Goal: Task Accomplishment & Management: Complete application form

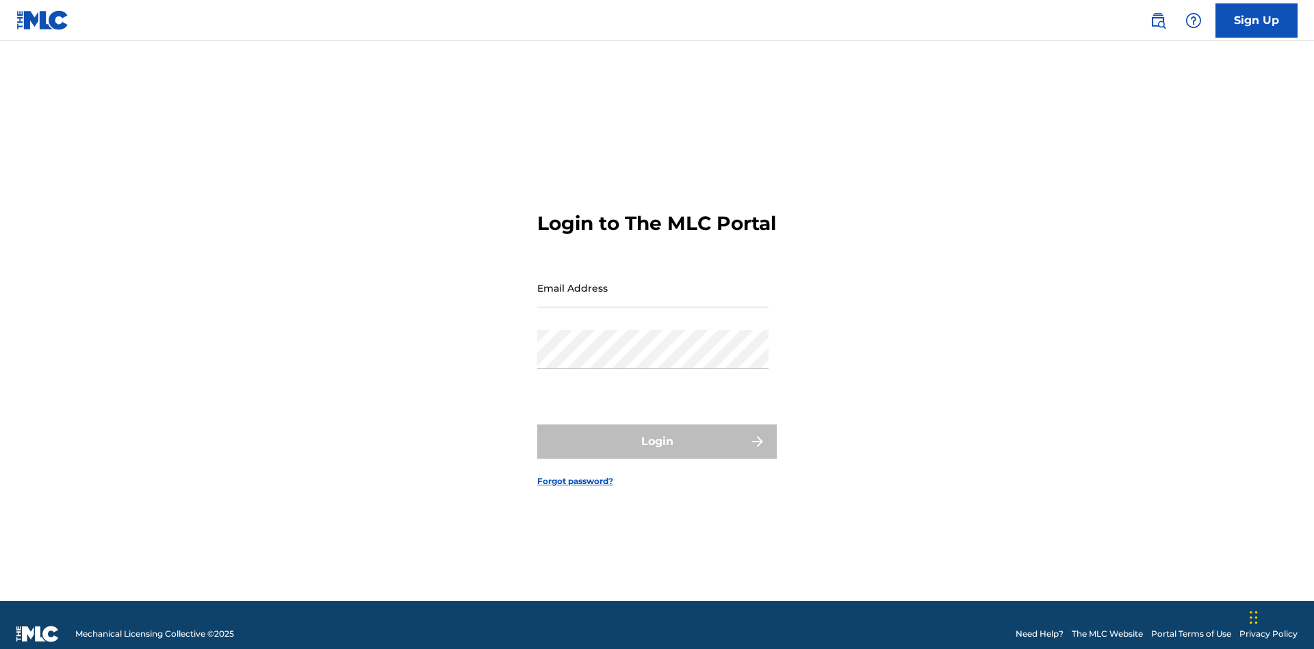
scroll to position [18, 0]
click at [653, 281] on input "Email Address" at bounding box center [652, 287] width 231 height 39
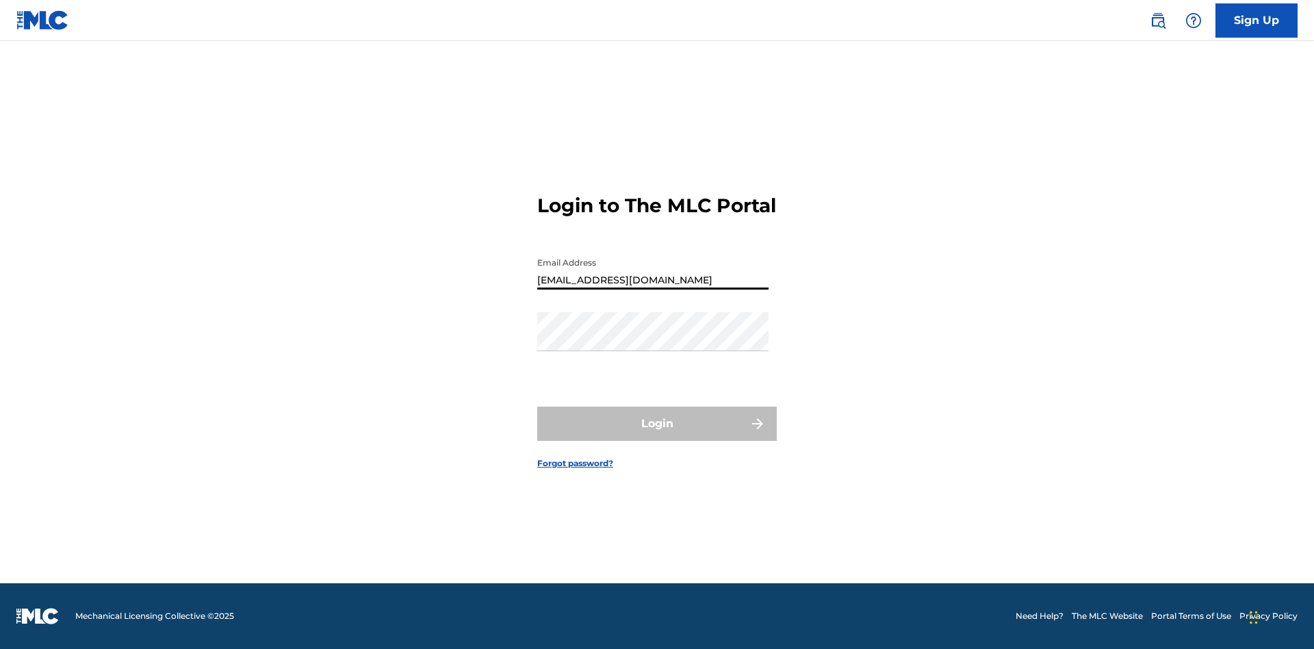
type input "Duke.McTesterson@gmail.com"
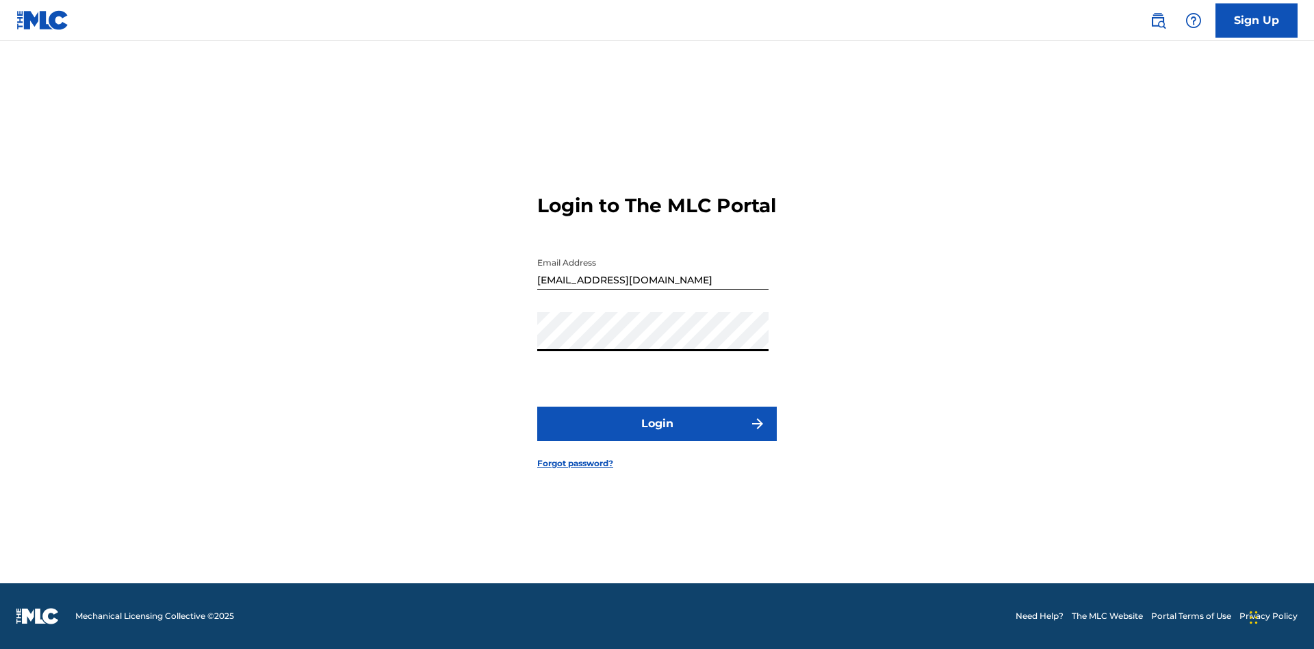
click at [657, 435] on button "Login" at bounding box center [657, 424] width 240 height 34
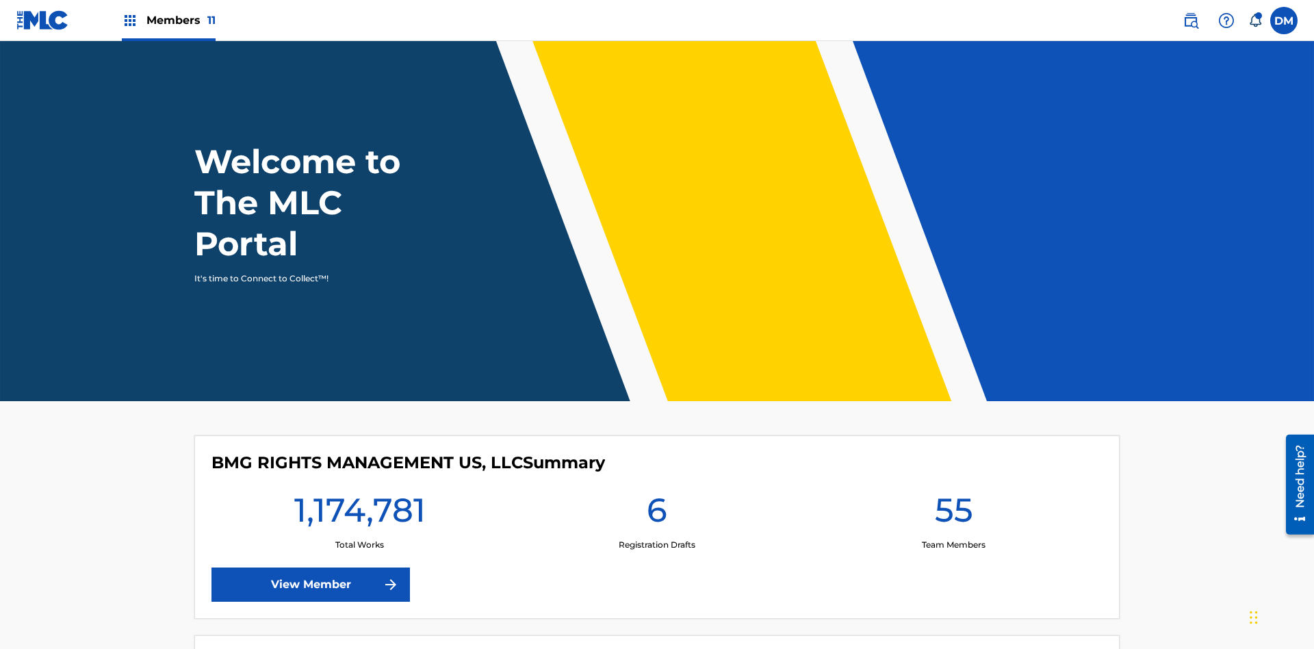
scroll to position [59, 0]
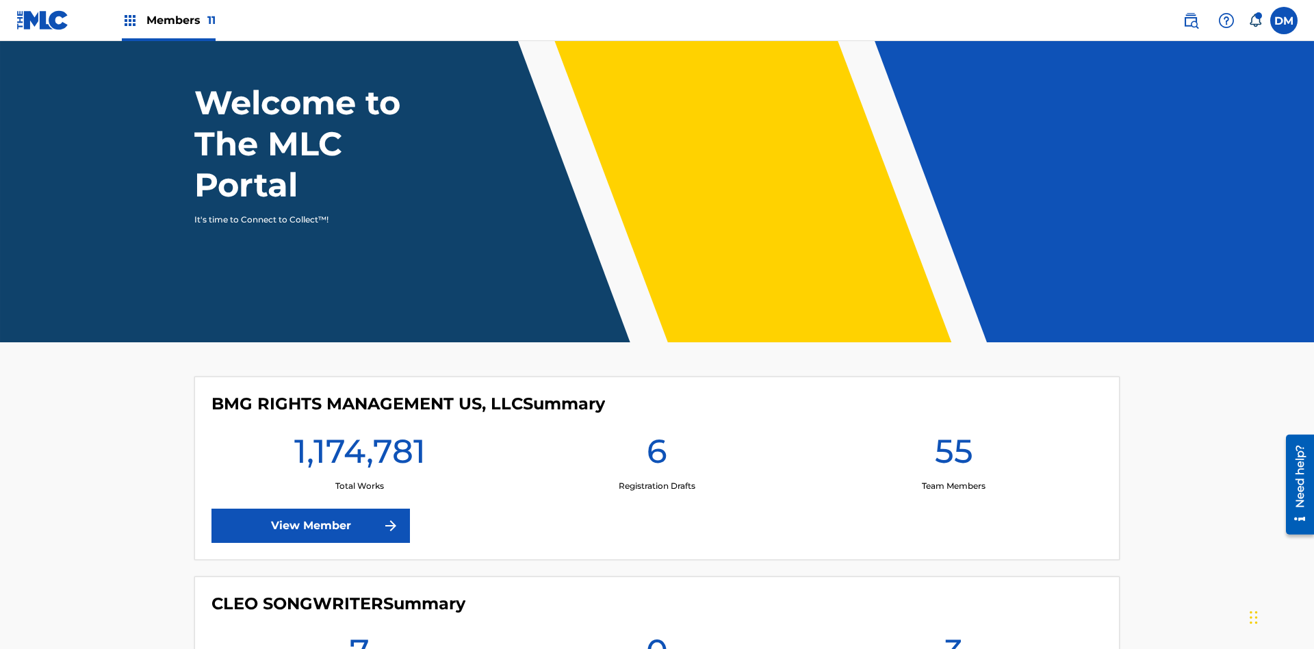
click at [168, 20] on span "Members 11" at bounding box center [180, 20] width 69 height 16
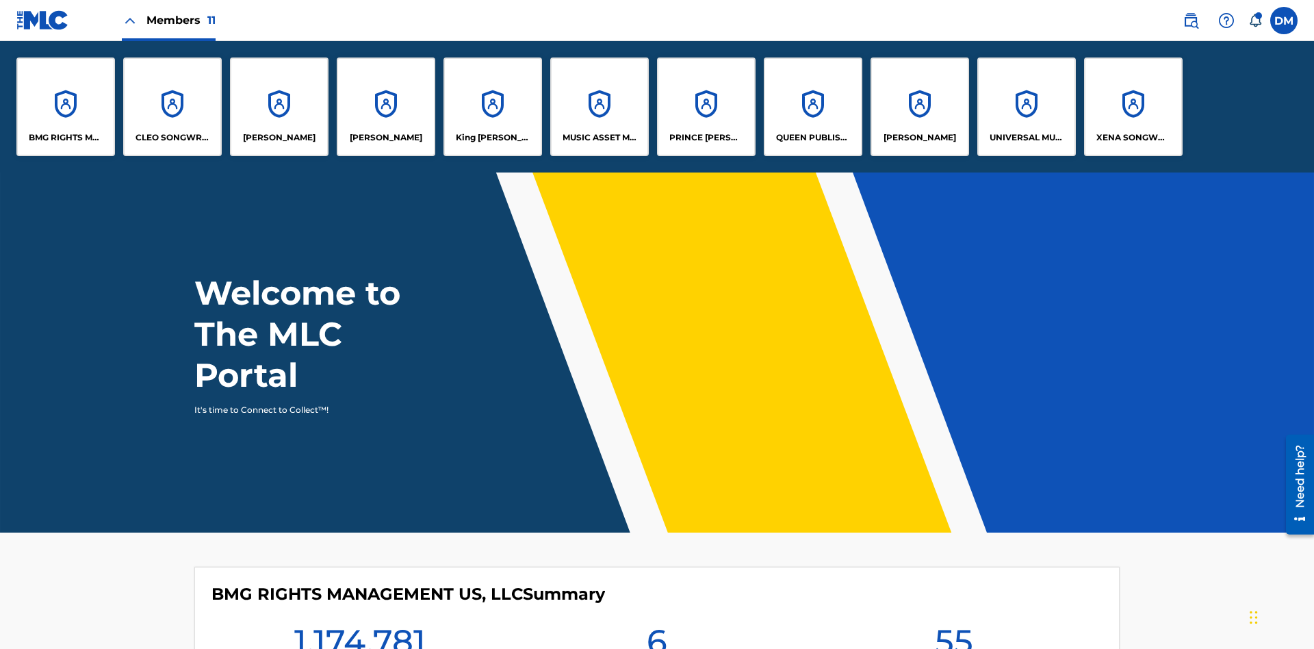
click at [1026, 138] on p "UNIVERSAL MUSIC PUB GROUP" at bounding box center [1027, 137] width 75 height 12
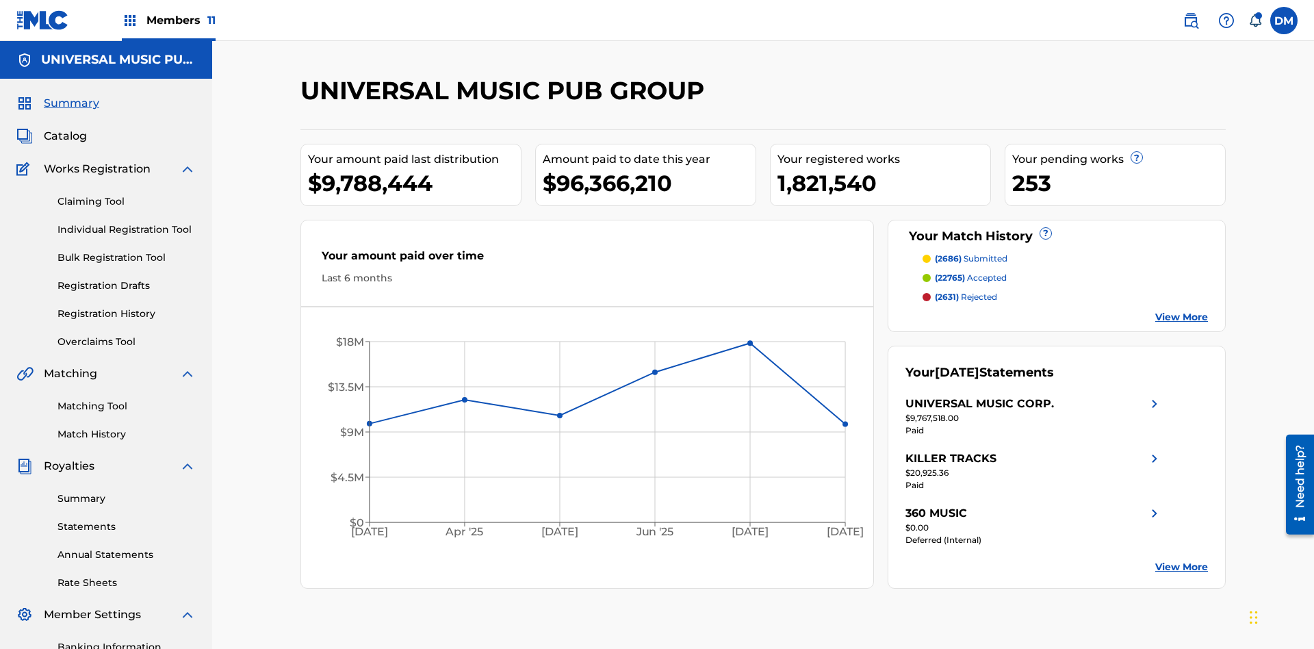
click at [127, 222] on link "Individual Registration Tool" at bounding box center [126, 229] width 138 height 14
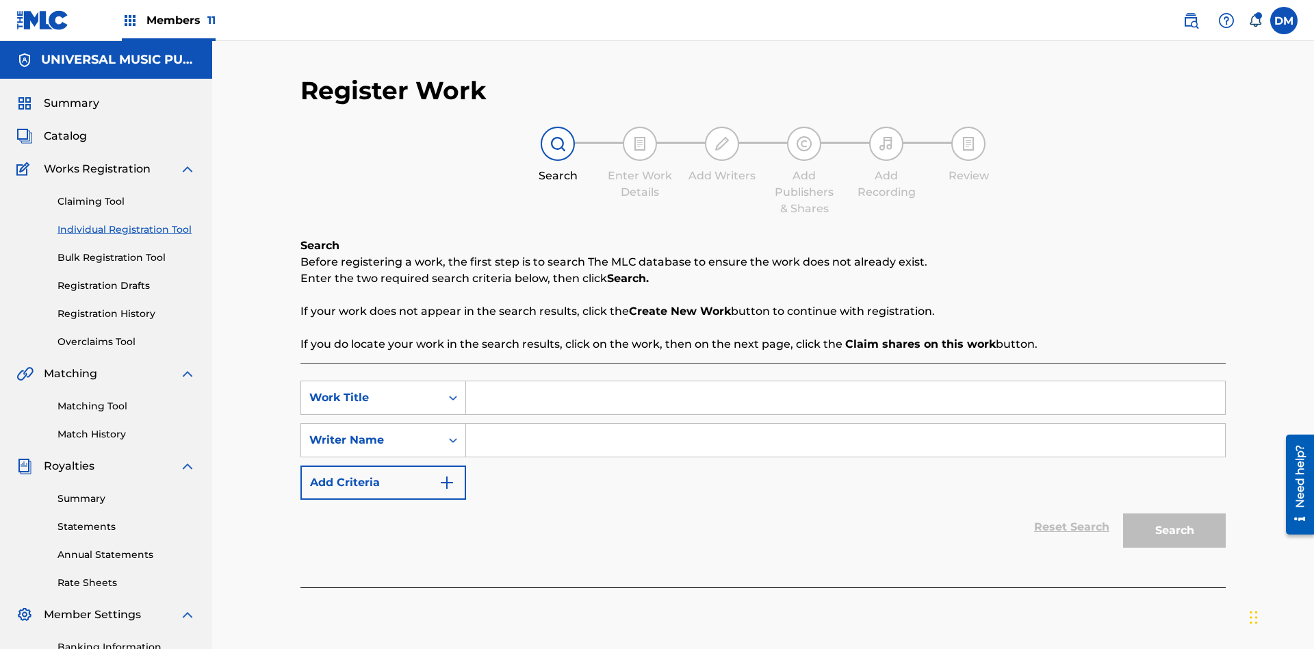
click at [845, 381] on input "Search Form" at bounding box center [845, 397] width 759 height 33
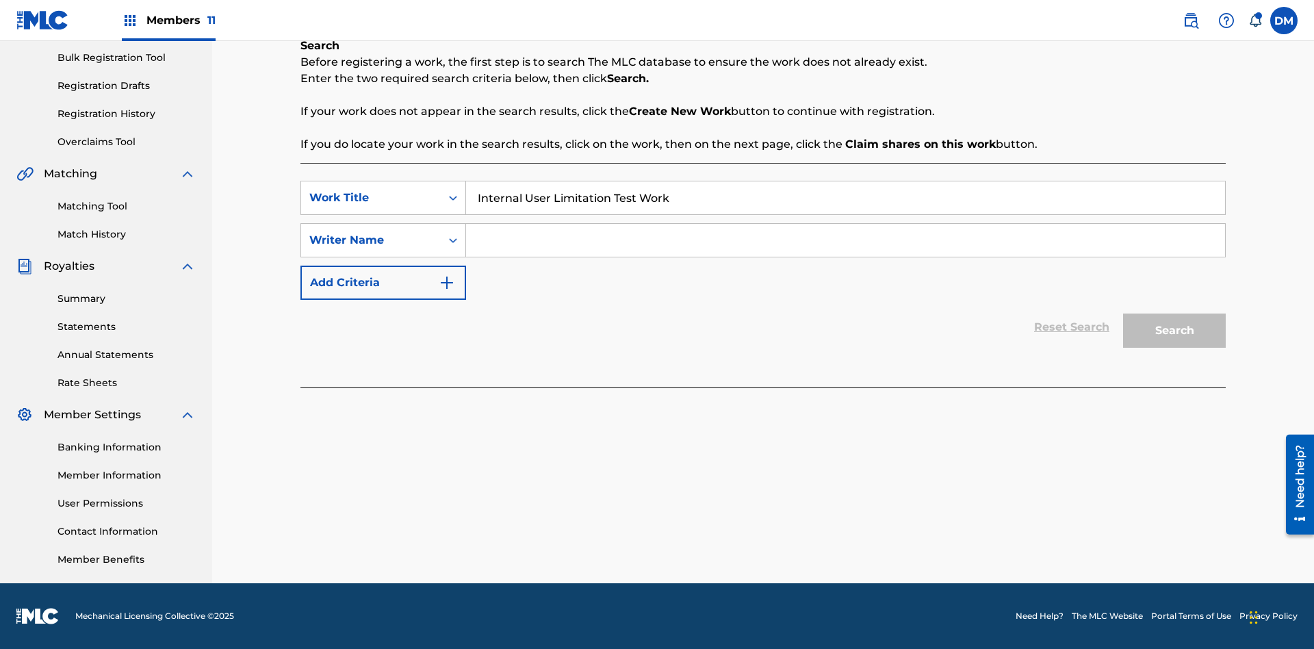
type input "Internal User Limitation Test Work"
click at [845, 240] on input "Search Form" at bounding box center [845, 240] width 759 height 33
type input "Test"
click at [1174, 331] on button "Search" at bounding box center [1174, 330] width 103 height 34
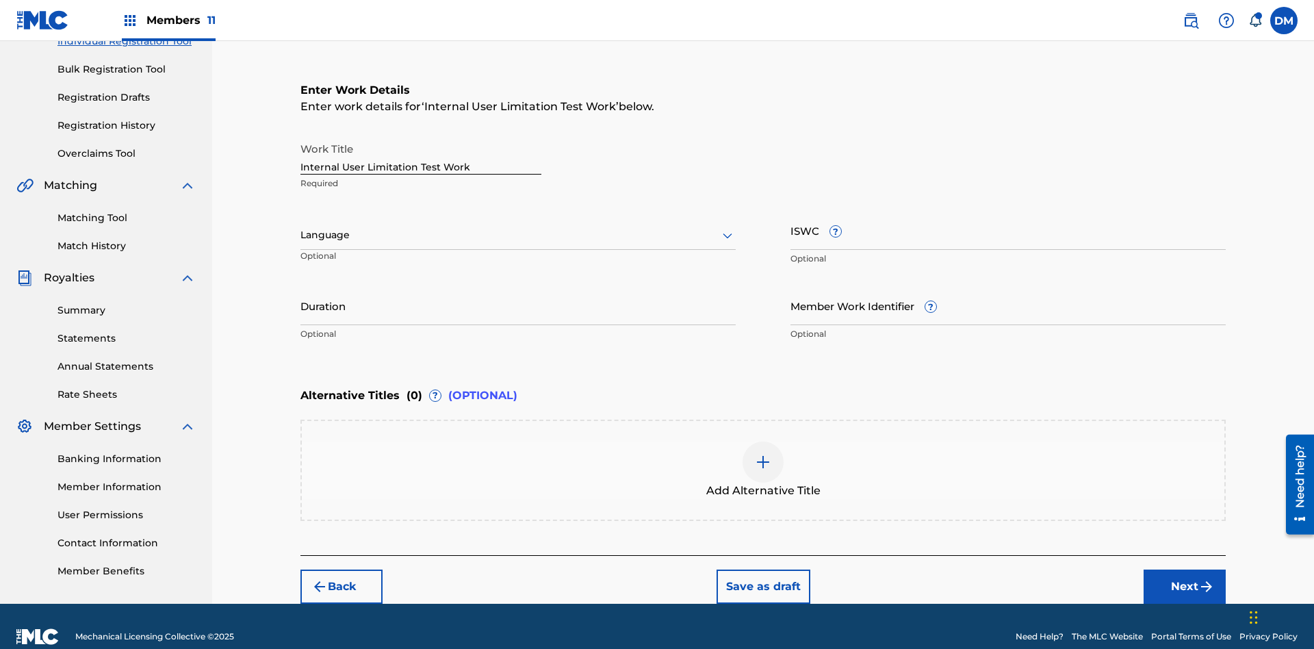
scroll to position [209, 0]
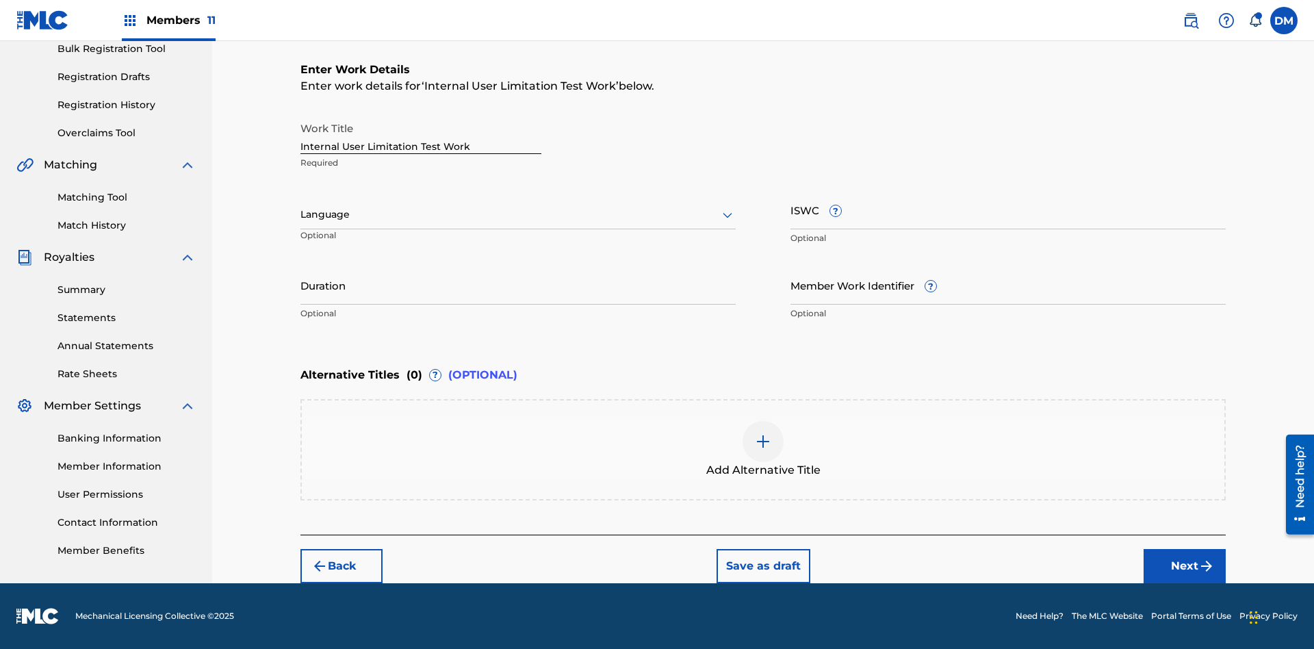
click at [421, 134] on input "Internal User Limitation Test Work" at bounding box center [420, 134] width 241 height 39
type input "Internal User Limitation Test Work"
click at [762, 565] on button "Save as draft" at bounding box center [764, 566] width 94 height 34
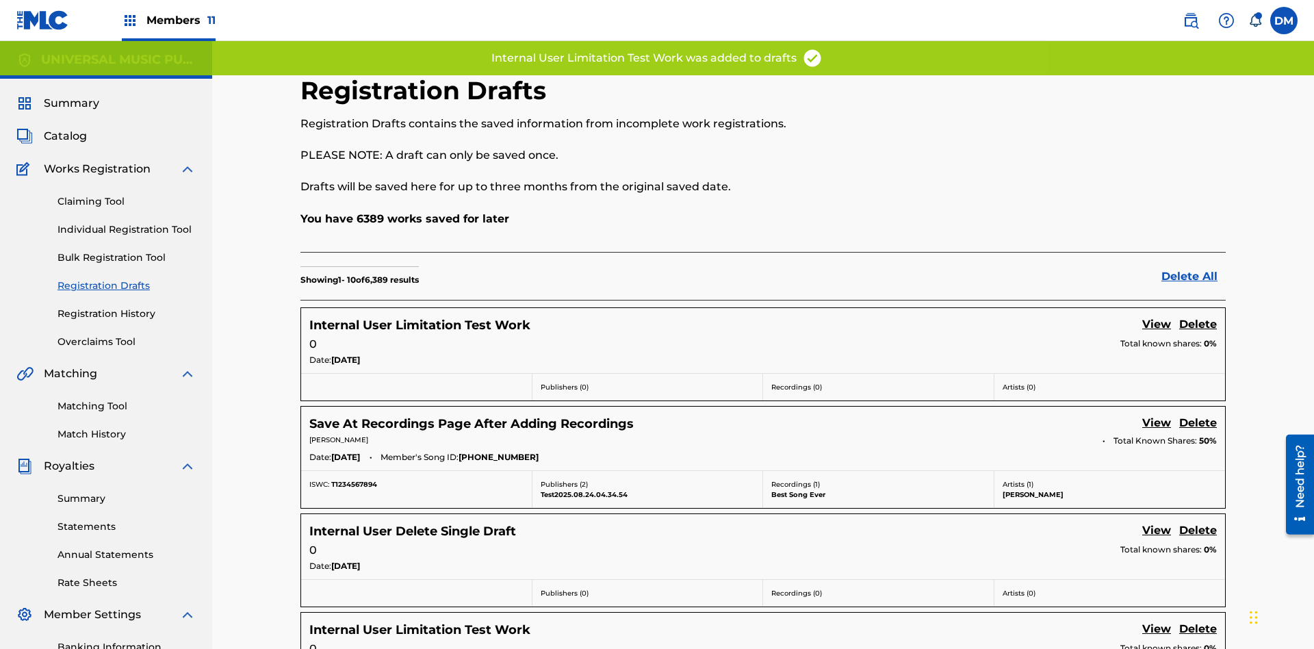
click at [1284, 20] on label at bounding box center [1283, 20] width 27 height 27
click at [1284, 21] on input "DM Duke McTesterson duke.mctesterson@gmail.com Notification Preferences Profile…" at bounding box center [1284, 21] width 0 height 0
click at [1151, 194] on p "Log out" at bounding box center [1151, 194] width 32 height 12
click at [1284, 21] on input "DM Duke McTesterson duke.mctesterson@gmail.com Notification Preferences Profile…" at bounding box center [1284, 21] width 0 height 0
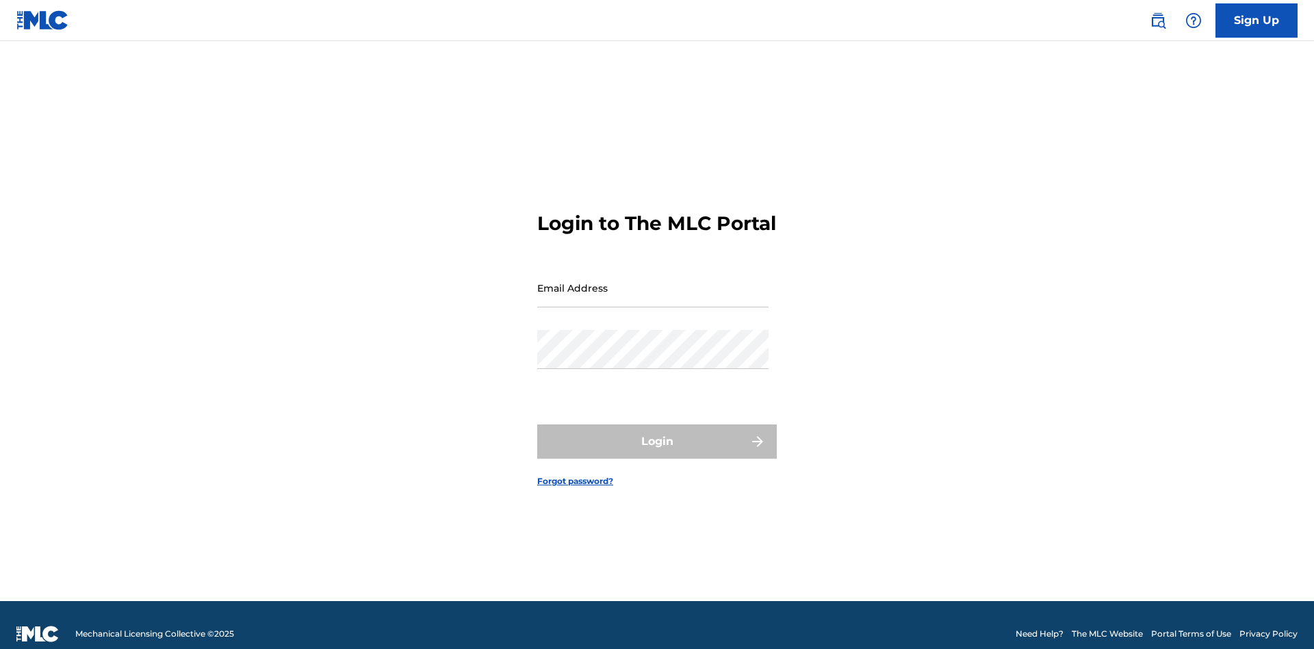
scroll to position [18, 0]
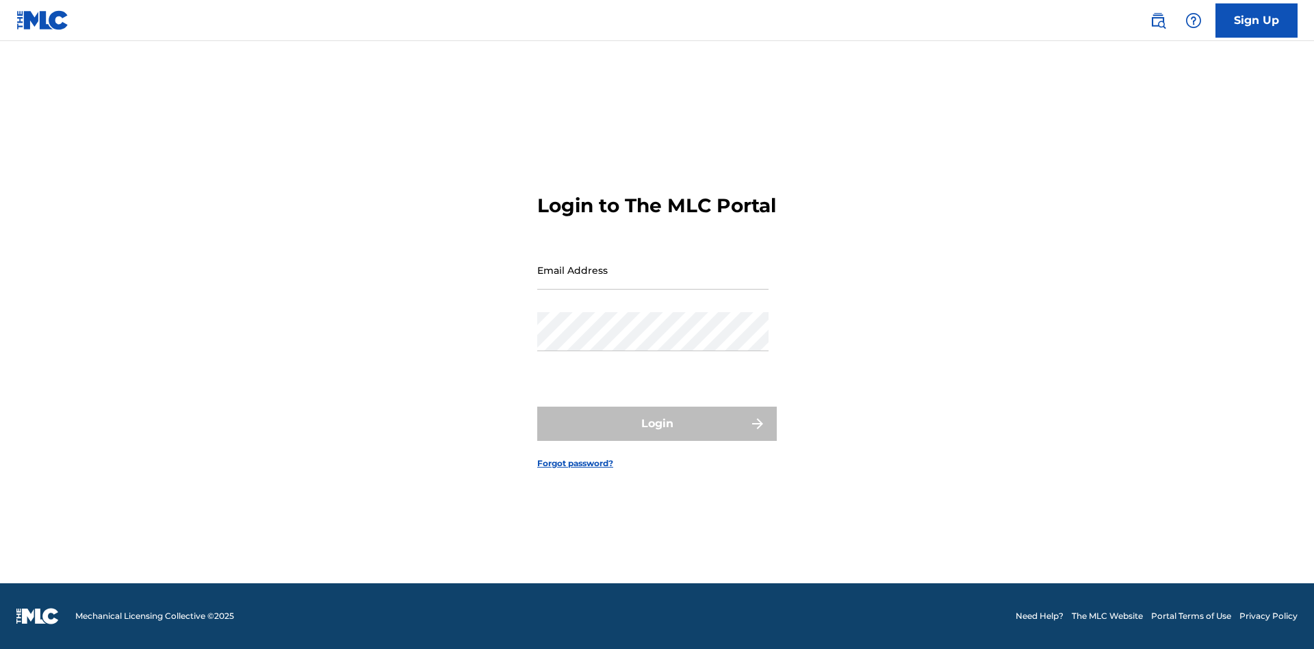
click at [653, 281] on input "Email Address" at bounding box center [652, 269] width 231 height 39
type input "[PERSON_NAME][EMAIL_ADDRESS][PERSON_NAME][DOMAIN_NAME]"
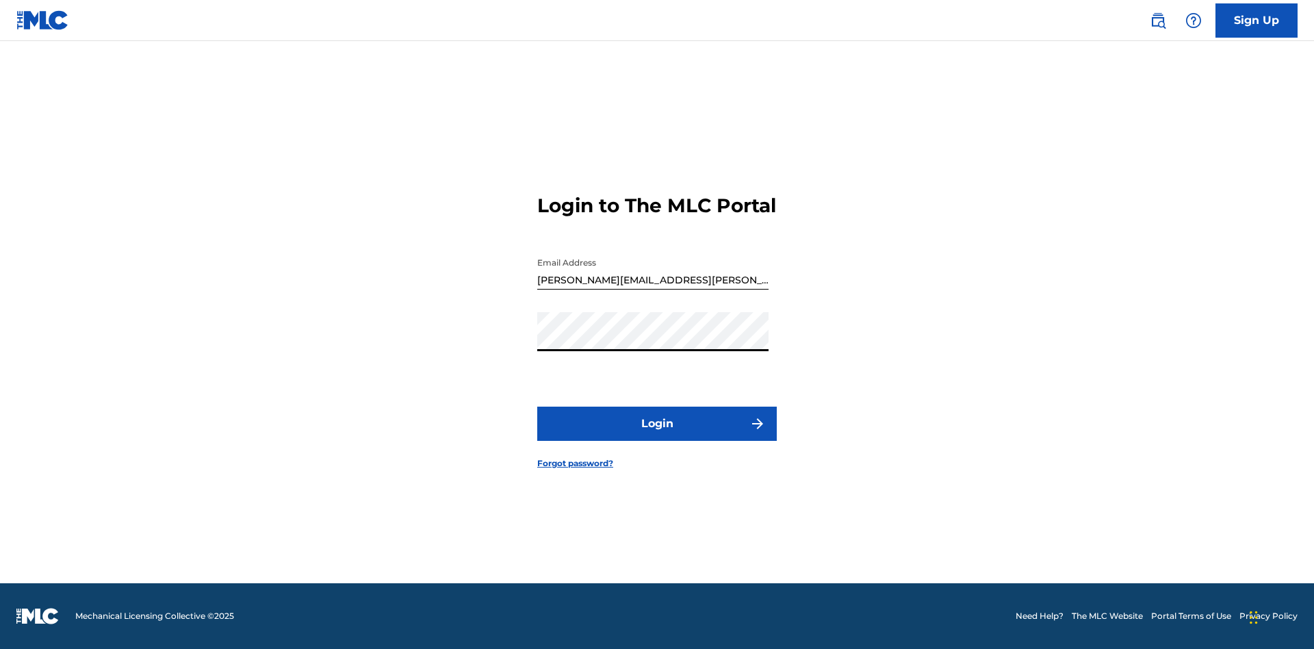
click at [657, 435] on button "Login" at bounding box center [657, 424] width 240 height 34
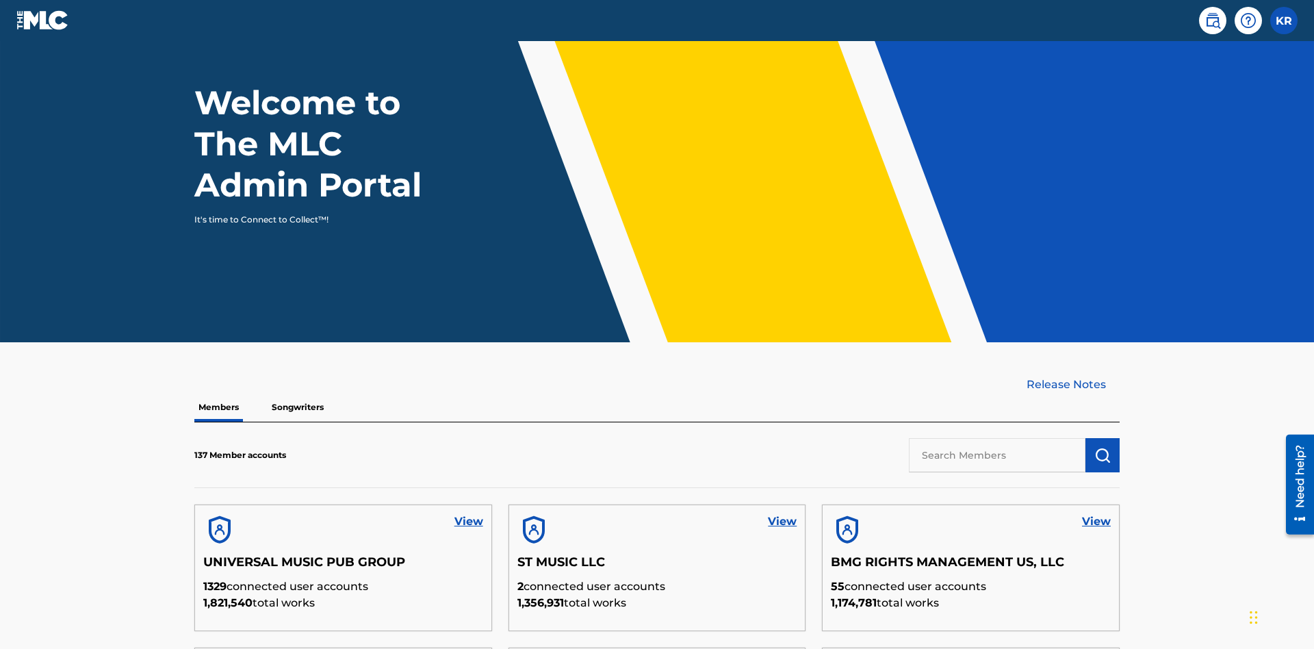
click at [997, 438] on input "text" at bounding box center [997, 455] width 177 height 34
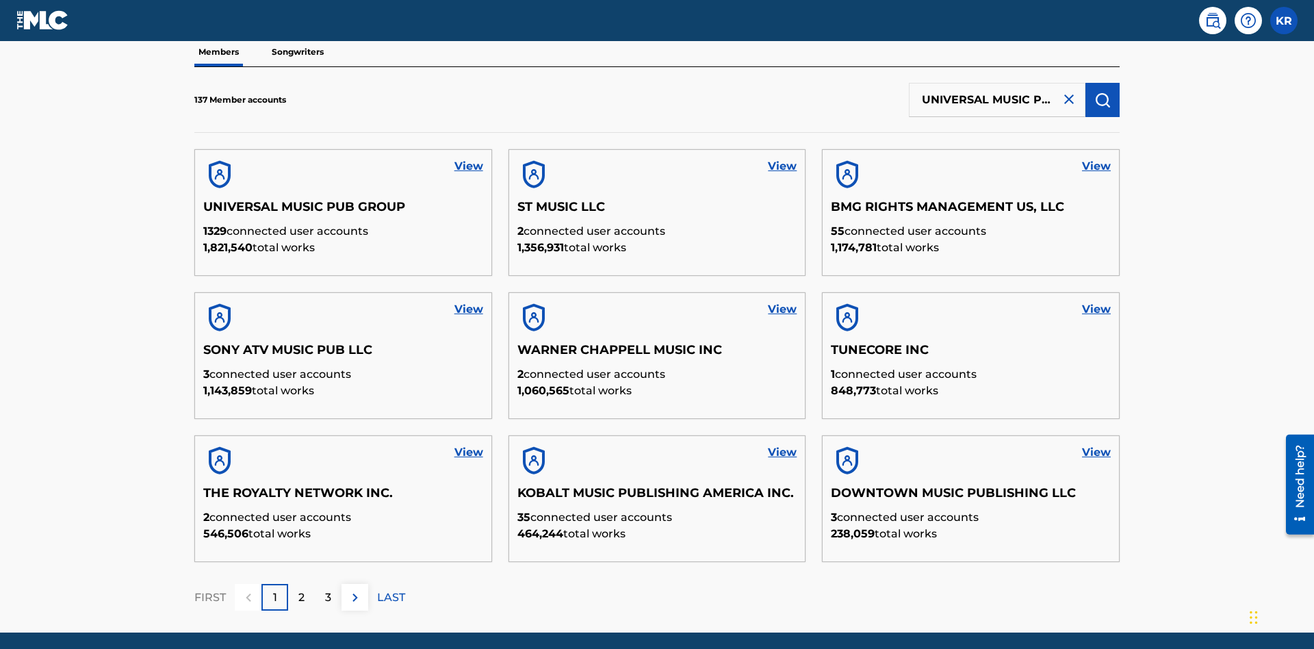
scroll to position [0, 44]
type input "UNIVERSAL MUSIC PUB GROUP"
click at [1102, 92] on img "submit" at bounding box center [1102, 100] width 16 height 16
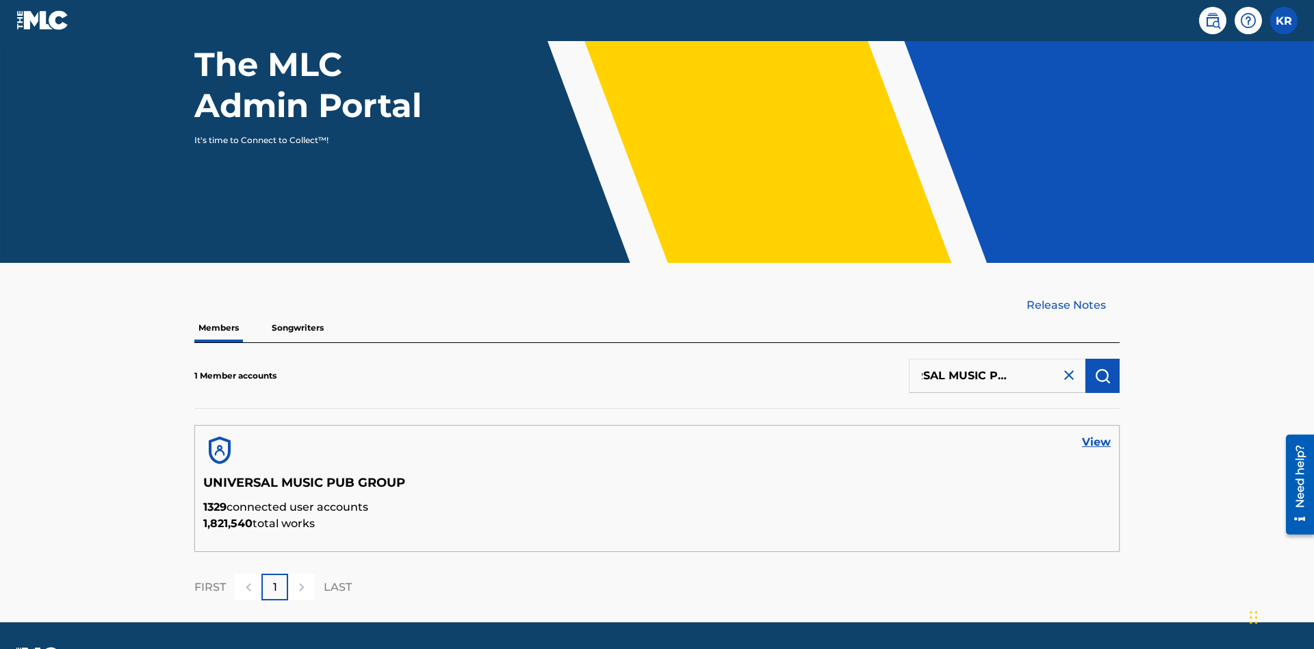
scroll to position [0, 0]
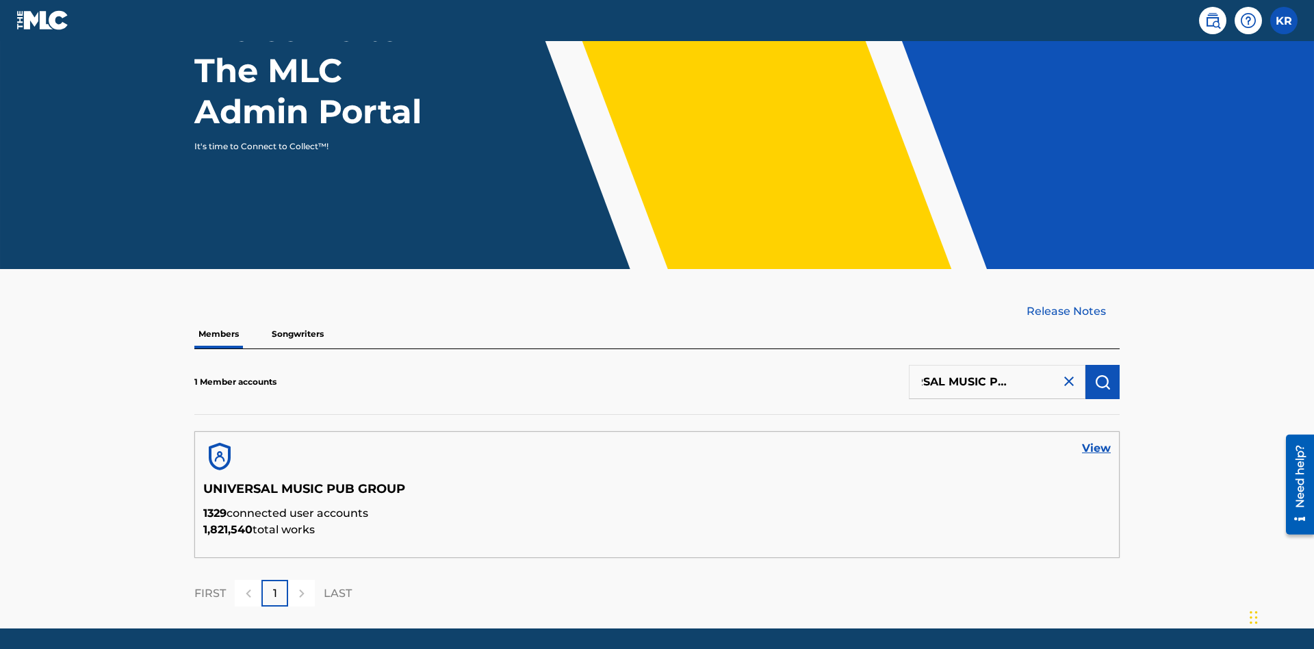
click at [1096, 440] on link "View" at bounding box center [1096, 448] width 29 height 16
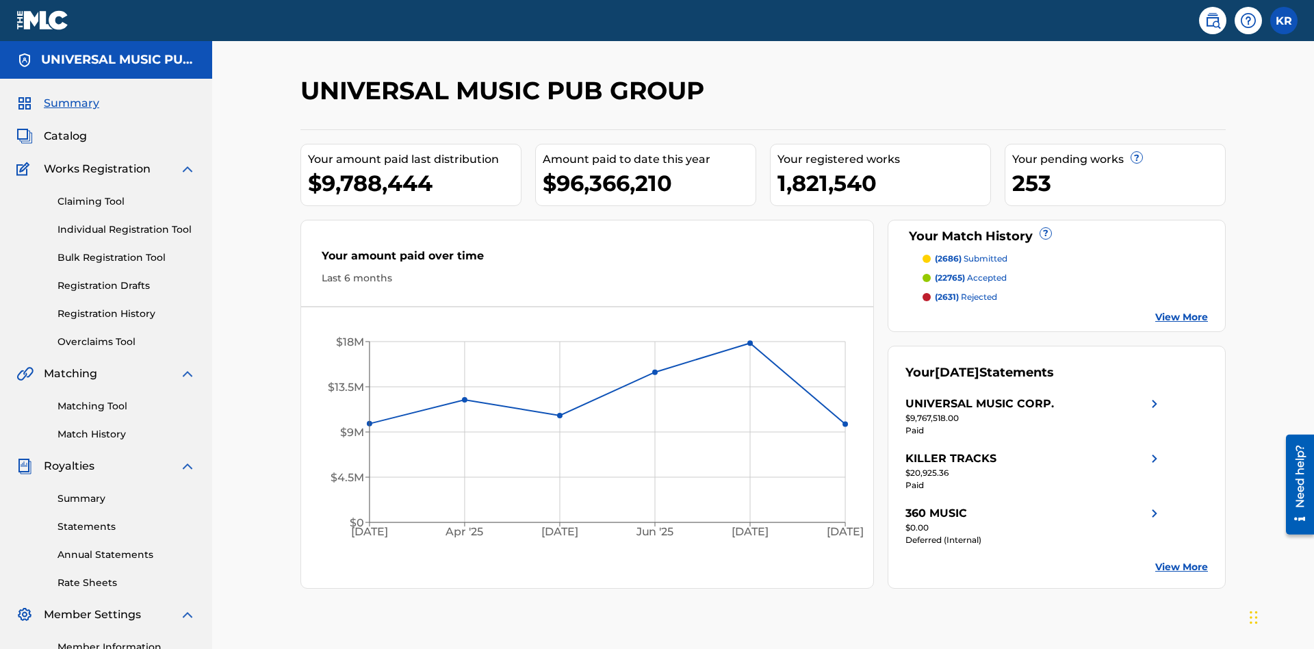
click at [127, 279] on link "Registration Drafts" at bounding box center [126, 286] width 138 height 14
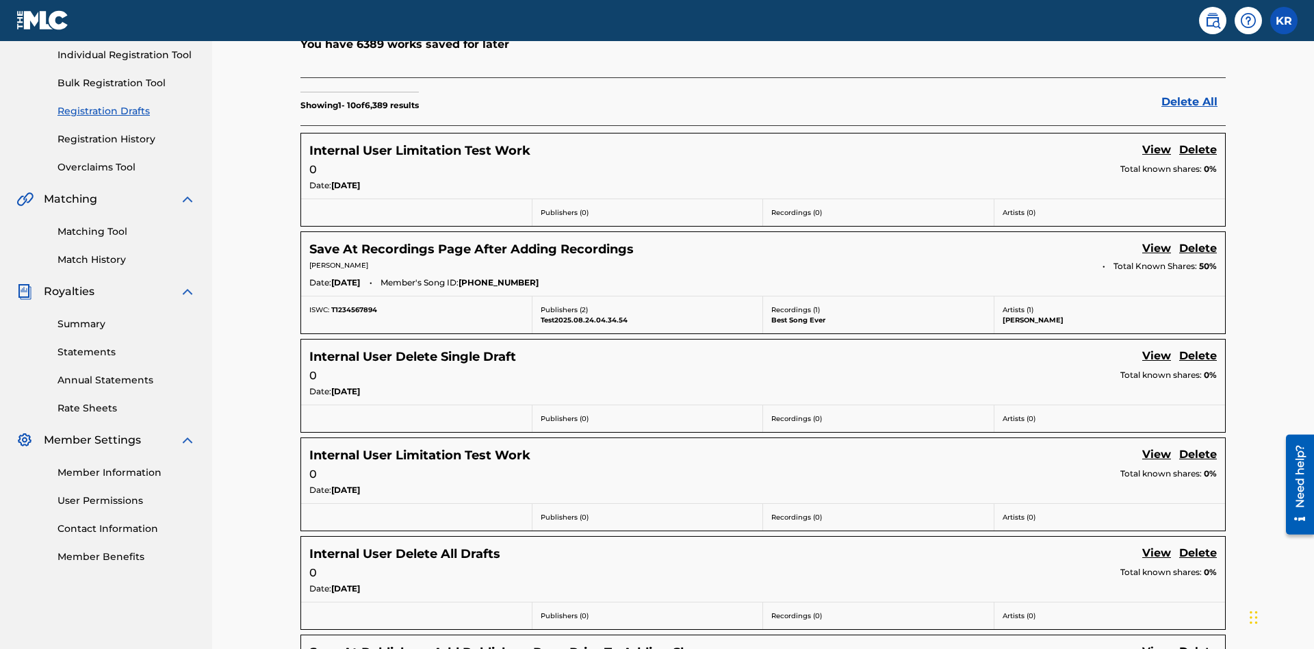
click at [1157, 142] on link "View" at bounding box center [1156, 151] width 29 height 18
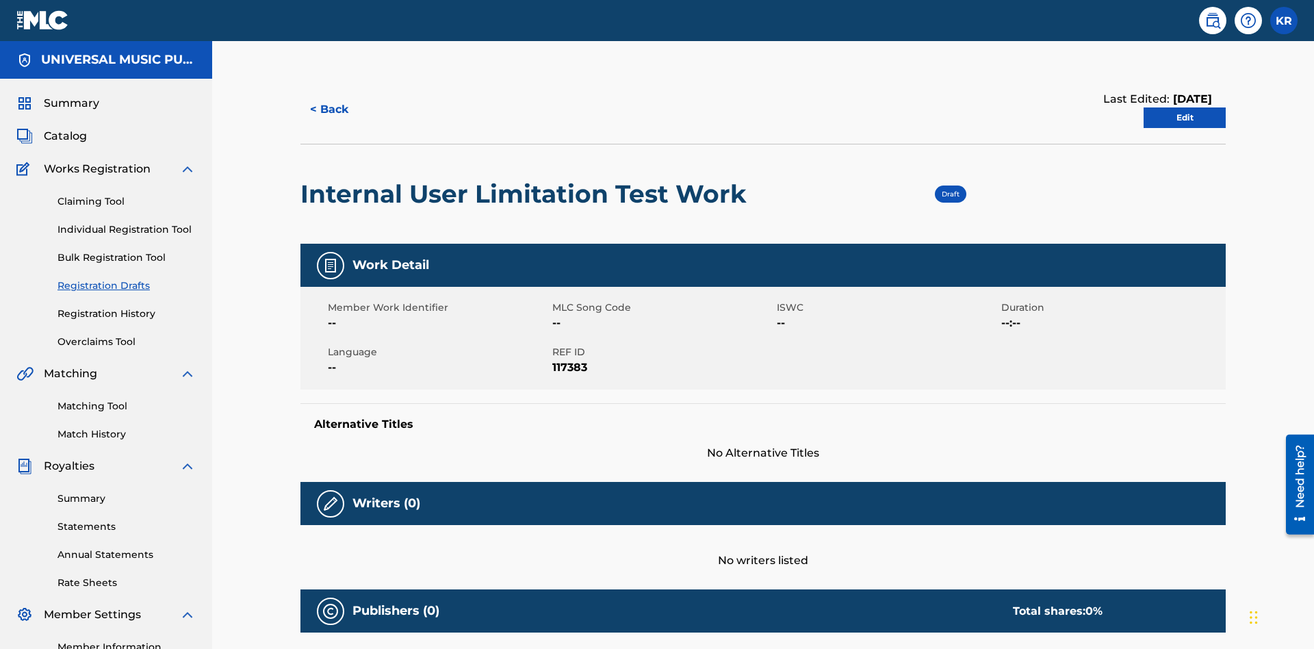
click at [1185, 107] on link "Edit" at bounding box center [1185, 117] width 82 height 21
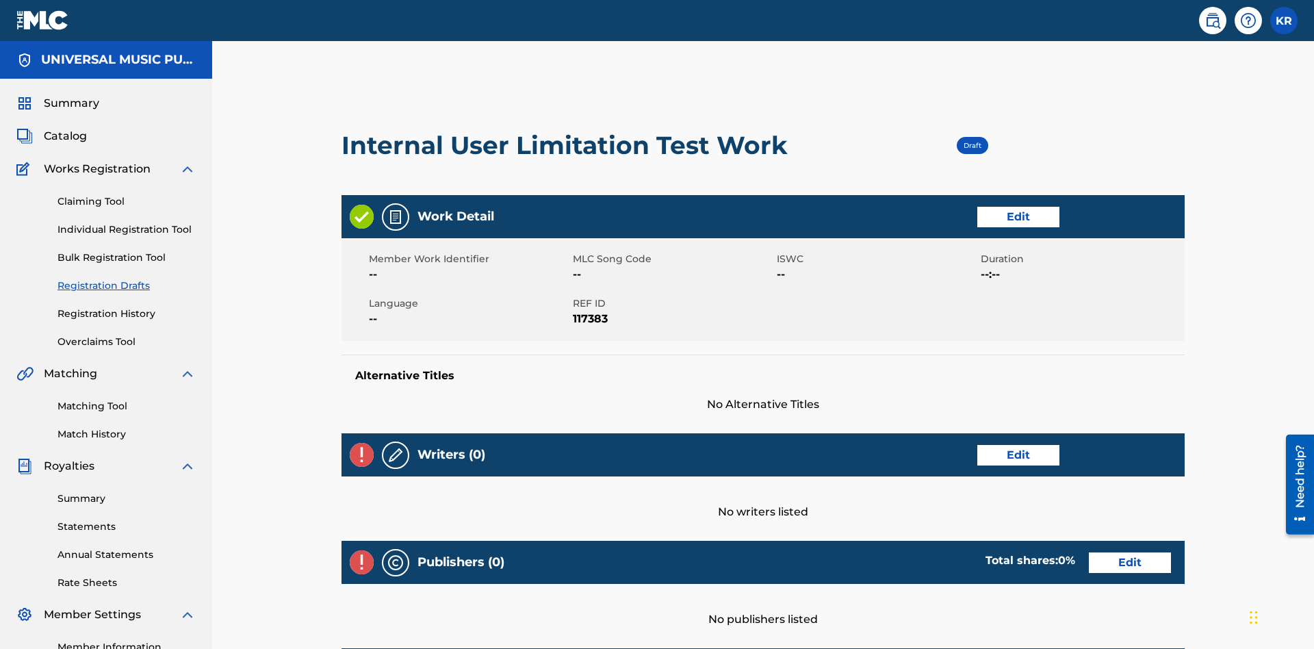
click at [977, 207] on link "Edit" at bounding box center [1018, 217] width 82 height 21
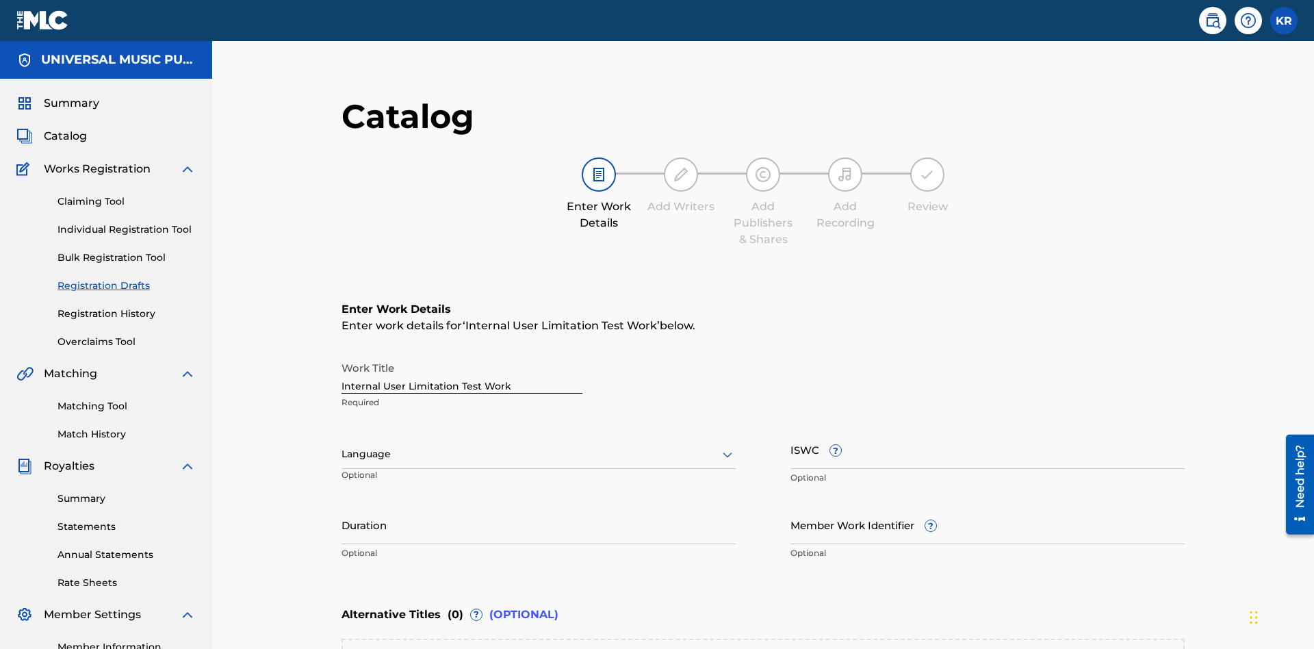
click at [341, 505] on input "Duration" at bounding box center [538, 524] width 394 height 39
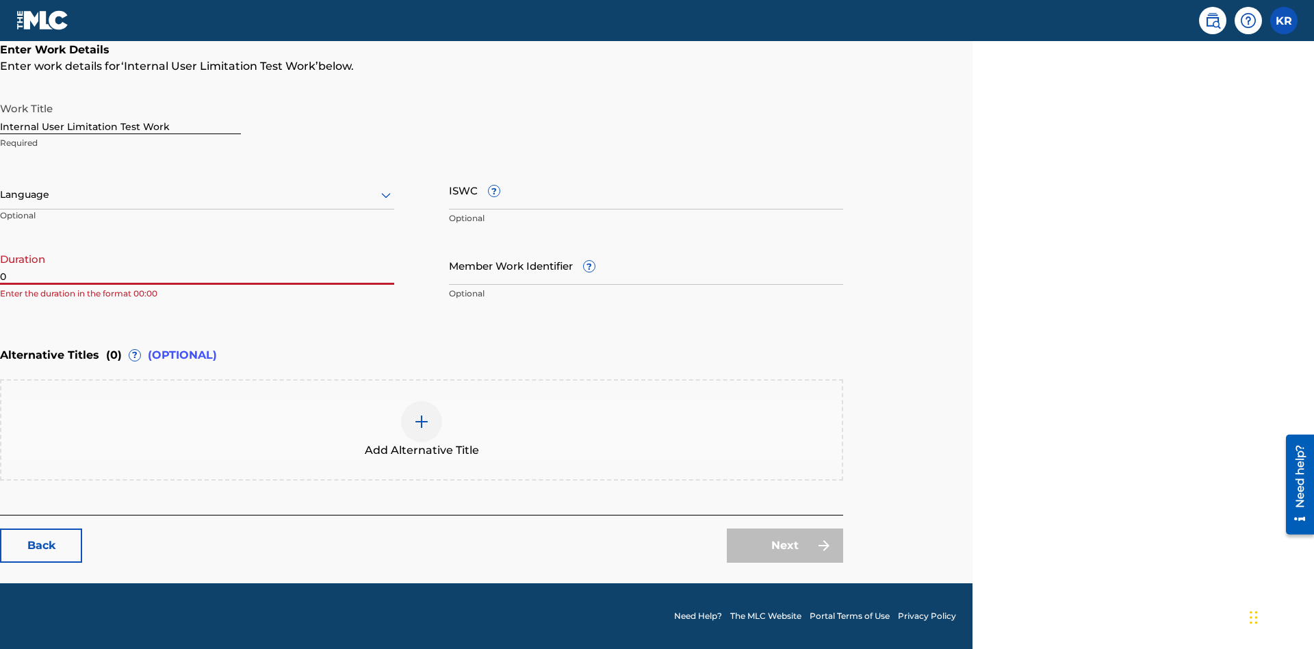
click at [197, 265] on input "0" at bounding box center [197, 265] width 394 height 39
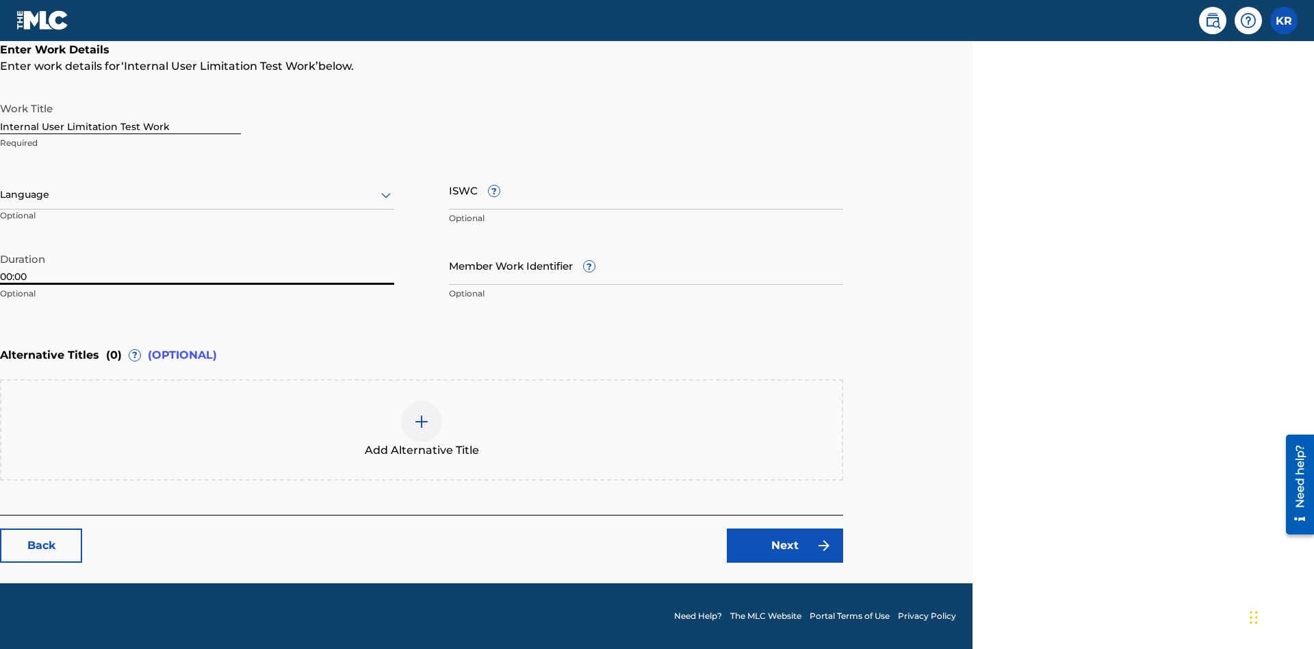
type input "00:00"
click at [386, 195] on icon at bounding box center [386, 195] width 16 height 16
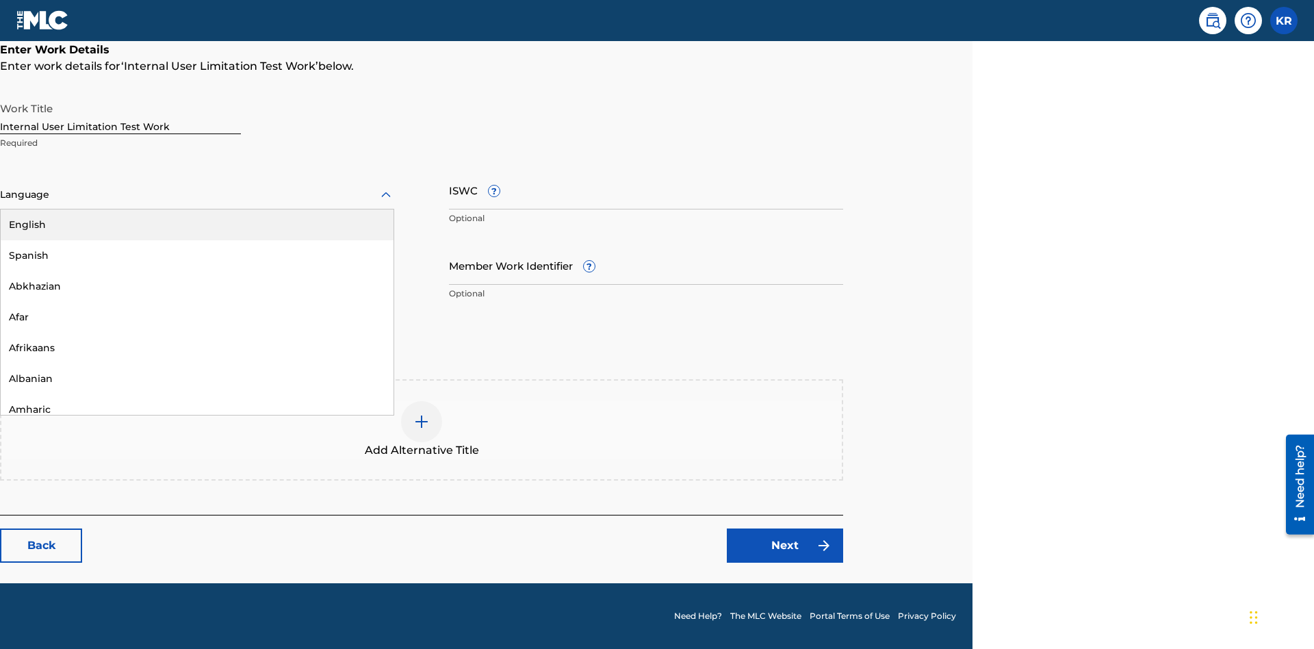
click at [197, 255] on div "Spanish" at bounding box center [197, 255] width 393 height 31
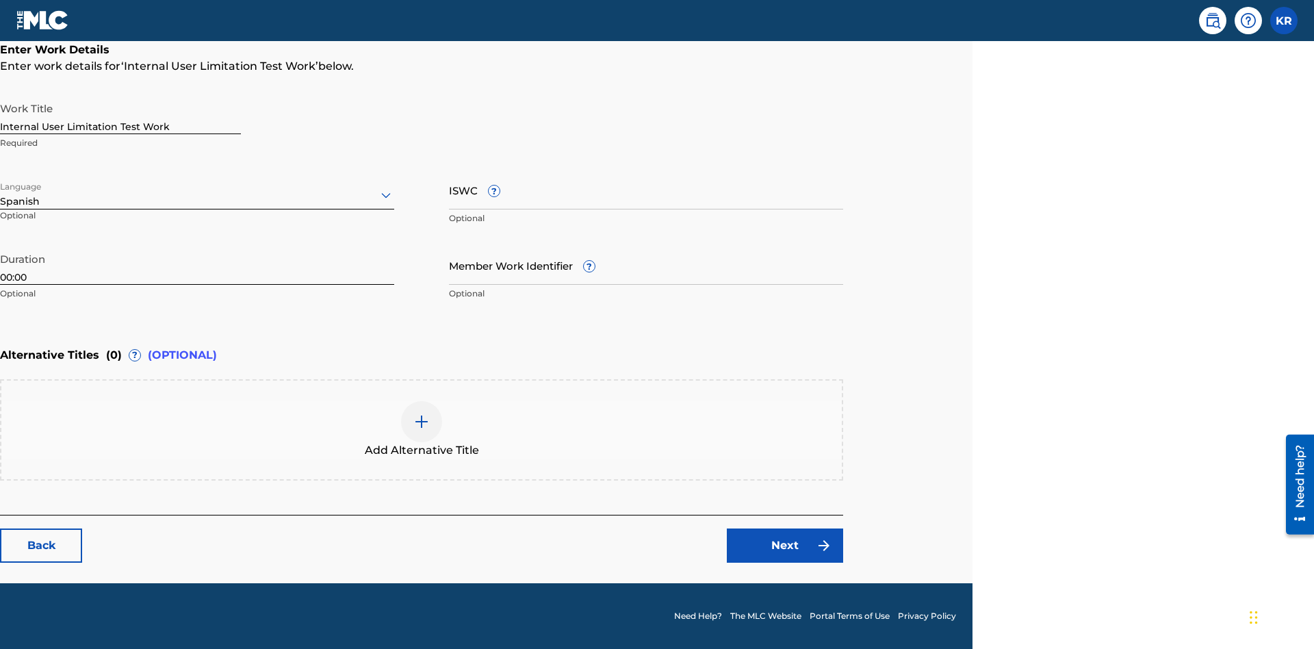
click at [646, 265] on input "Member Work Identifier ?" at bounding box center [646, 265] width 394 height 39
type input "[PHONE_NUMBER]"
click at [646, 190] on input "ISWC ?" at bounding box center [646, 189] width 394 height 39
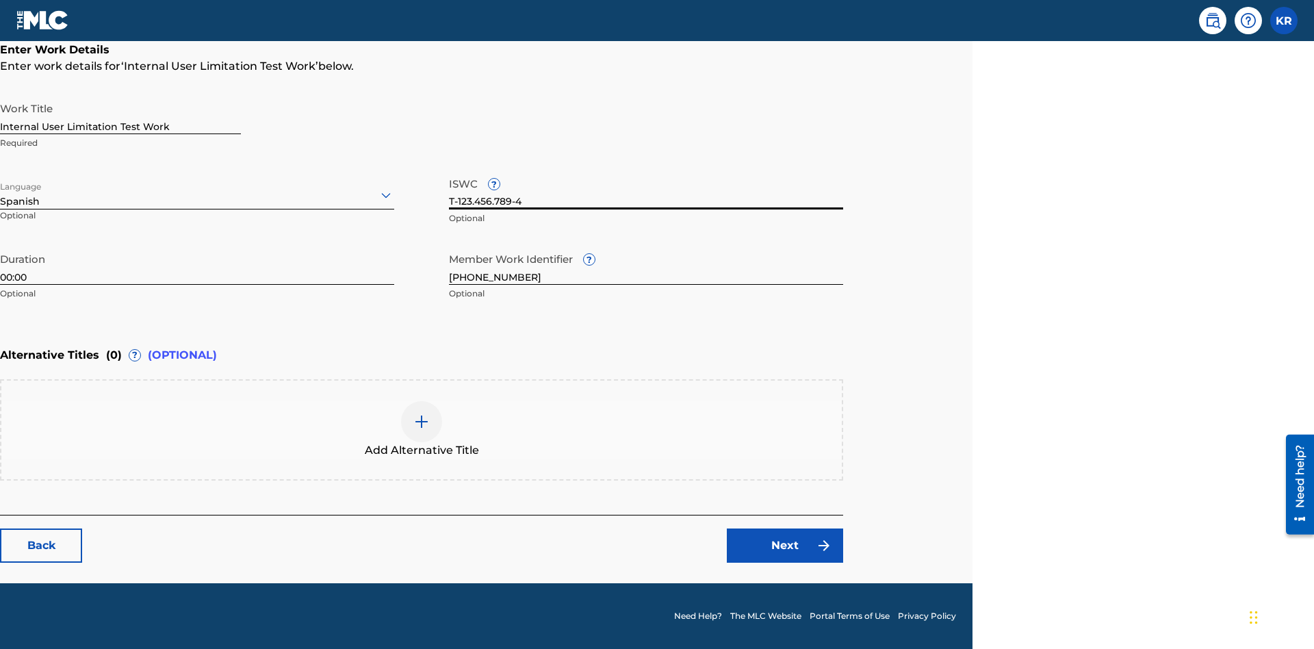
type input "T-123.456.789-4"
click at [422, 429] on img at bounding box center [421, 421] width 16 height 16
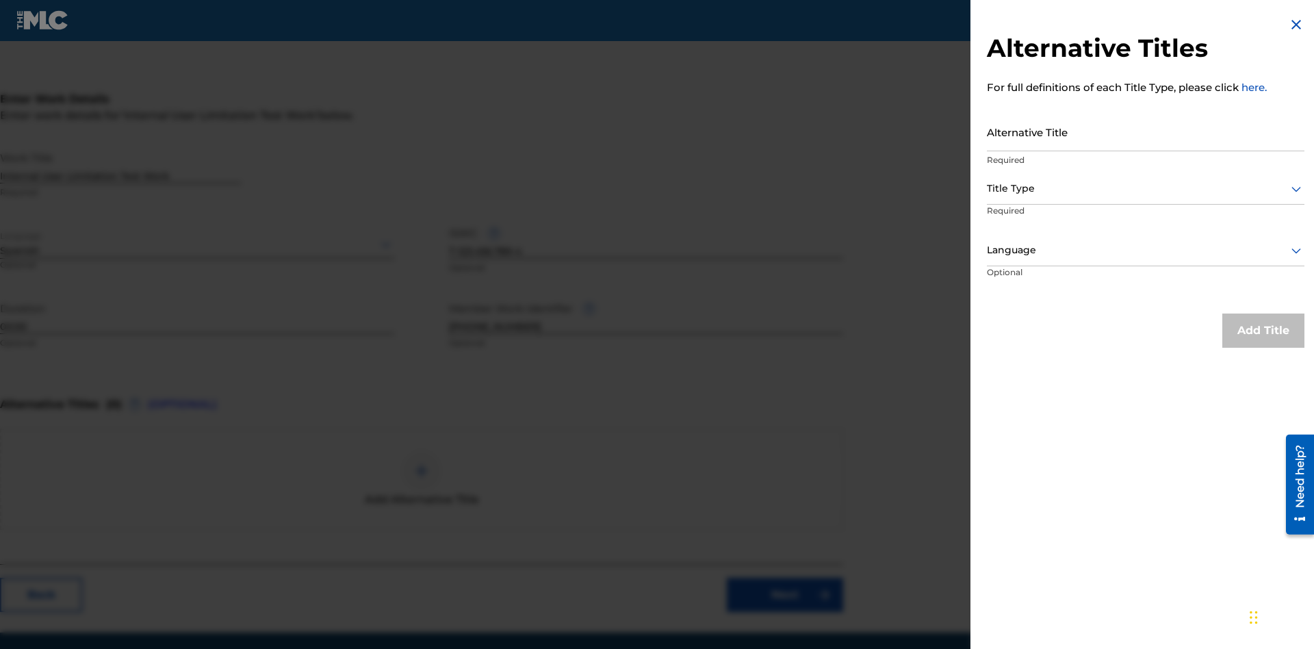
click at [1146, 131] on input "Alternative Title" at bounding box center [1146, 131] width 318 height 39
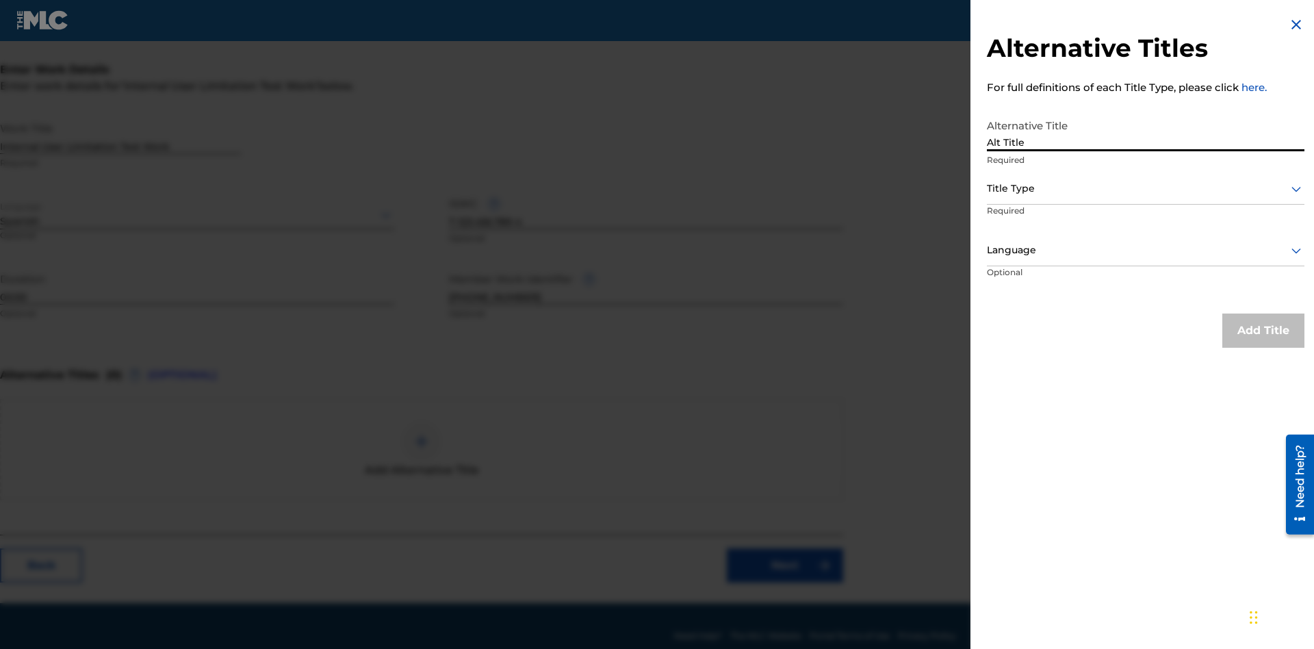
type input "Alt Title"
click at [1146, 188] on div at bounding box center [1146, 188] width 318 height 17
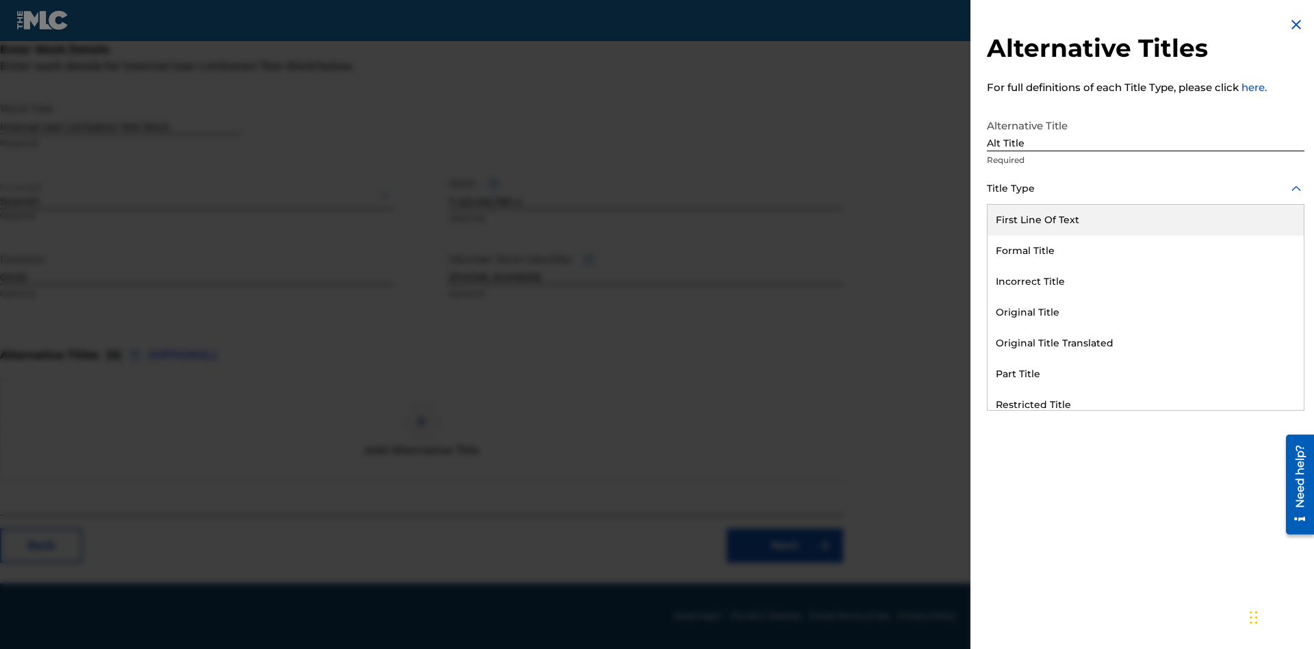
click at [1146, 312] on div "Original Title" at bounding box center [1146, 312] width 316 height 31
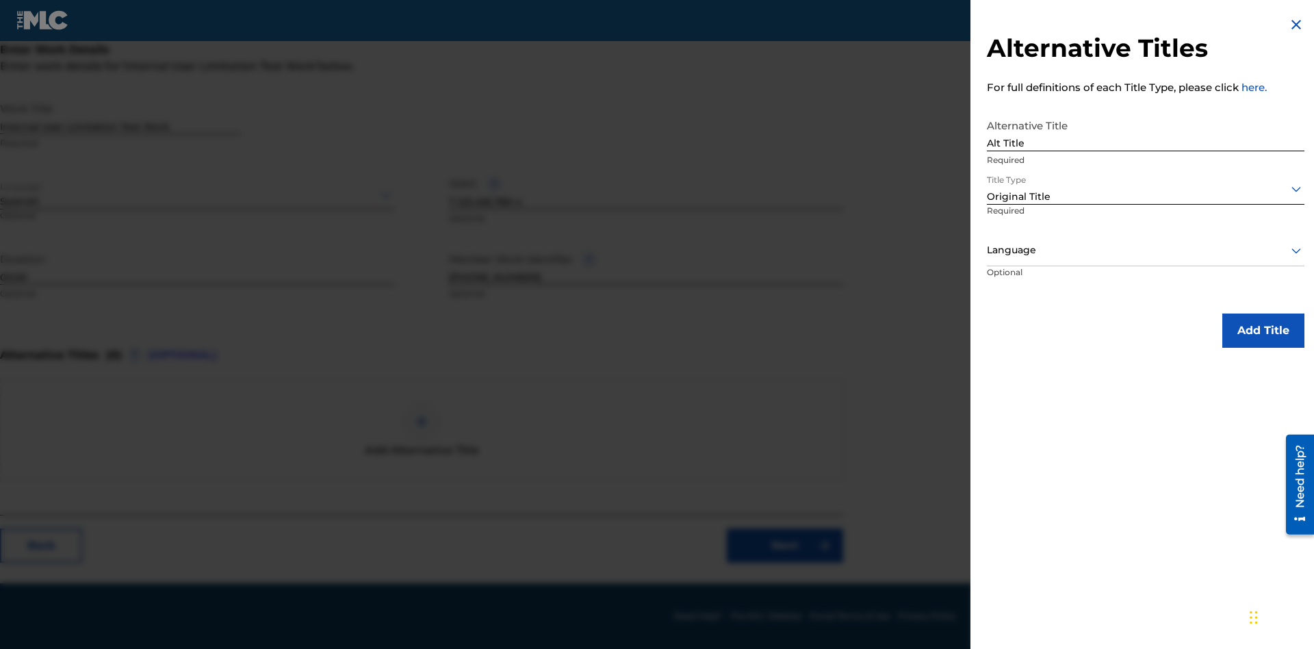
click at [1146, 250] on div at bounding box center [1146, 250] width 318 height 17
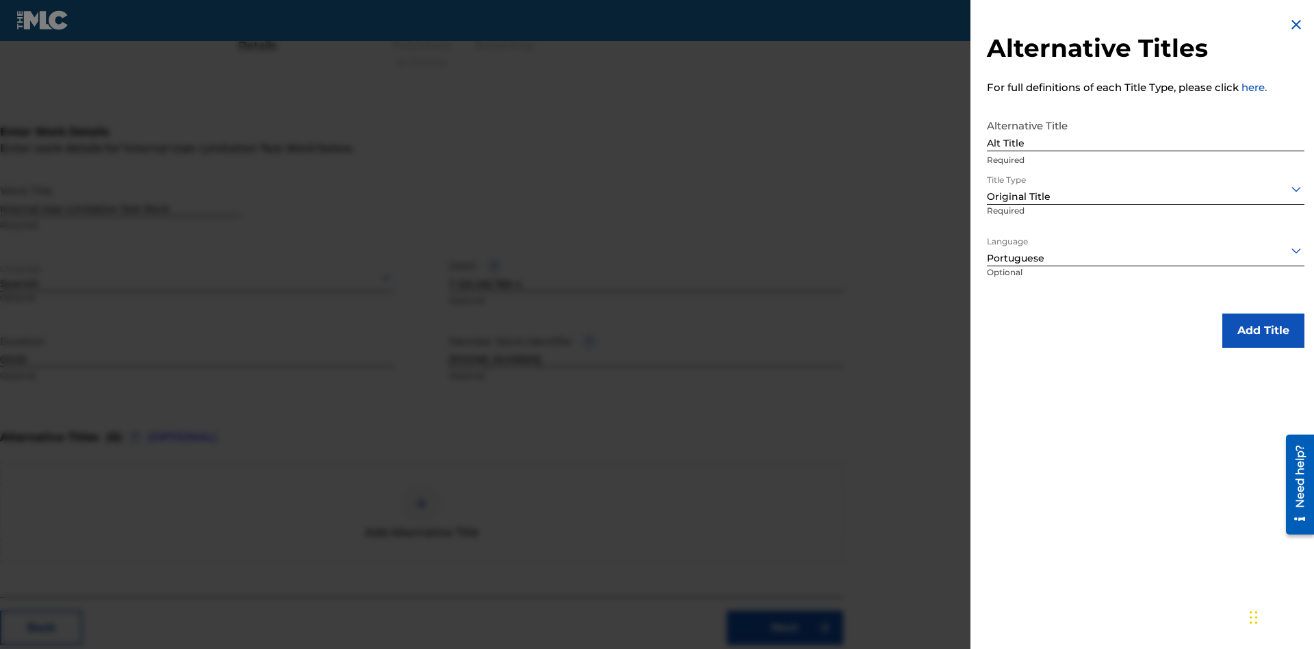
click at [1263, 330] on button "Add Title" at bounding box center [1263, 330] width 82 height 34
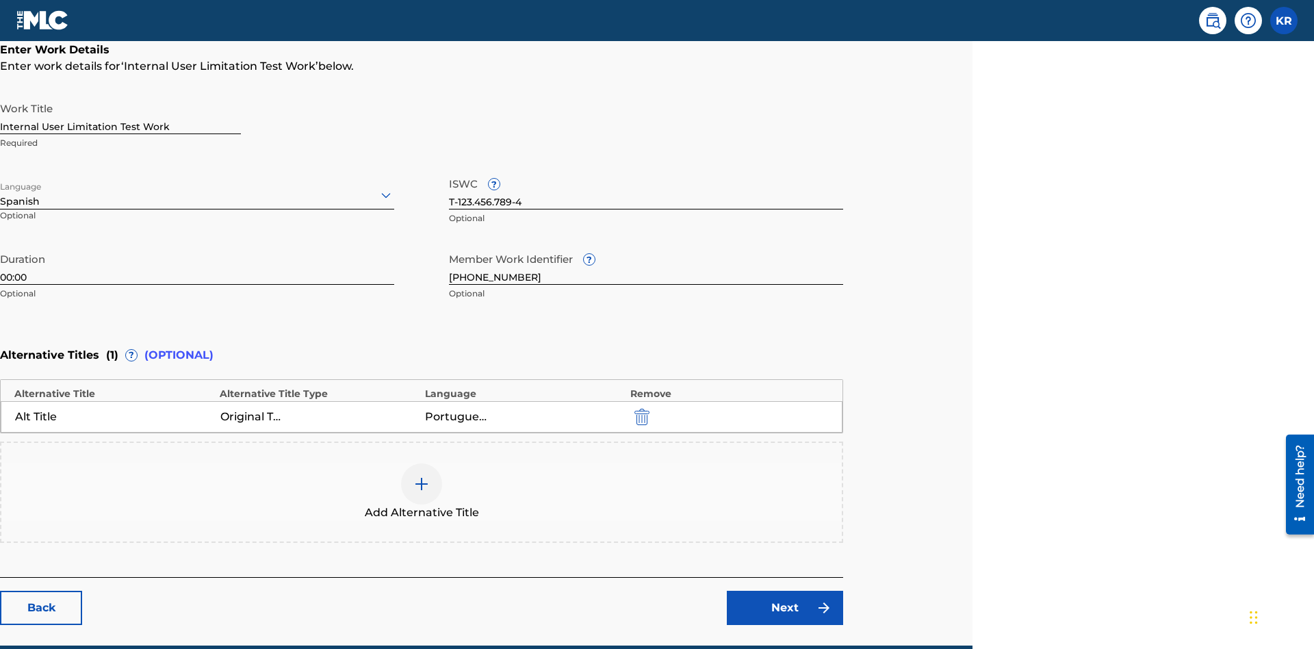
click at [422, 463] on div at bounding box center [421, 483] width 41 height 41
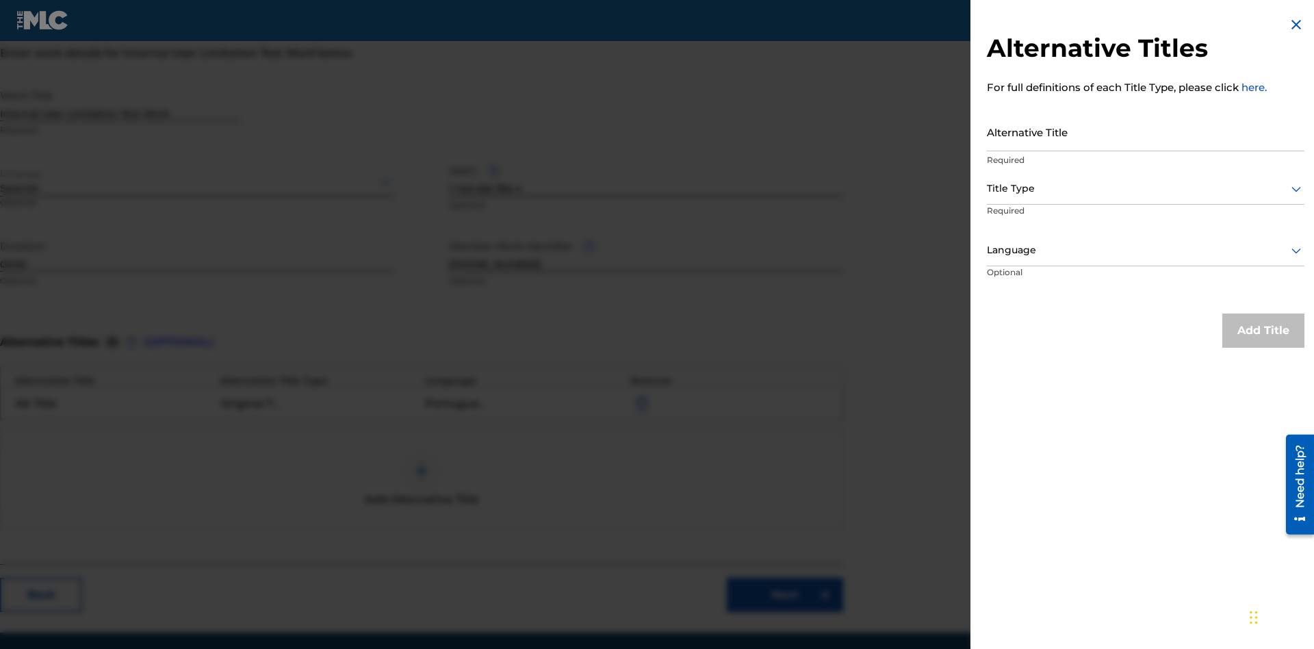
click at [1146, 131] on input "Alternative Title" at bounding box center [1146, 131] width 318 height 39
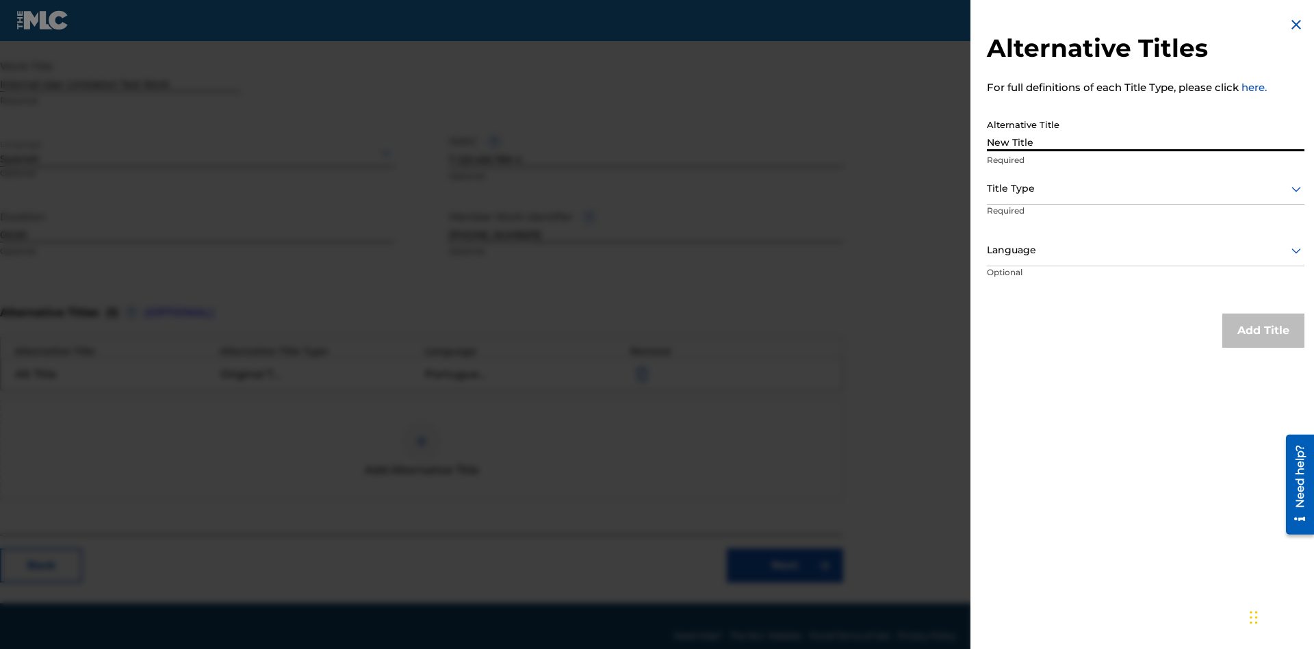
type input "New Title"
click at [1146, 188] on div at bounding box center [1146, 188] width 318 height 17
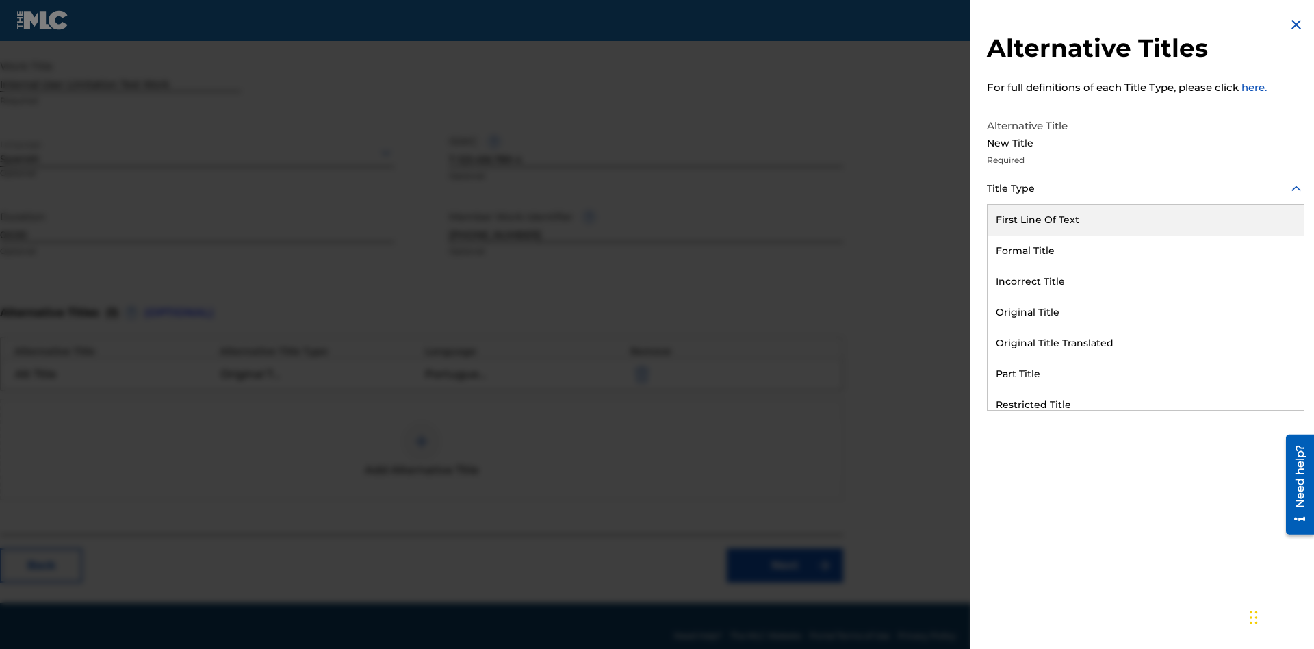
scroll to position [322, 341]
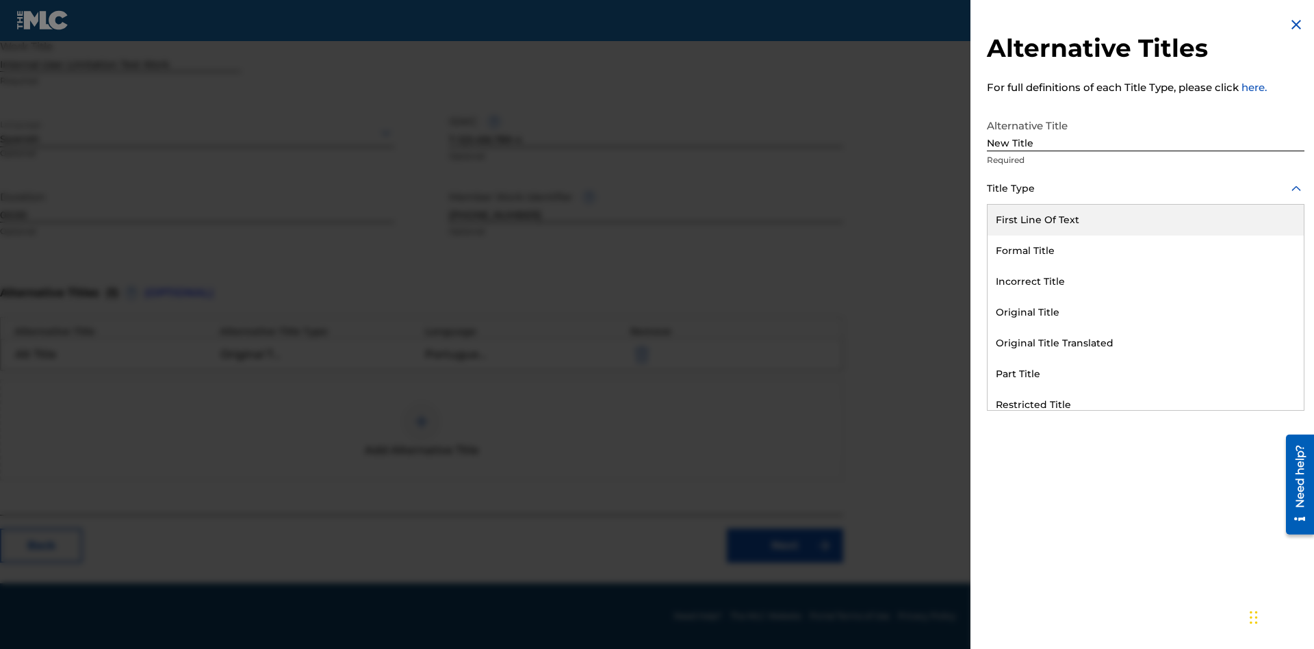
click at [1146, 281] on div "Incorrect Title" at bounding box center [1146, 281] width 316 height 31
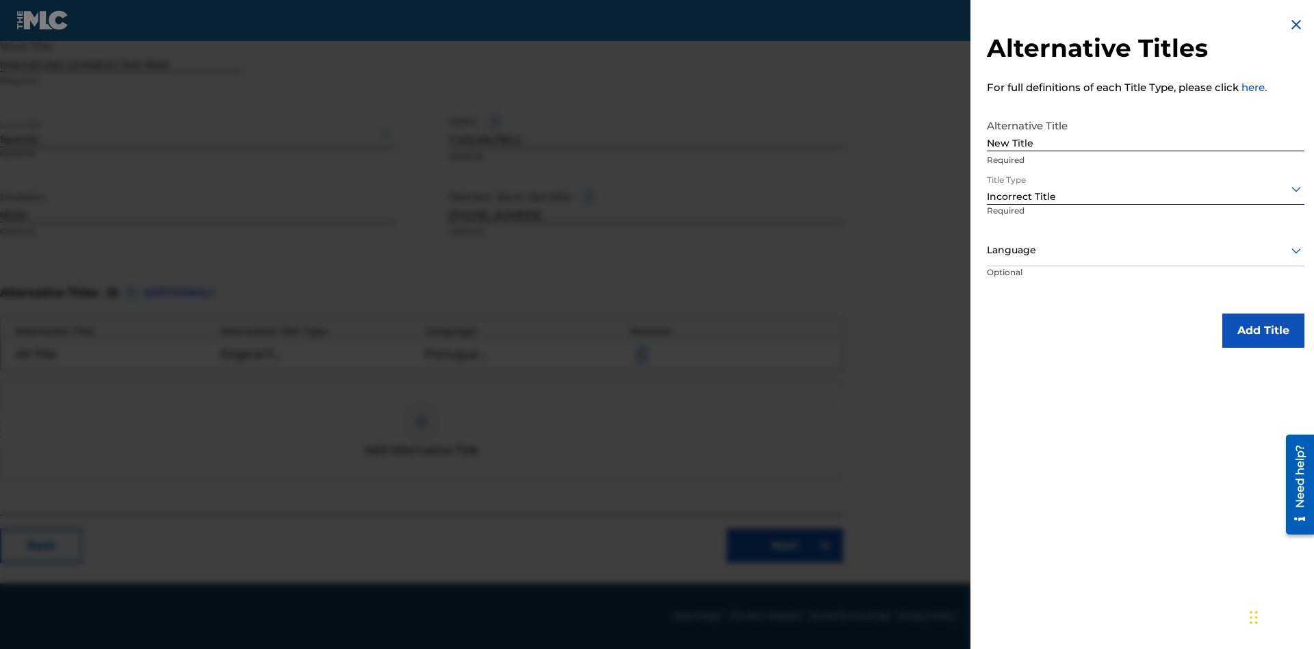
click at [1146, 250] on div at bounding box center [1146, 250] width 318 height 17
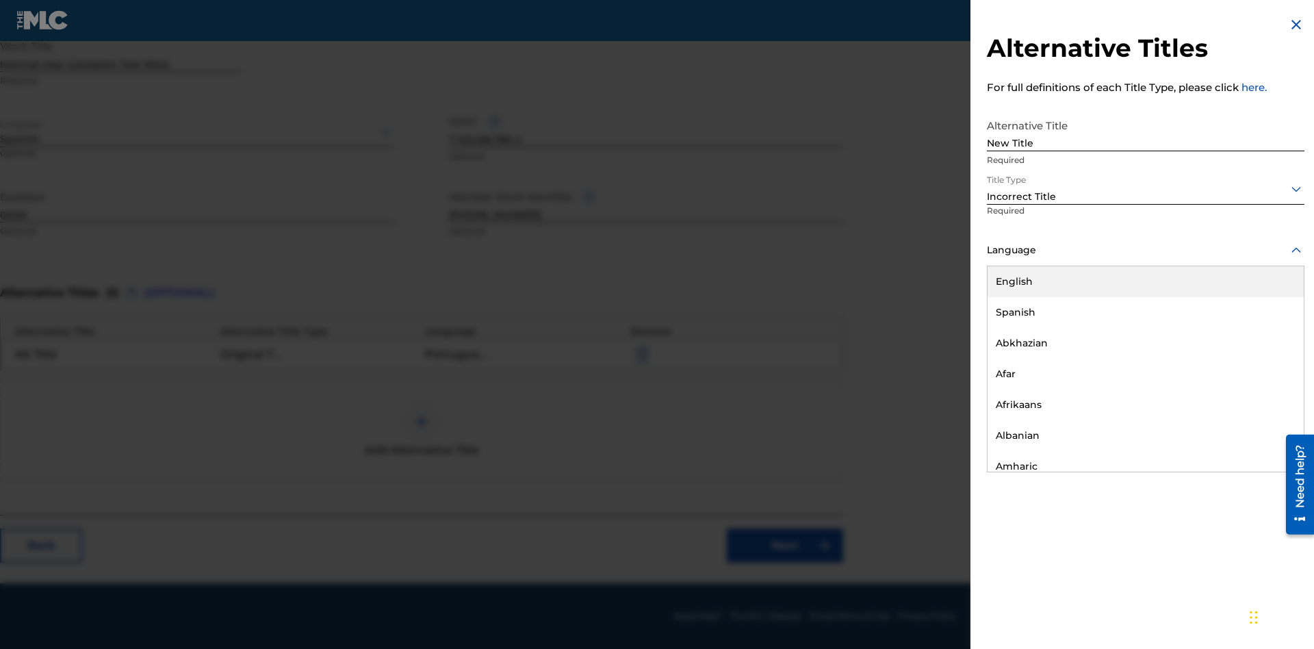
click at [1146, 281] on div "English" at bounding box center [1146, 281] width 316 height 31
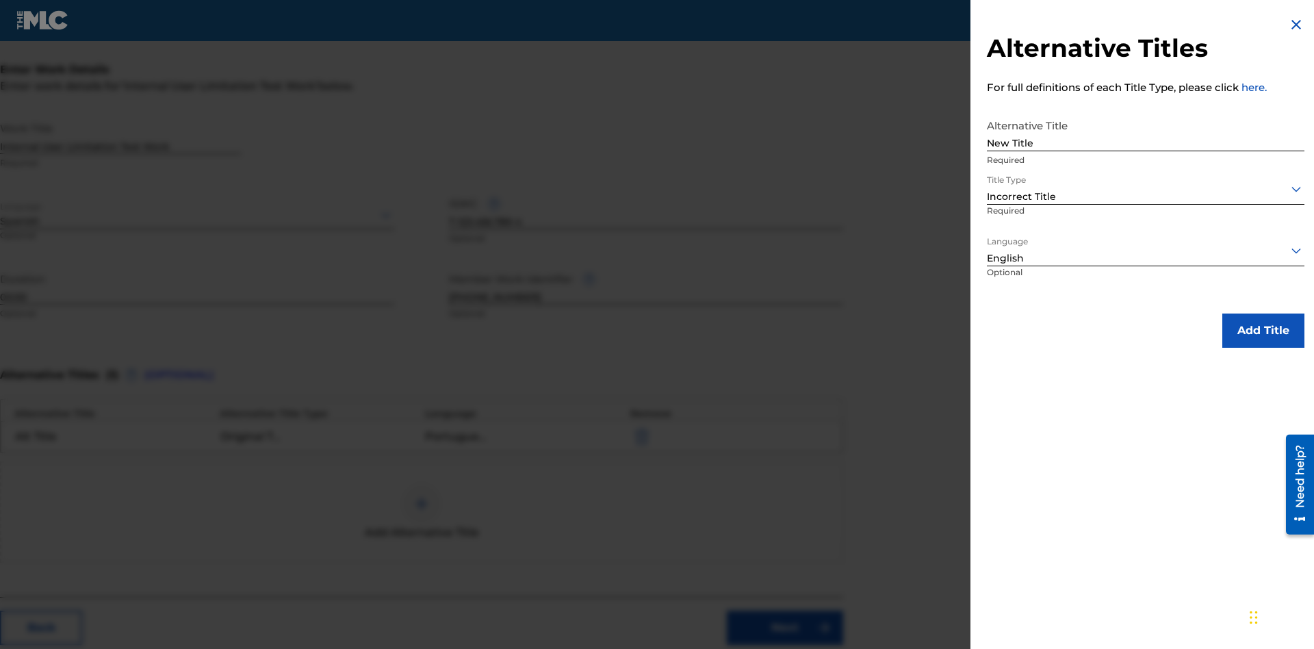
click at [1263, 330] on button "Add Title" at bounding box center [1263, 330] width 82 height 34
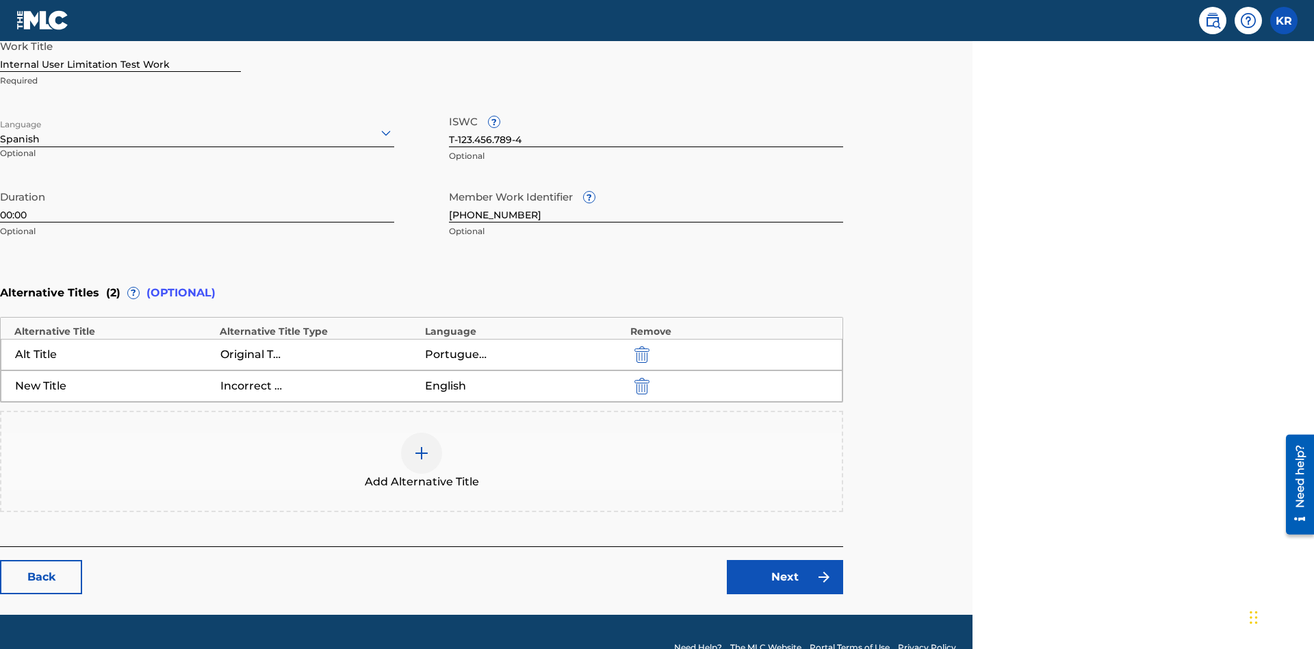
click at [640, 378] on img "submit" at bounding box center [641, 386] width 15 height 16
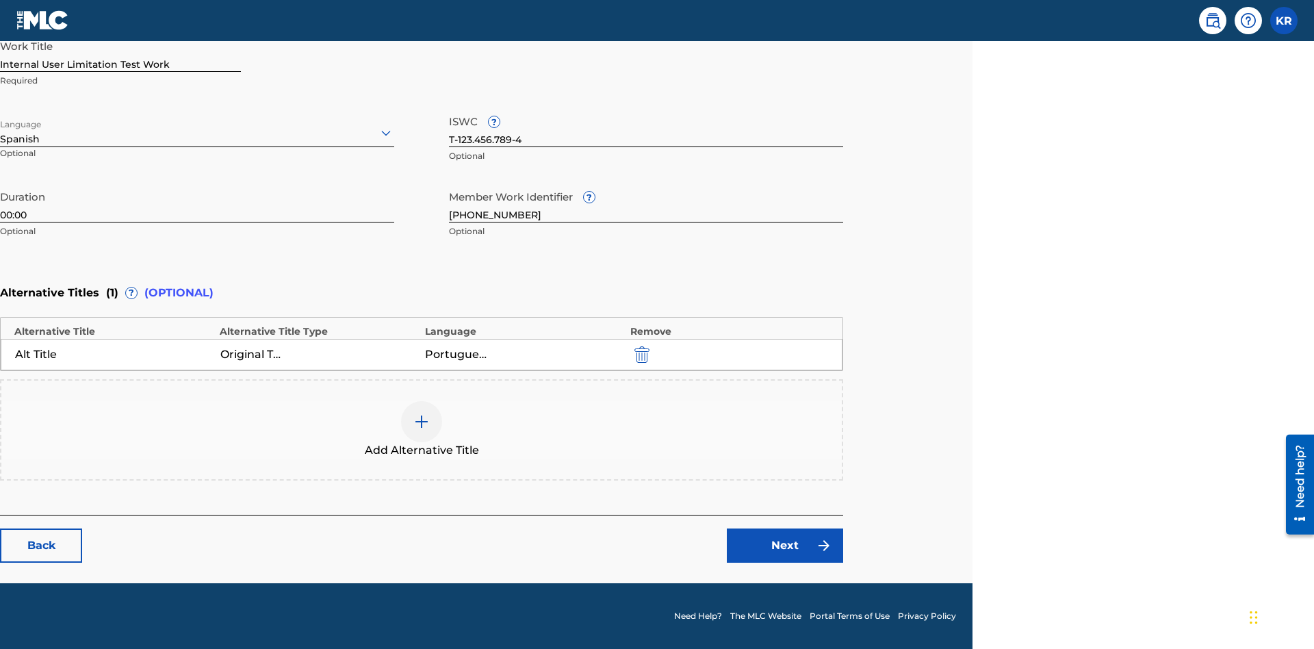
click at [422, 430] on div at bounding box center [421, 421] width 41 height 41
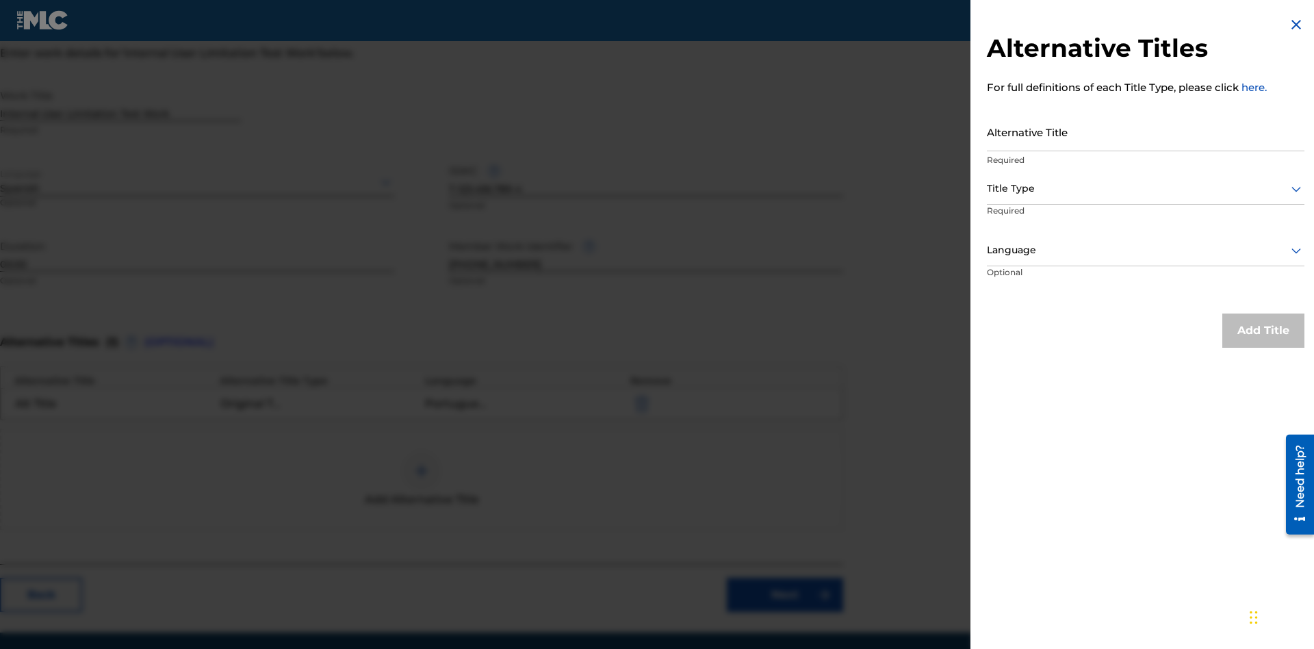
click at [1146, 131] on input "Alternative Title" at bounding box center [1146, 131] width 318 height 39
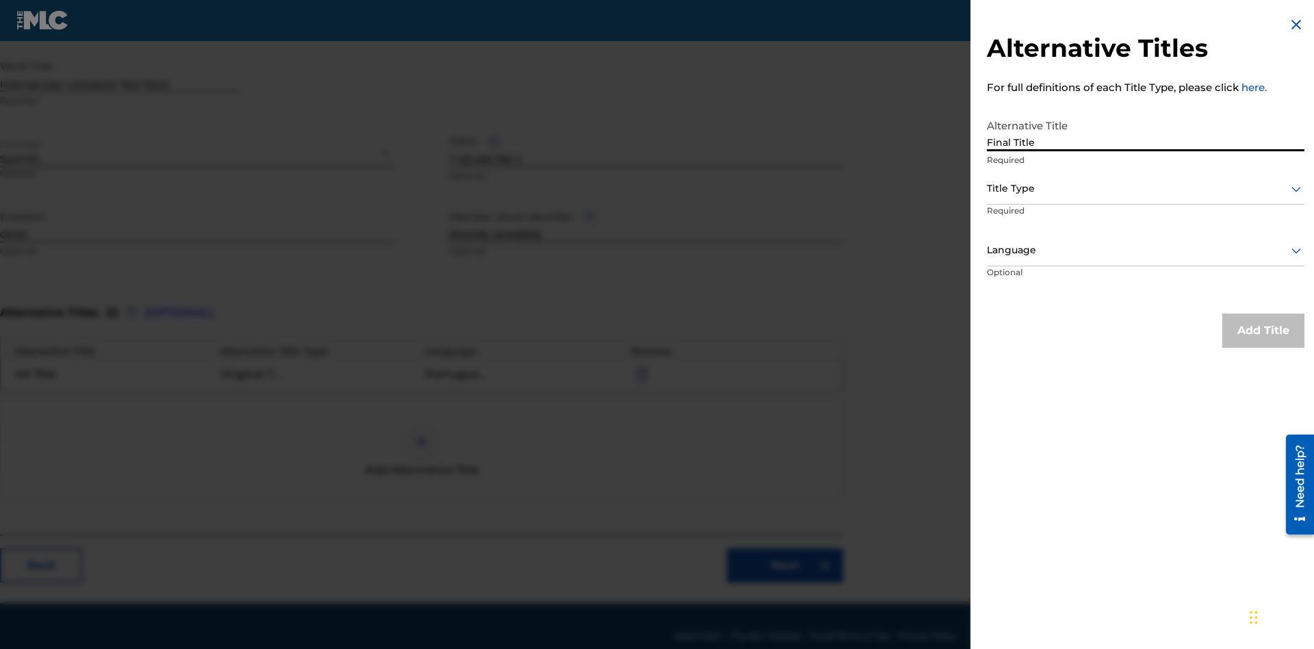
type input "Final Title"
click at [1146, 188] on div at bounding box center [1146, 188] width 318 height 17
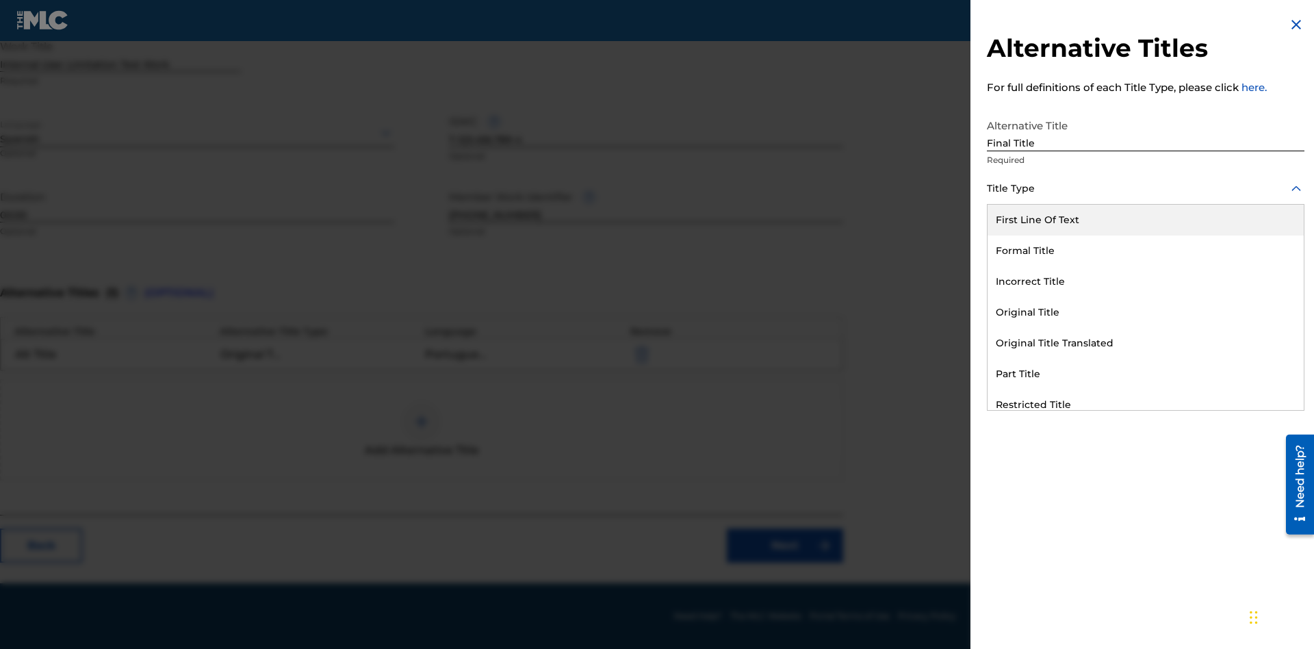
click at [1146, 374] on div "Part Title" at bounding box center [1146, 374] width 316 height 31
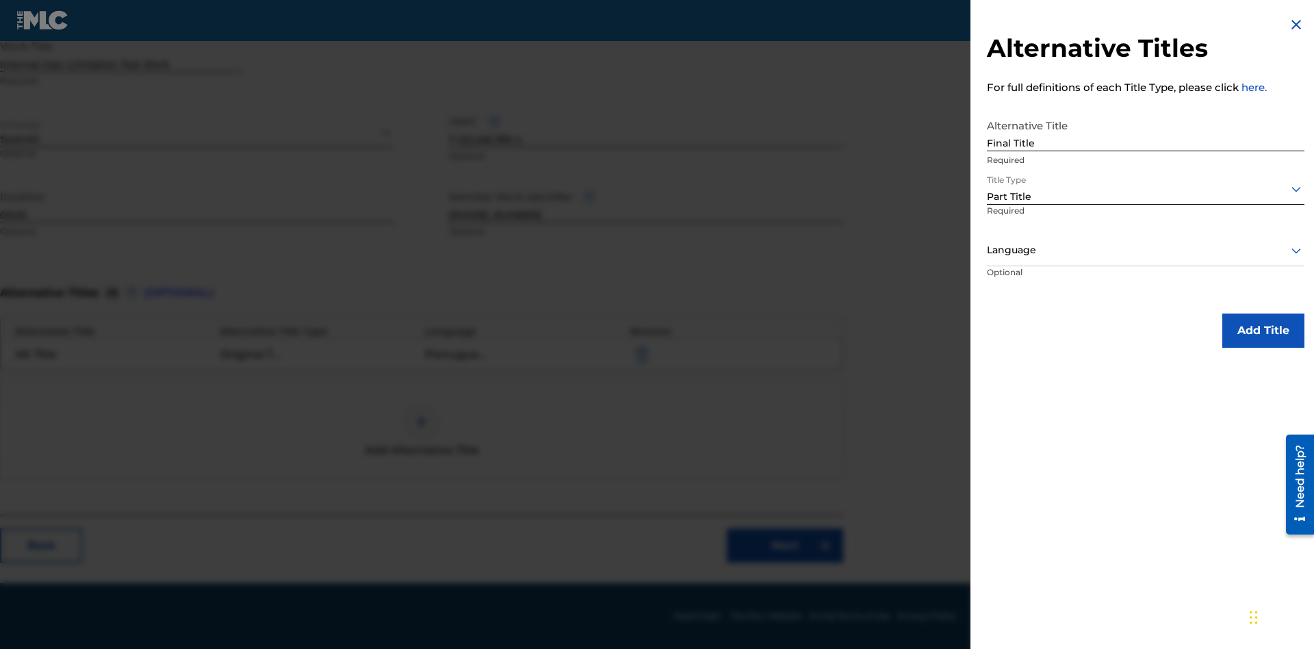
click at [1146, 250] on div at bounding box center [1146, 250] width 318 height 17
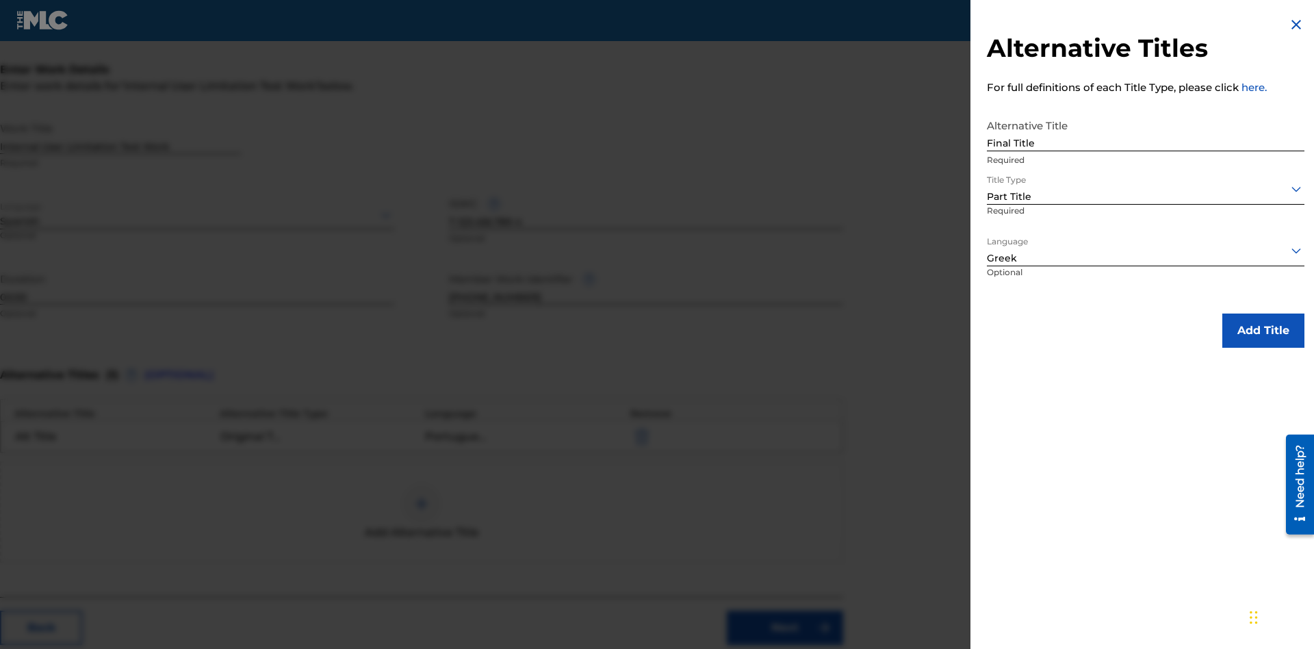
click at [1263, 330] on button "Add Title" at bounding box center [1263, 330] width 82 height 34
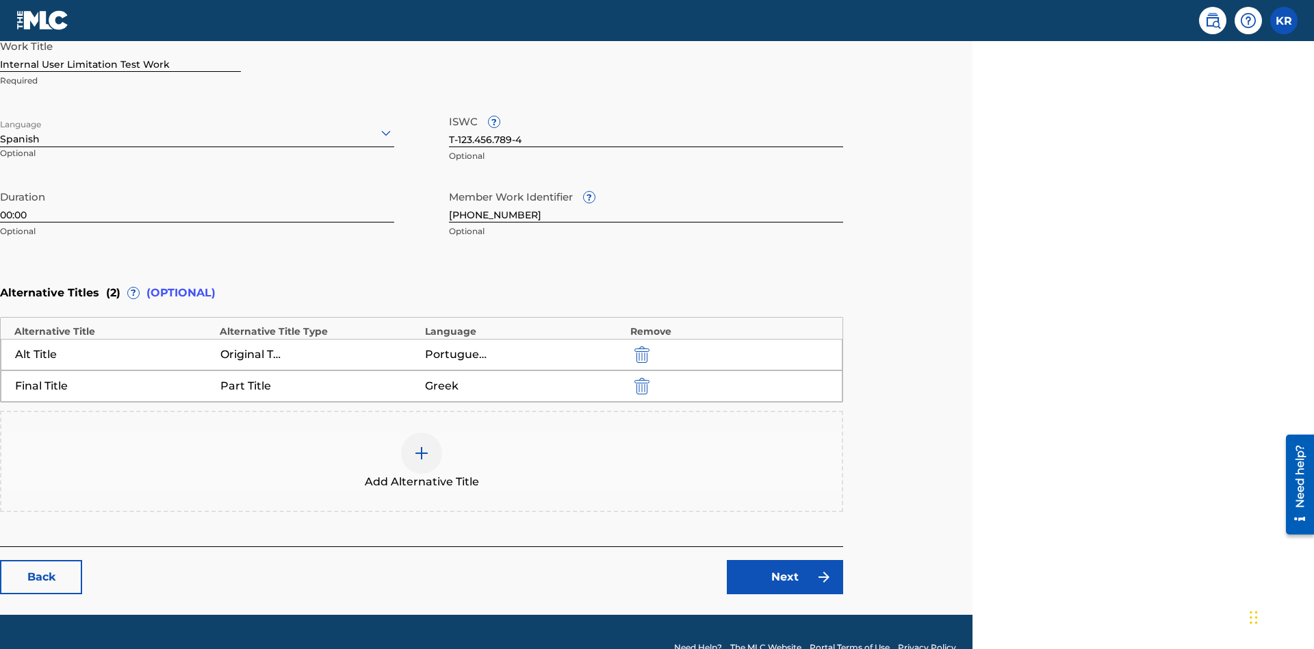
scroll to position [353, 341]
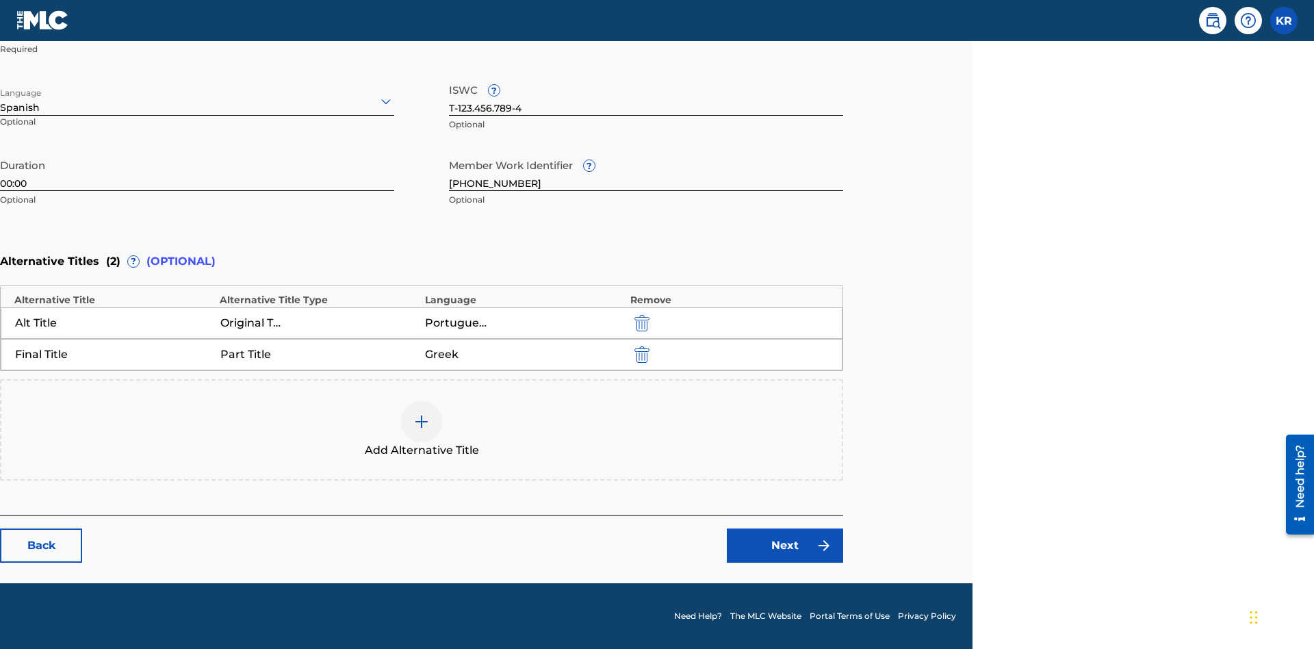
click at [785, 545] on link "Next" at bounding box center [785, 545] width 116 height 34
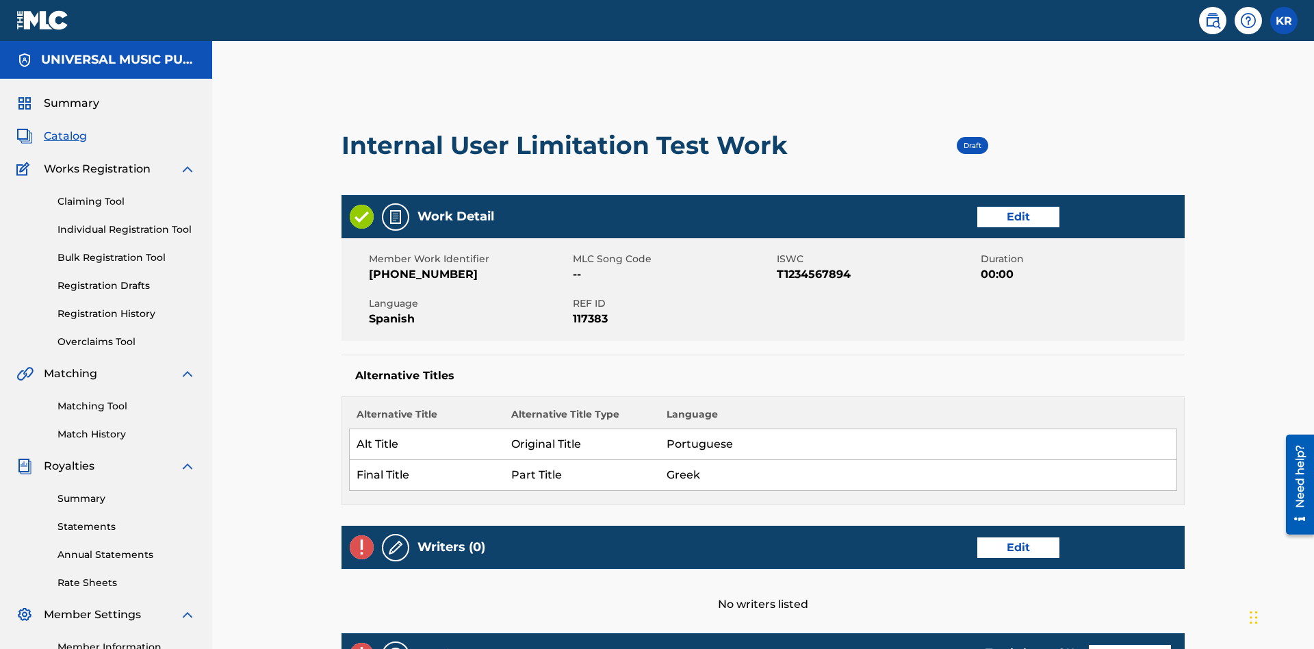
click at [977, 537] on link "Edit" at bounding box center [1018, 547] width 82 height 21
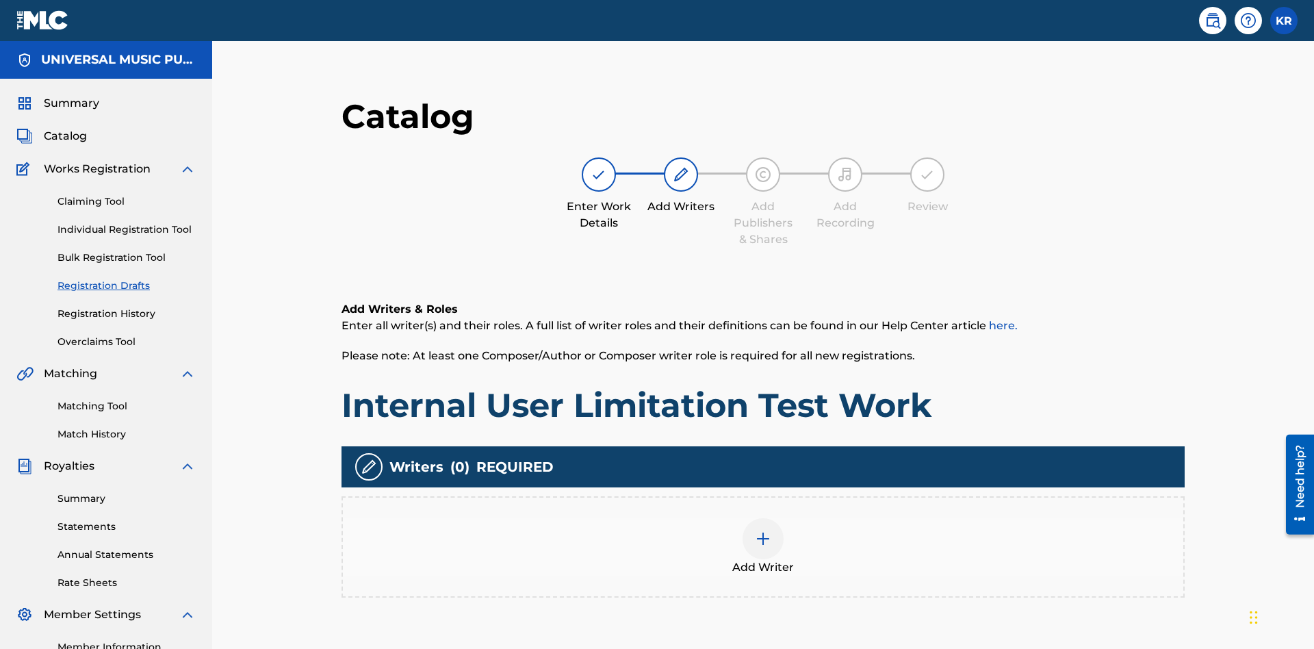
scroll to position [172, 341]
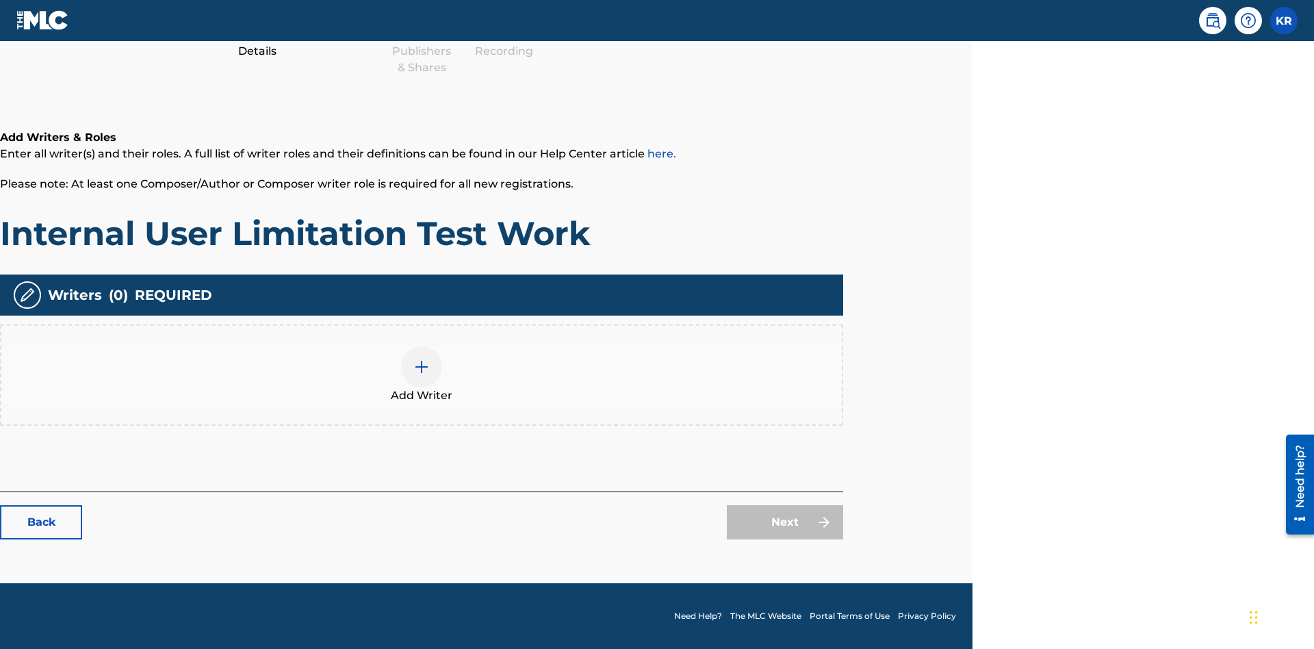
click at [422, 374] on img at bounding box center [421, 367] width 16 height 16
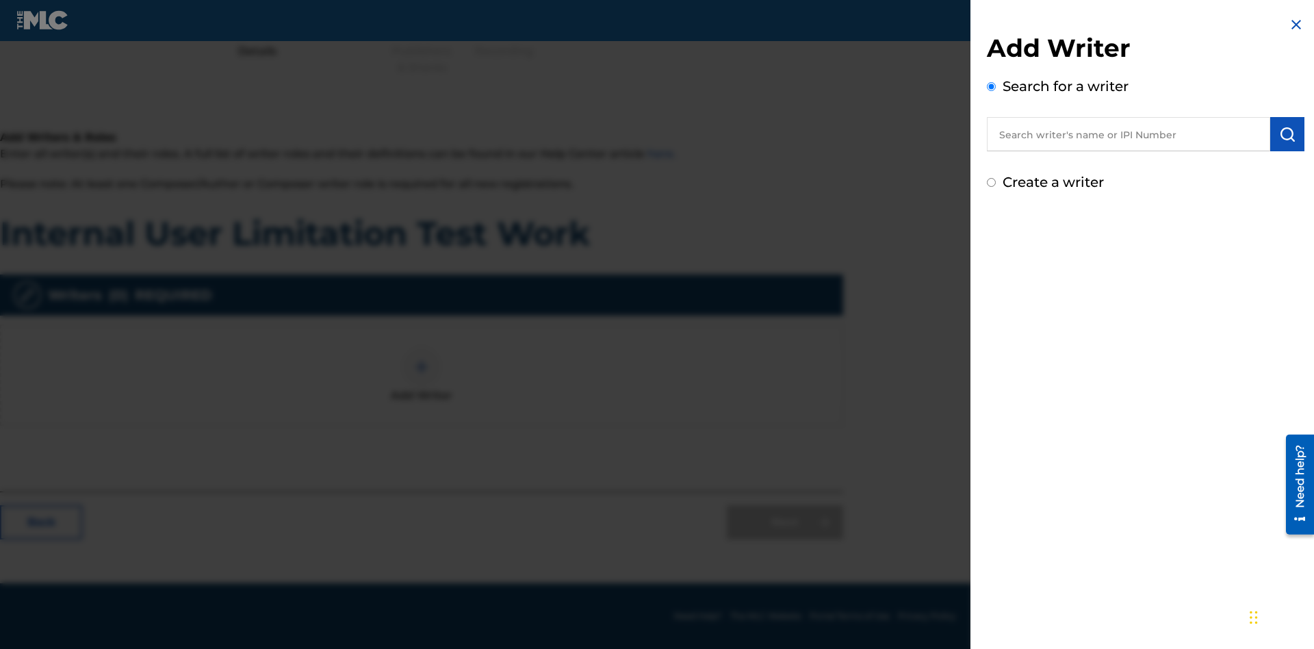
click at [1128, 134] on input "text" at bounding box center [1128, 134] width 283 height 34
type input "[PERSON_NAME]"
click at [1287, 134] on img "submit" at bounding box center [1287, 134] width 16 height 16
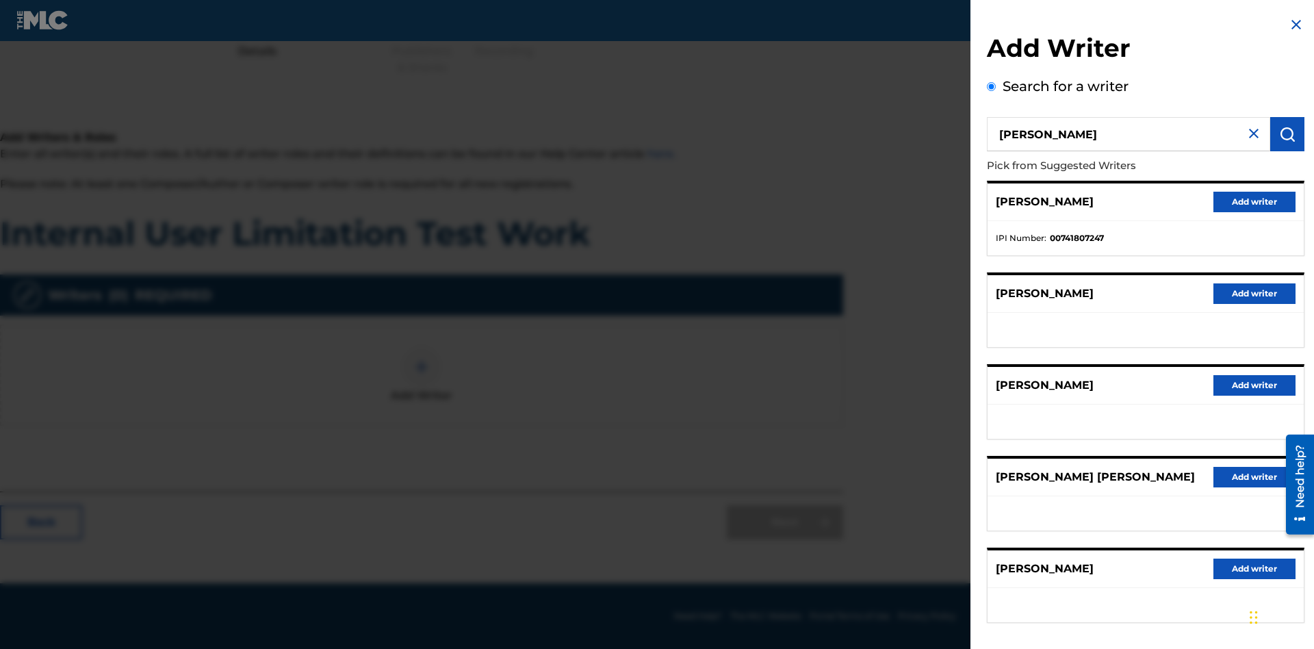
click at [1254, 201] on button "Add writer" at bounding box center [1254, 202] width 82 height 21
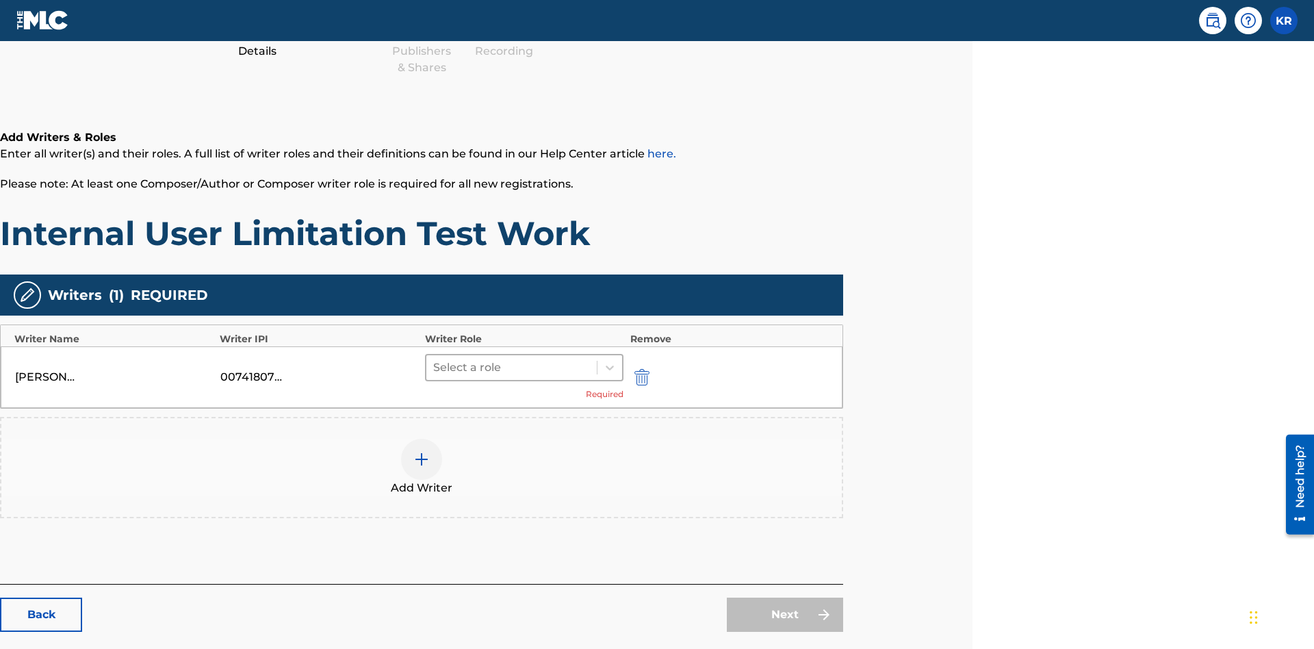
click at [435, 359] on input "text" at bounding box center [434, 367] width 3 height 16
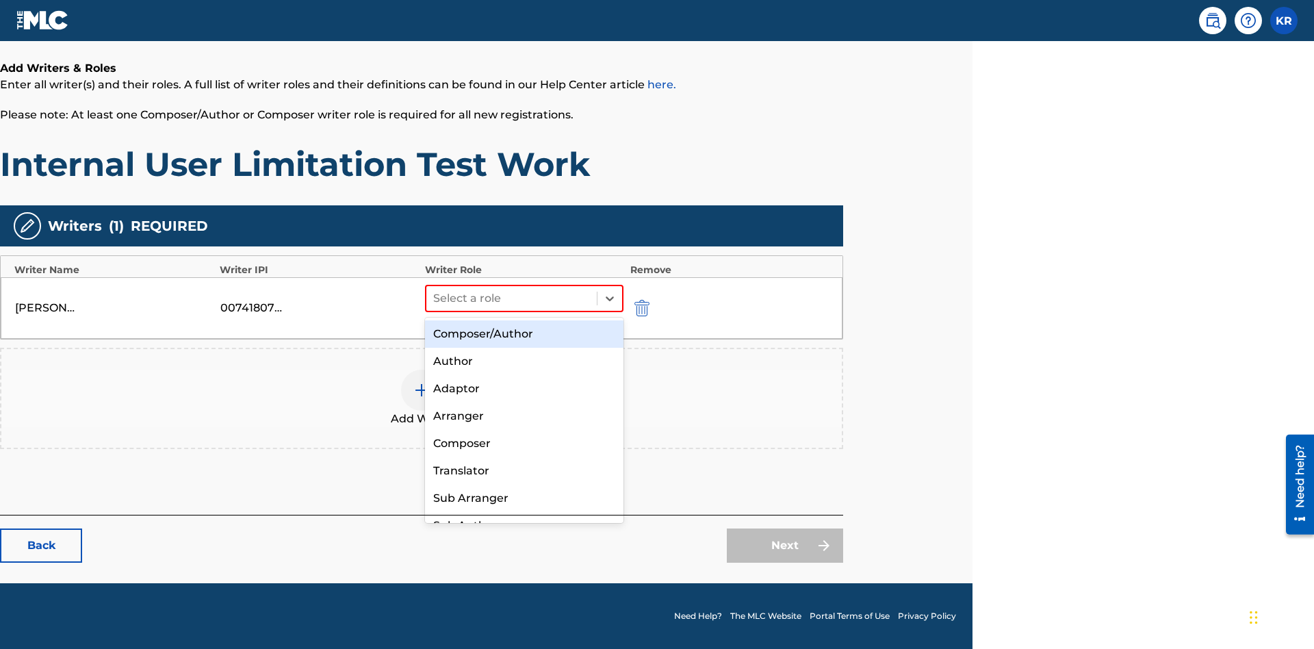
click at [524, 443] on div "Composer" at bounding box center [524, 443] width 198 height 27
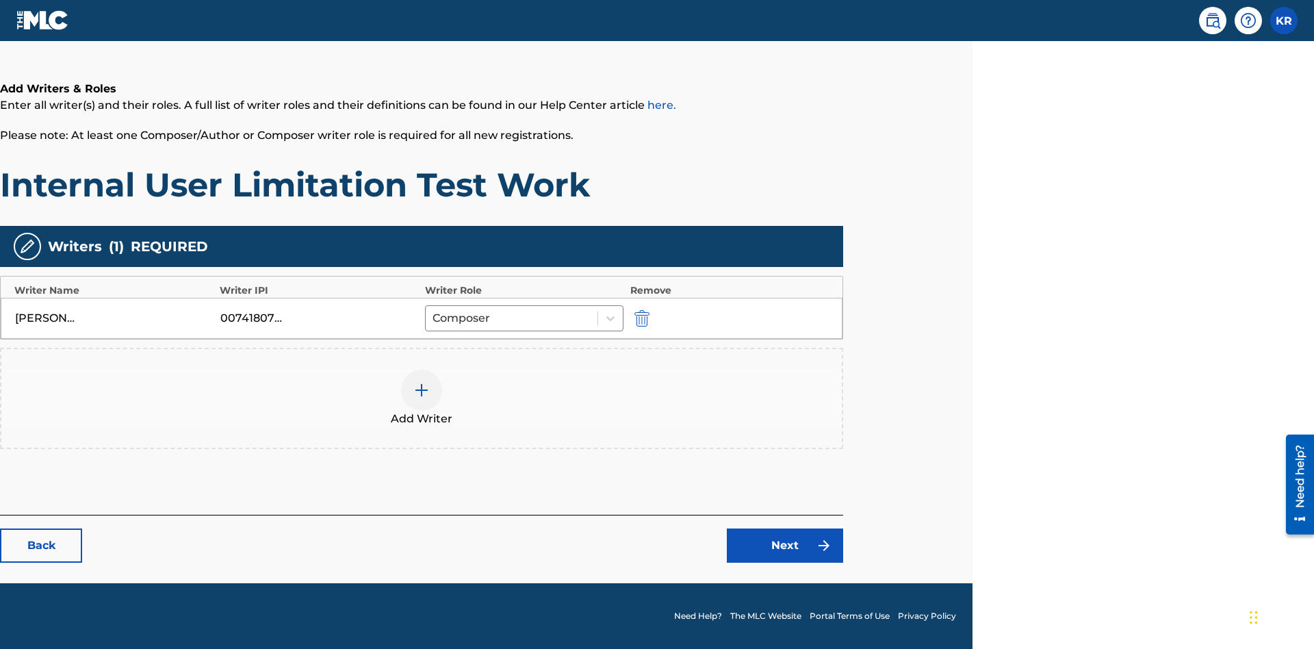
scroll to position [220, 341]
click at [785, 545] on link "Next" at bounding box center [785, 545] width 116 height 34
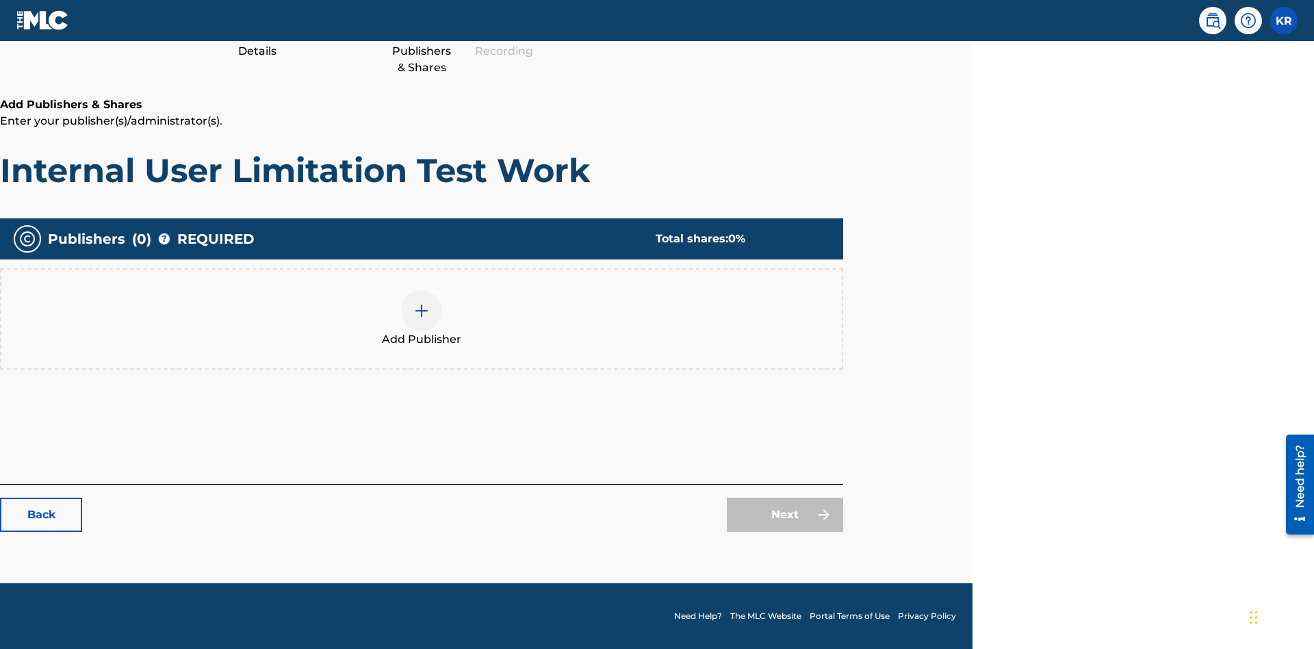
click at [422, 310] on img at bounding box center [421, 310] width 16 height 16
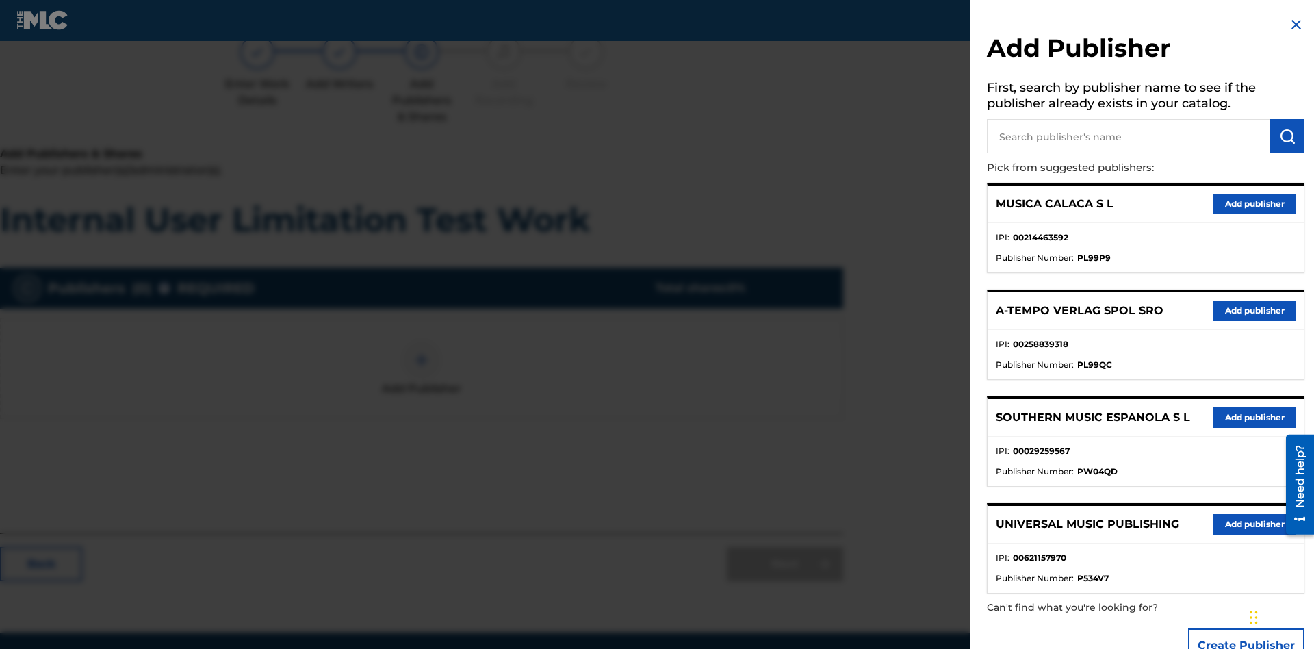
click at [1128, 136] on input "text" at bounding box center [1128, 136] width 283 height 34
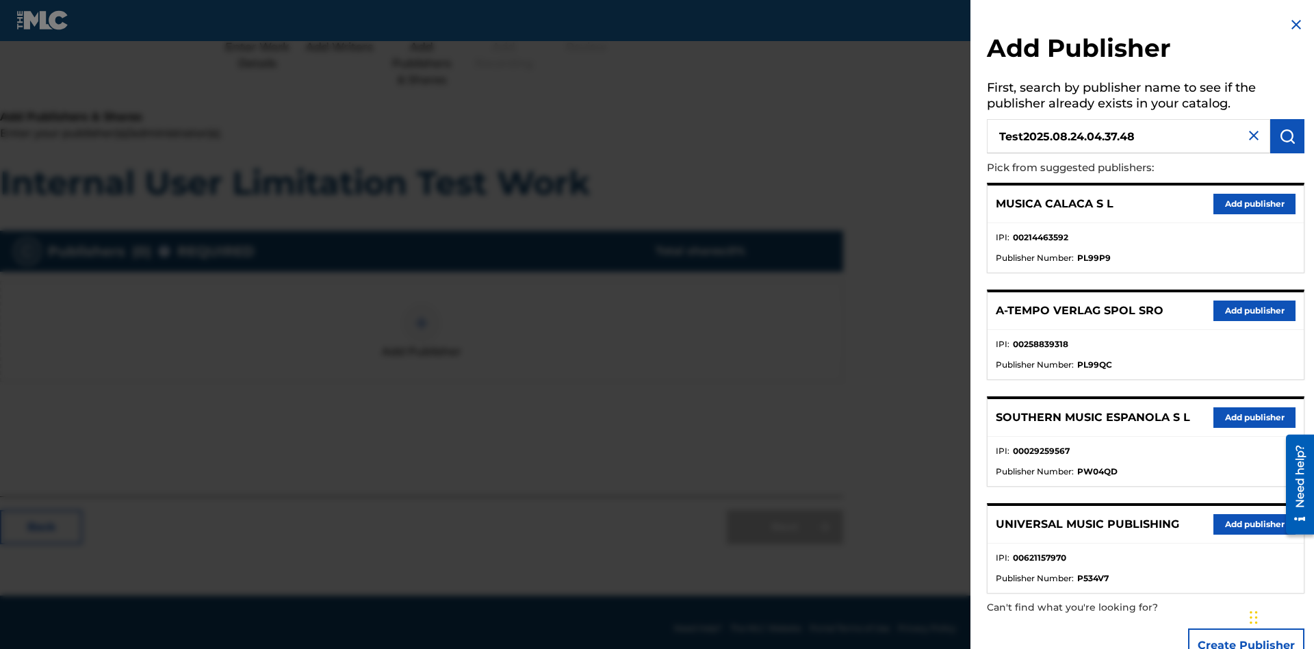
type input "Test2025.08.24.04.37.48"
click at [1287, 136] on img "submit" at bounding box center [1287, 136] width 16 height 16
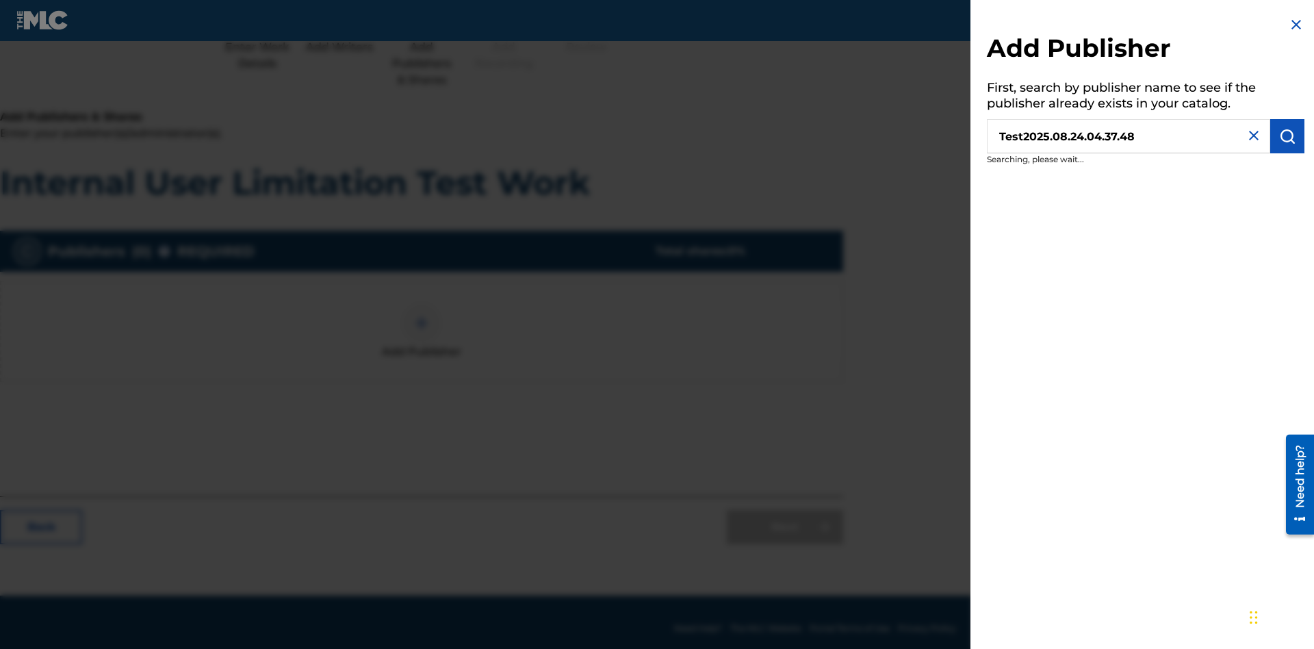
scroll to position [172, 341]
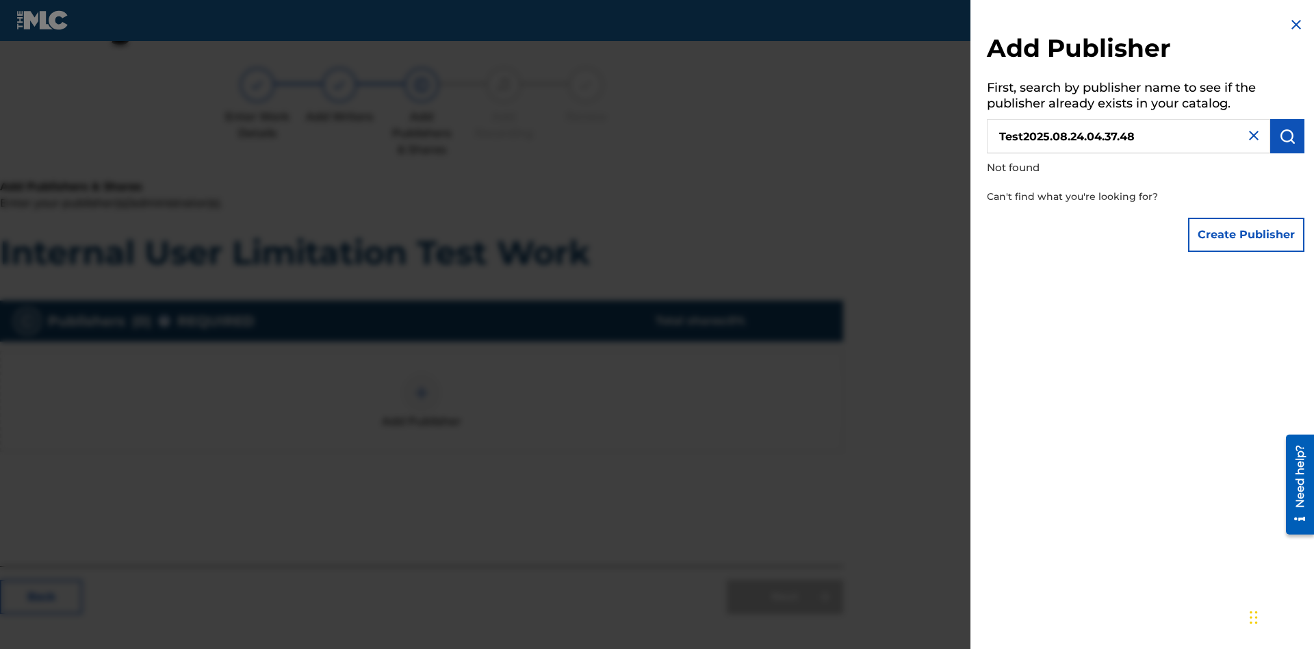
click at [1247, 234] on button "Create Publisher" at bounding box center [1246, 235] width 116 height 34
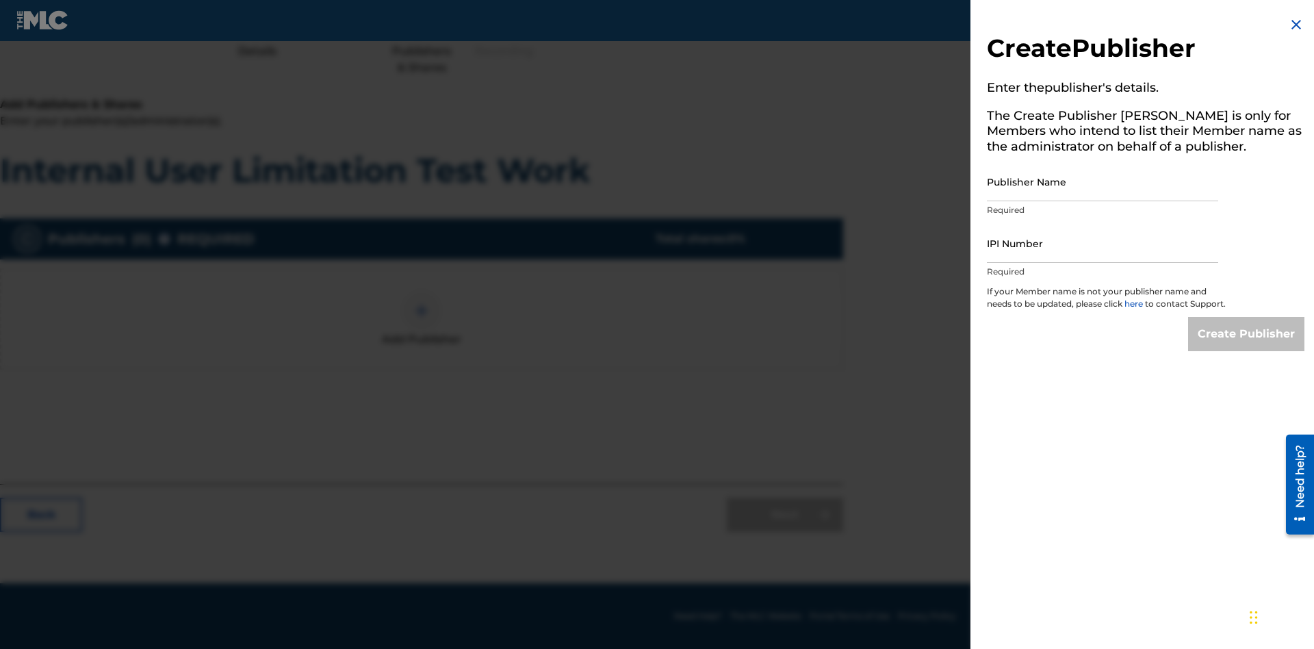
click at [1102, 181] on input "Publisher Name" at bounding box center [1102, 181] width 231 height 39
type input "Test2025.08.24.04.37.52"
click at [1102, 243] on input "IPI Number" at bounding box center [1102, 243] width 231 height 39
type input "00595839777"
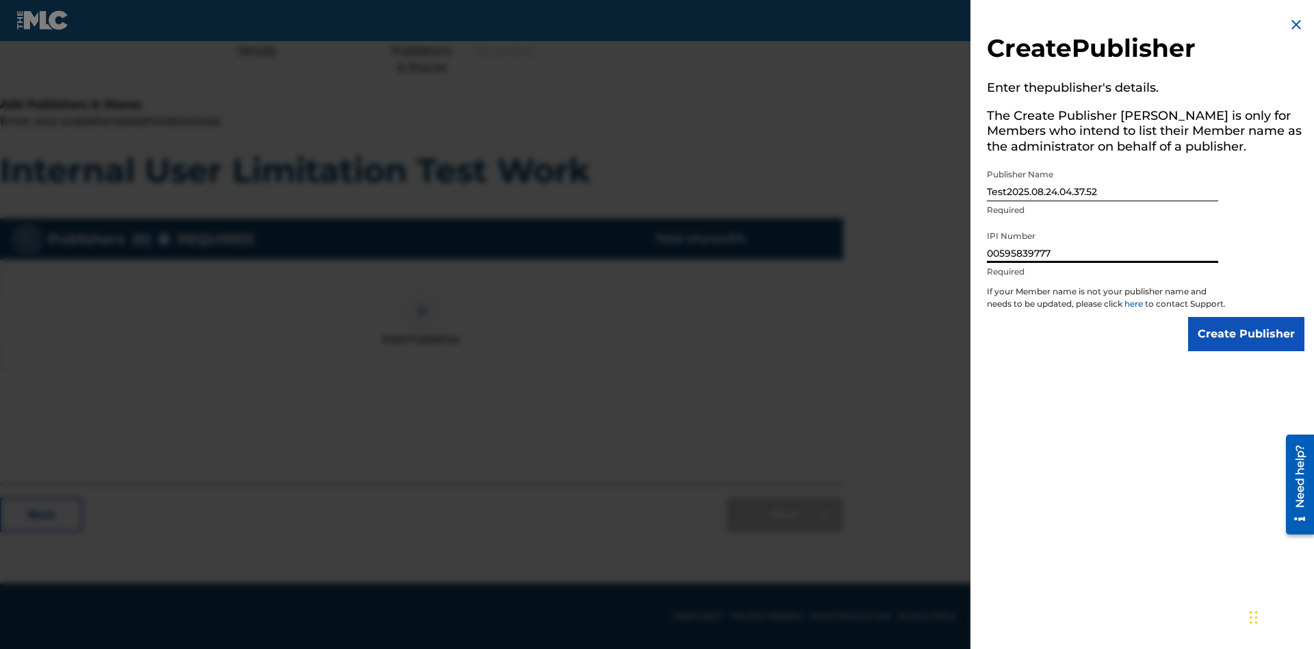
click at [1247, 346] on input "Create Publisher" at bounding box center [1246, 334] width 116 height 34
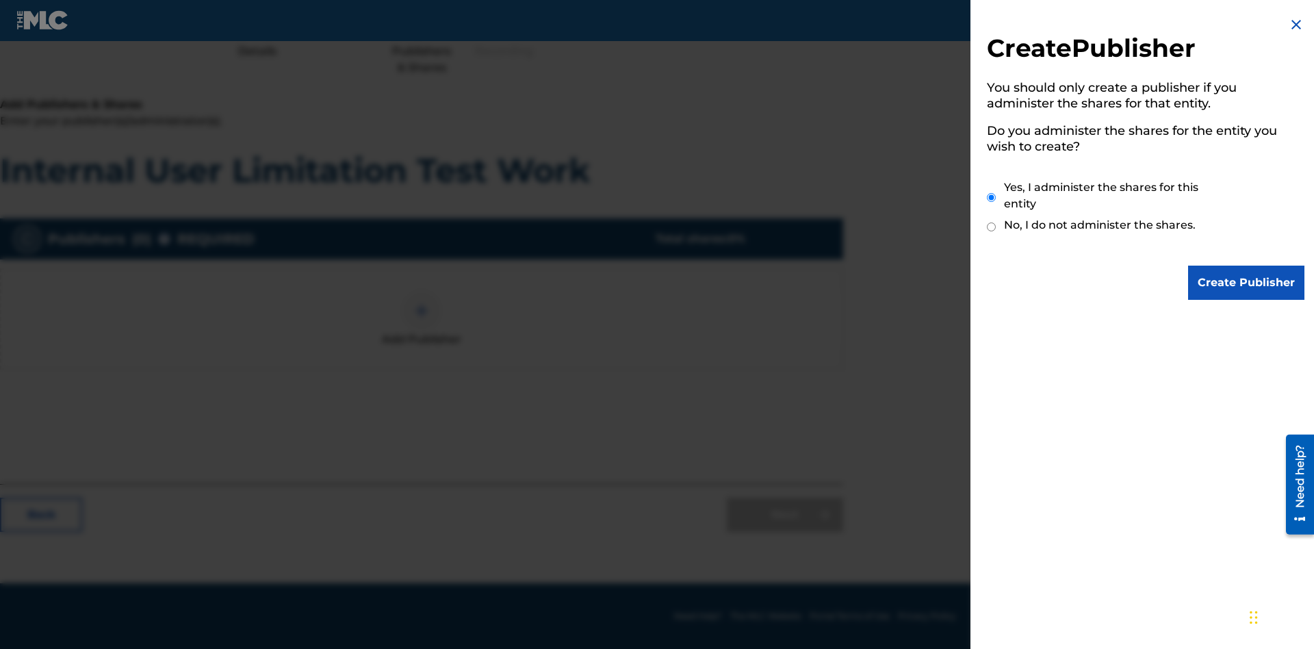
click at [992, 197] on input "Yes, I administer the shares for this entity" at bounding box center [991, 197] width 9 height 29
click at [1247, 283] on input "Create Publisher" at bounding box center [1246, 283] width 116 height 34
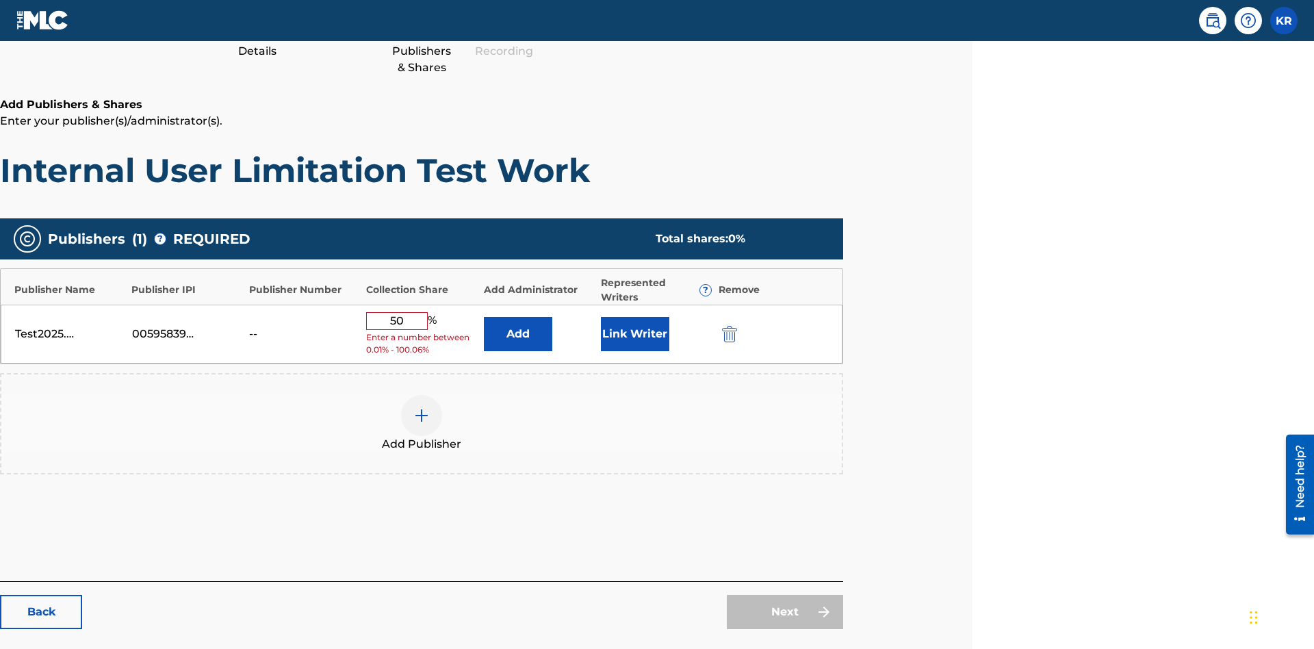
scroll to position [228, 341]
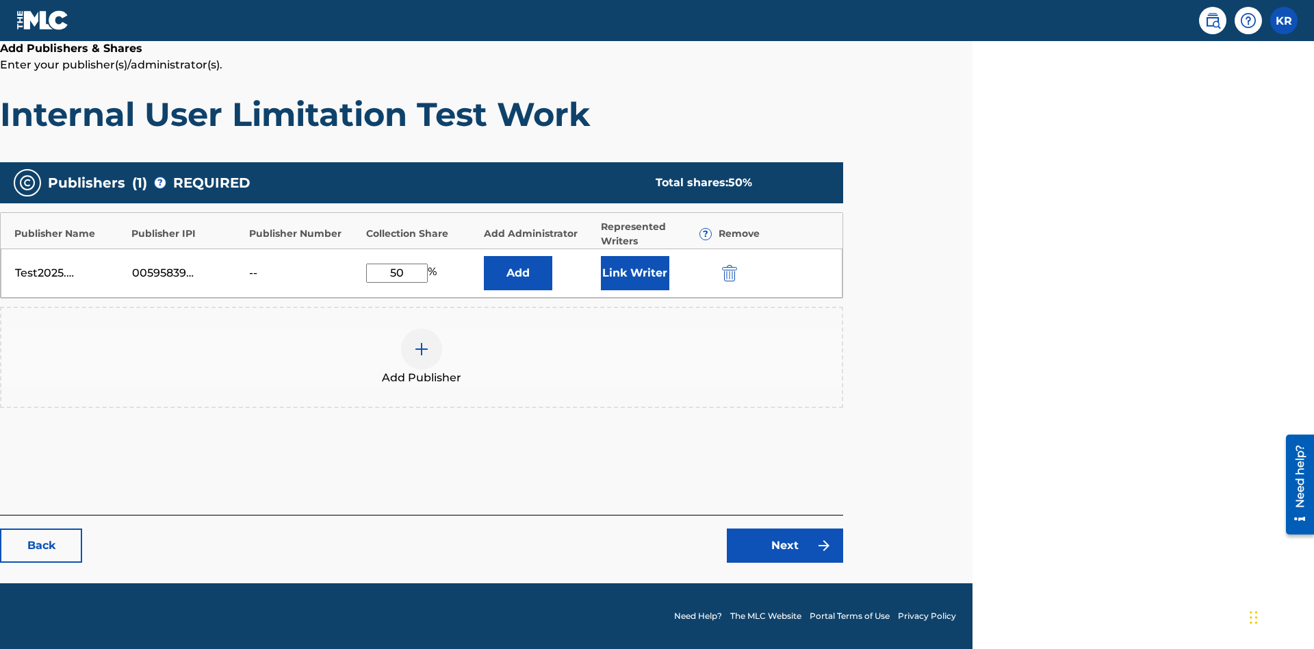
type input "50"
click at [634, 272] on button "Link Writer" at bounding box center [635, 273] width 68 height 34
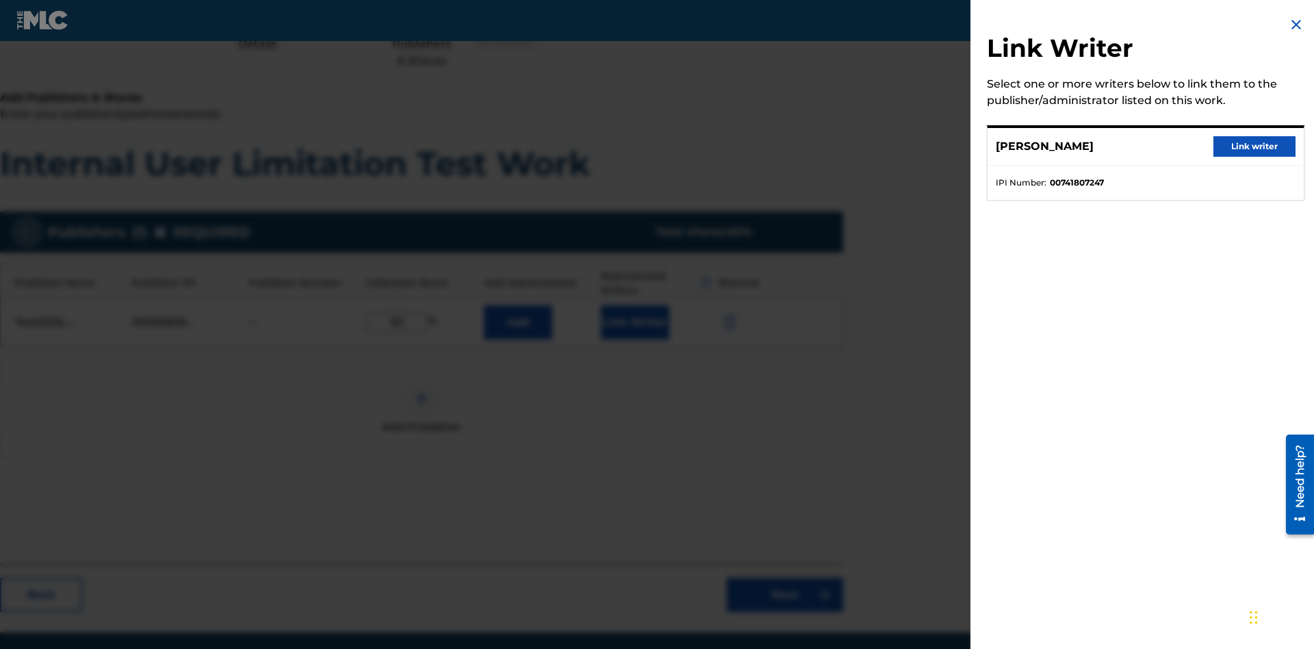
click at [1254, 146] on button "Link writer" at bounding box center [1254, 146] width 82 height 21
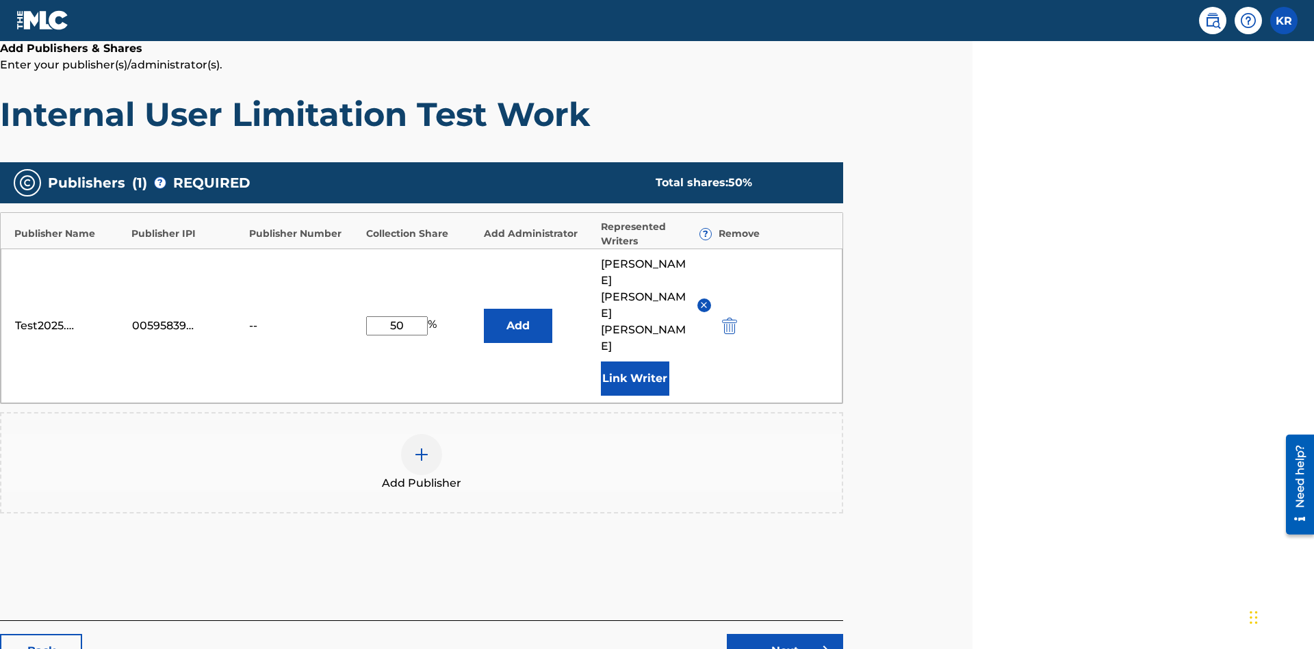
click at [634, 361] on button "Link Writer" at bounding box center [635, 378] width 68 height 34
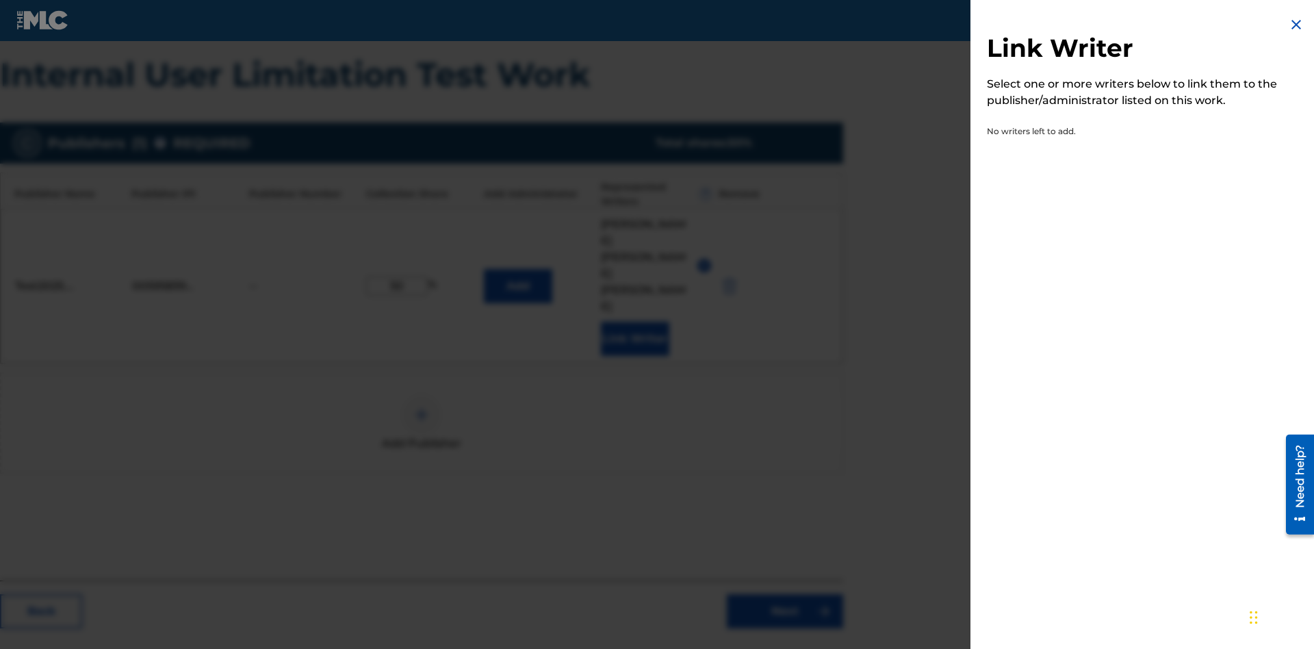
click at [1296, 25] on img at bounding box center [1296, 24] width 16 height 16
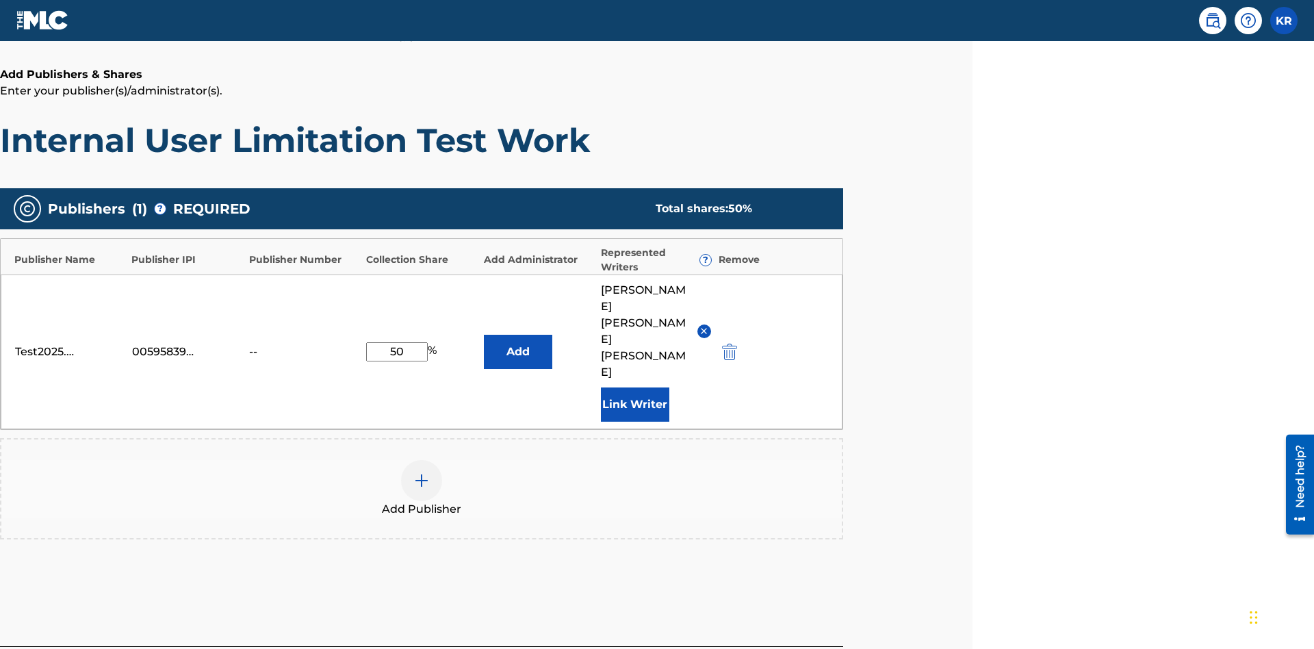
scroll to position [268, 341]
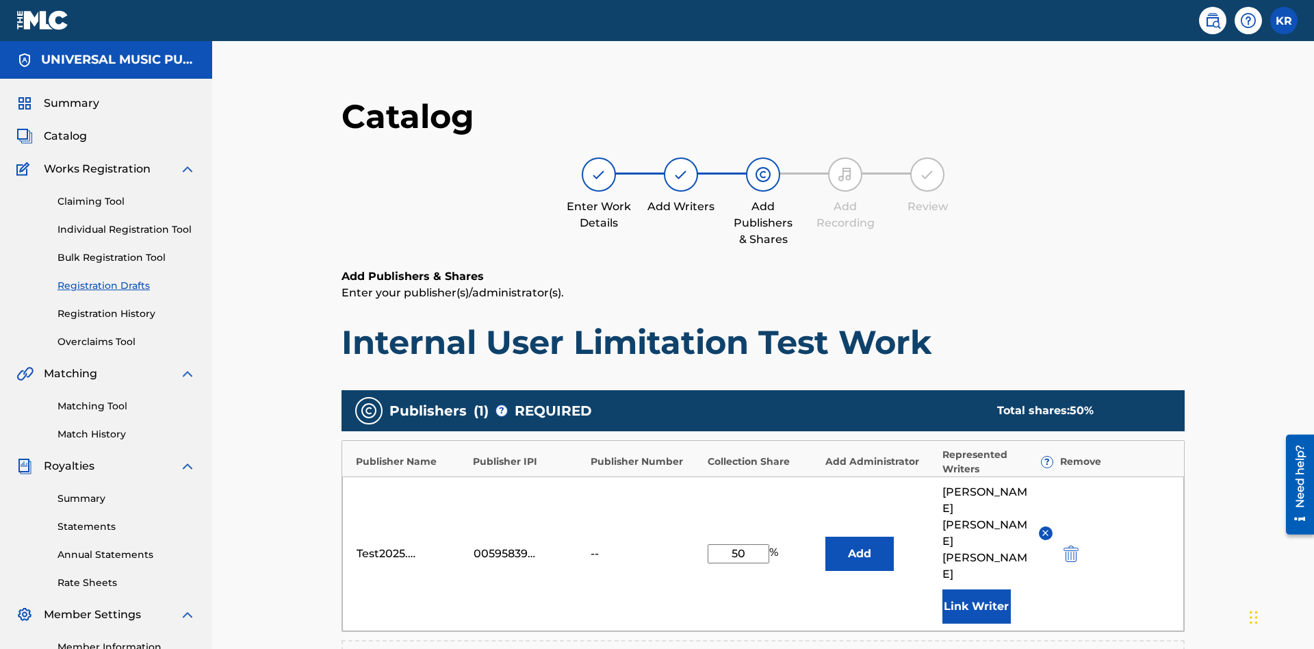
click at [825, 537] on button "Add" at bounding box center [859, 554] width 68 height 34
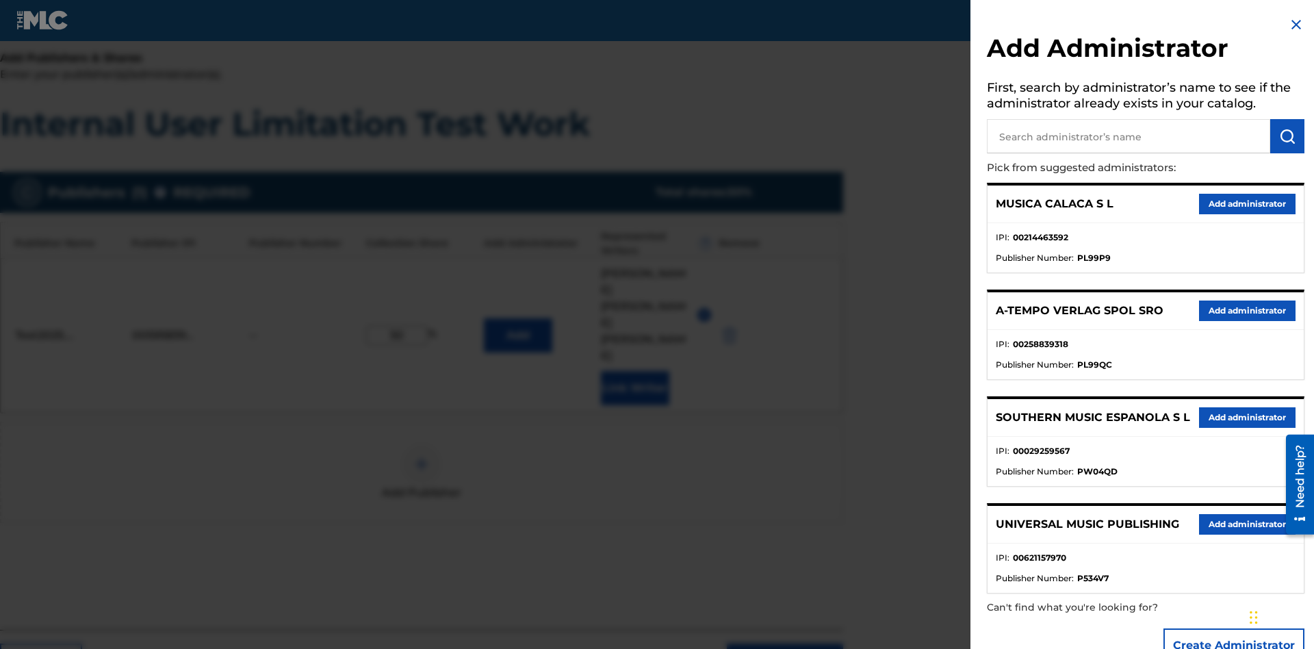
click at [1128, 136] on input "text" at bounding box center [1128, 136] width 283 height 34
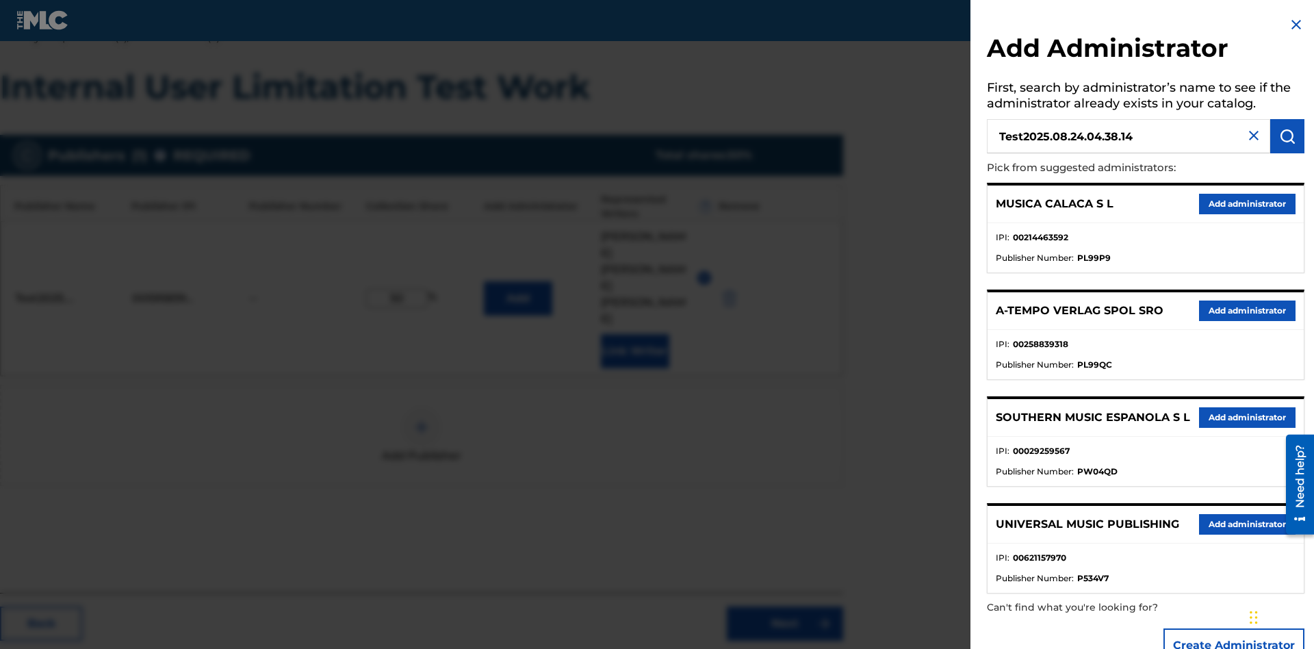
type input "Test2025.08.24.04.38.14"
click at [1287, 136] on img "submit" at bounding box center [1287, 136] width 16 height 16
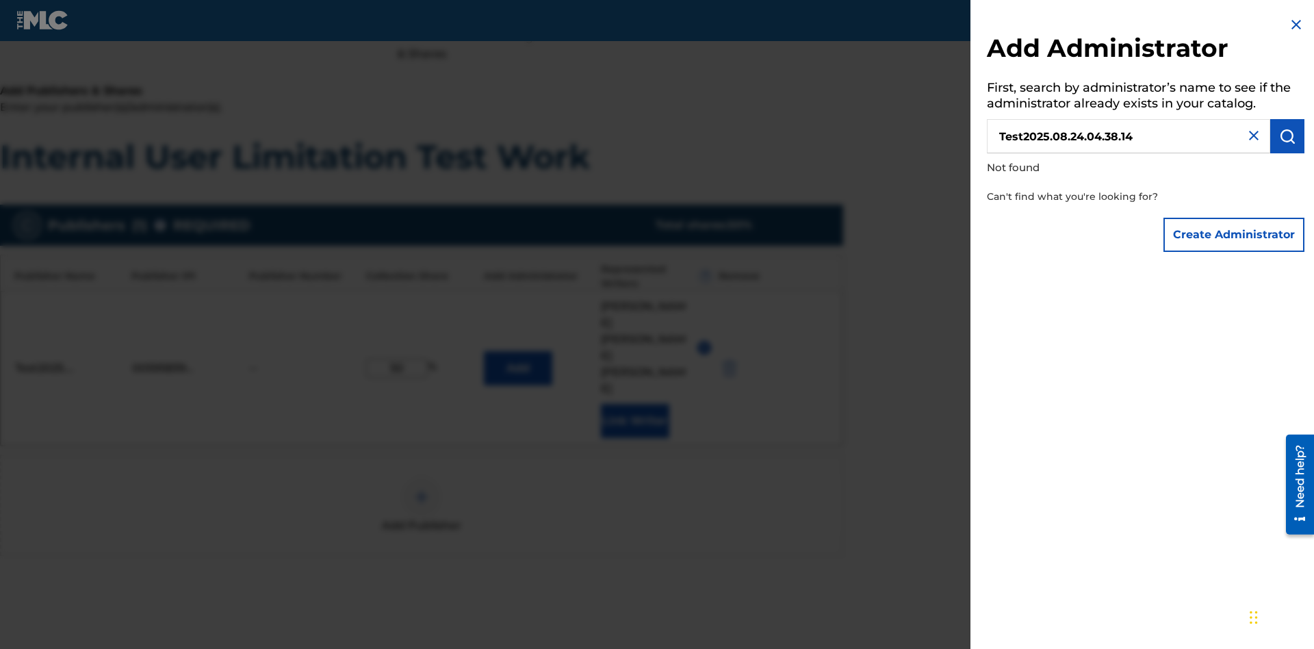
click at [1235, 234] on button "Create Administrator" at bounding box center [1233, 235] width 141 height 34
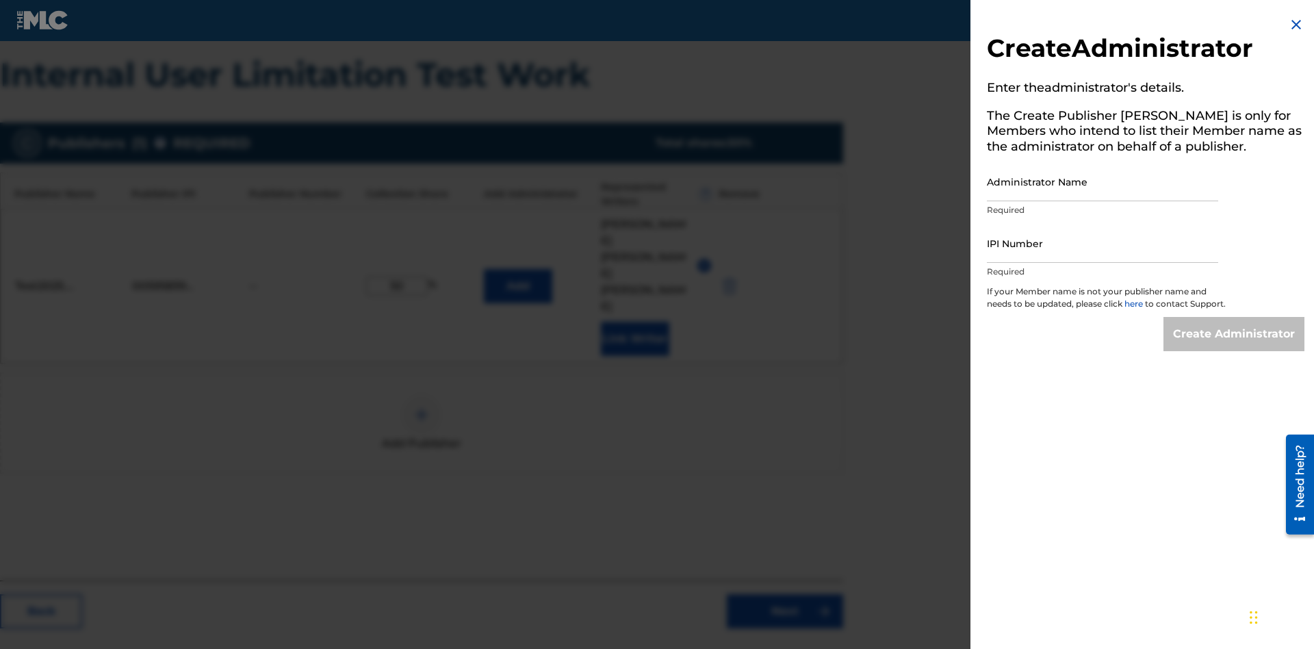
click at [1102, 181] on input "Administrator Name" at bounding box center [1102, 181] width 231 height 39
type input "Test2025.08.24.04.38.19"
click at [1102, 243] on input "IPI Number" at bounding box center [1102, 243] width 231 height 39
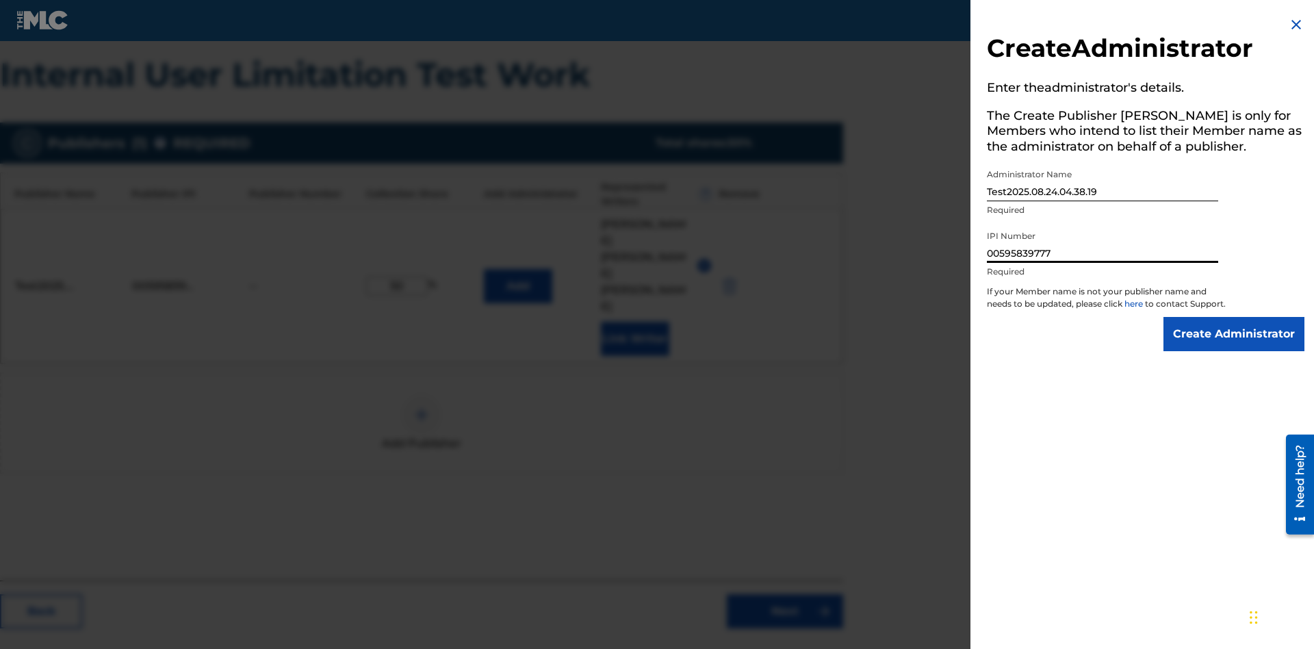
type input "00595839777"
click at [1235, 346] on input "Create Administrator" at bounding box center [1233, 334] width 141 height 34
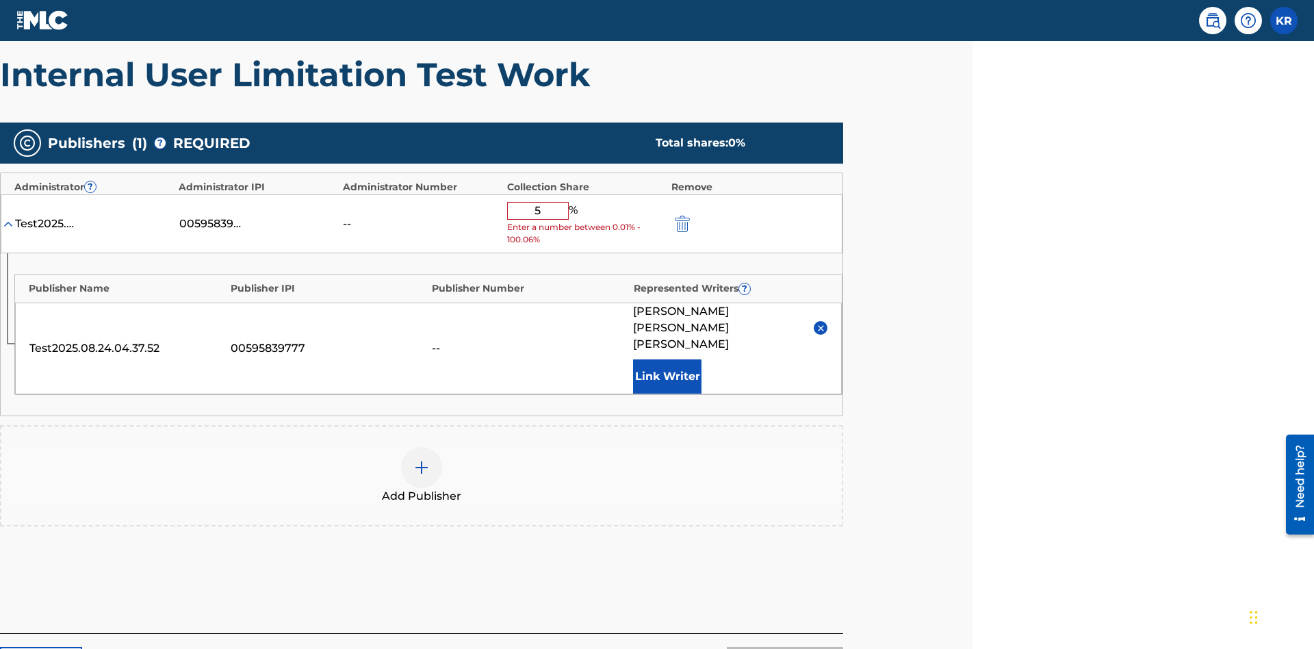
type input "50"
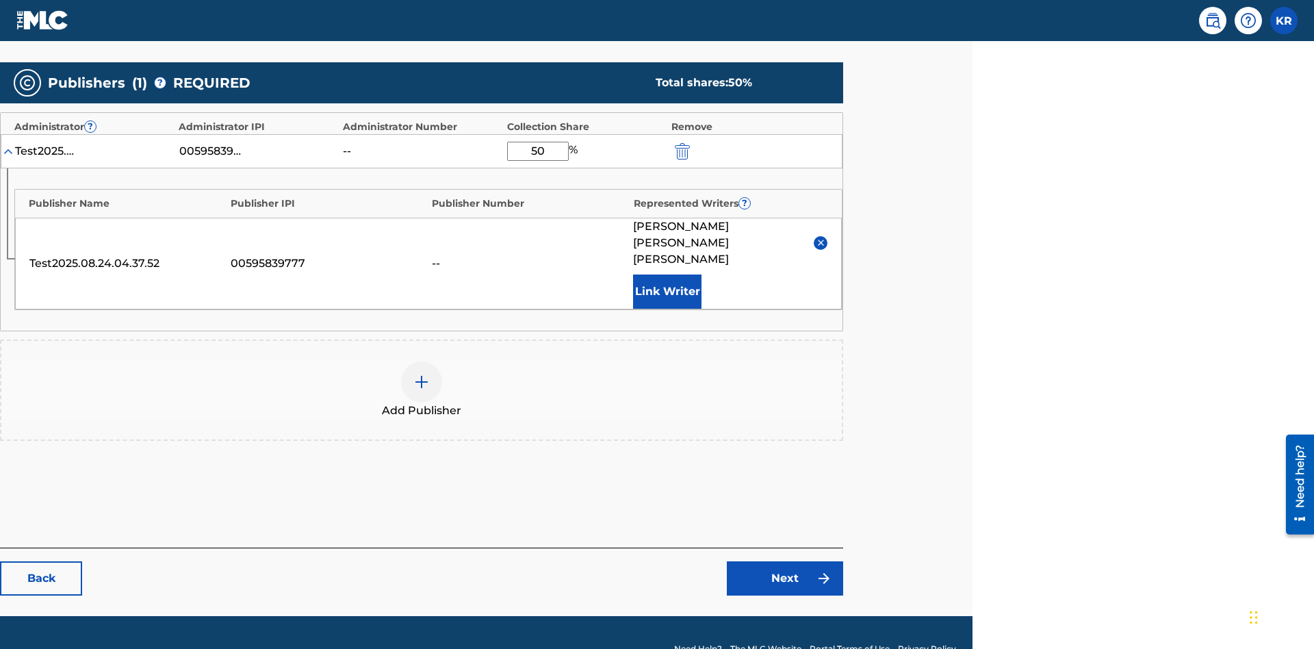
click at [785, 561] on link "Next" at bounding box center [785, 578] width 116 height 34
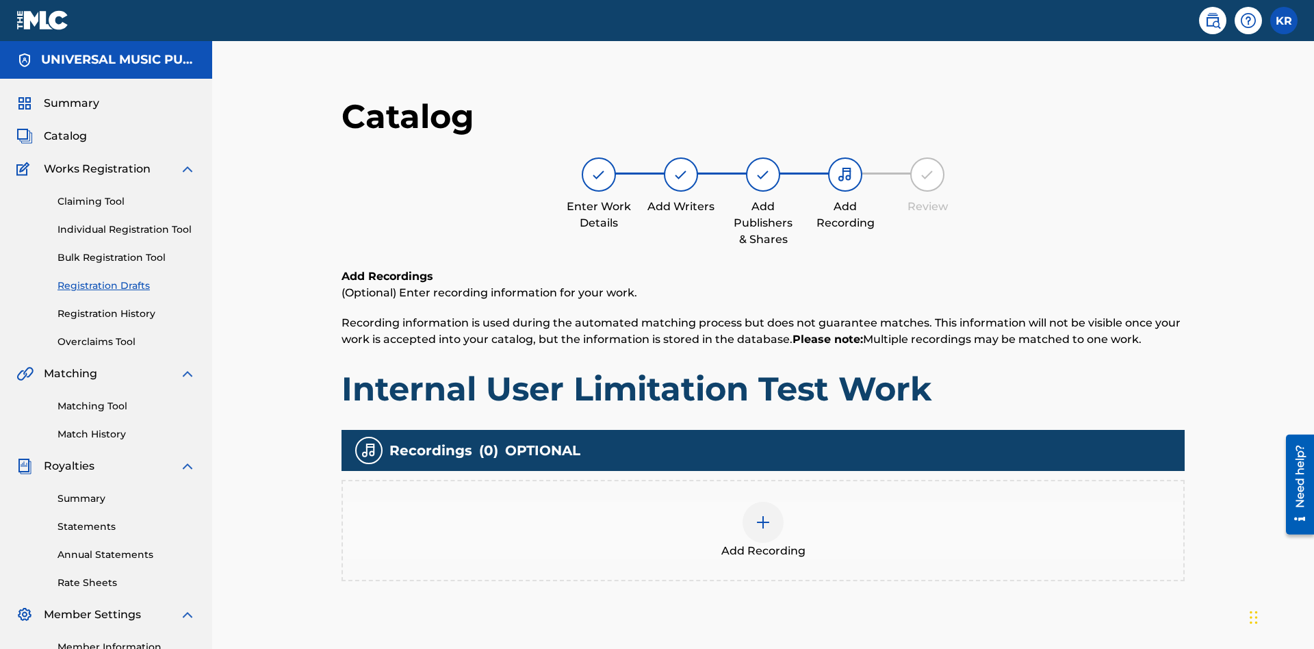
click at [755, 514] on img at bounding box center [763, 522] width 16 height 16
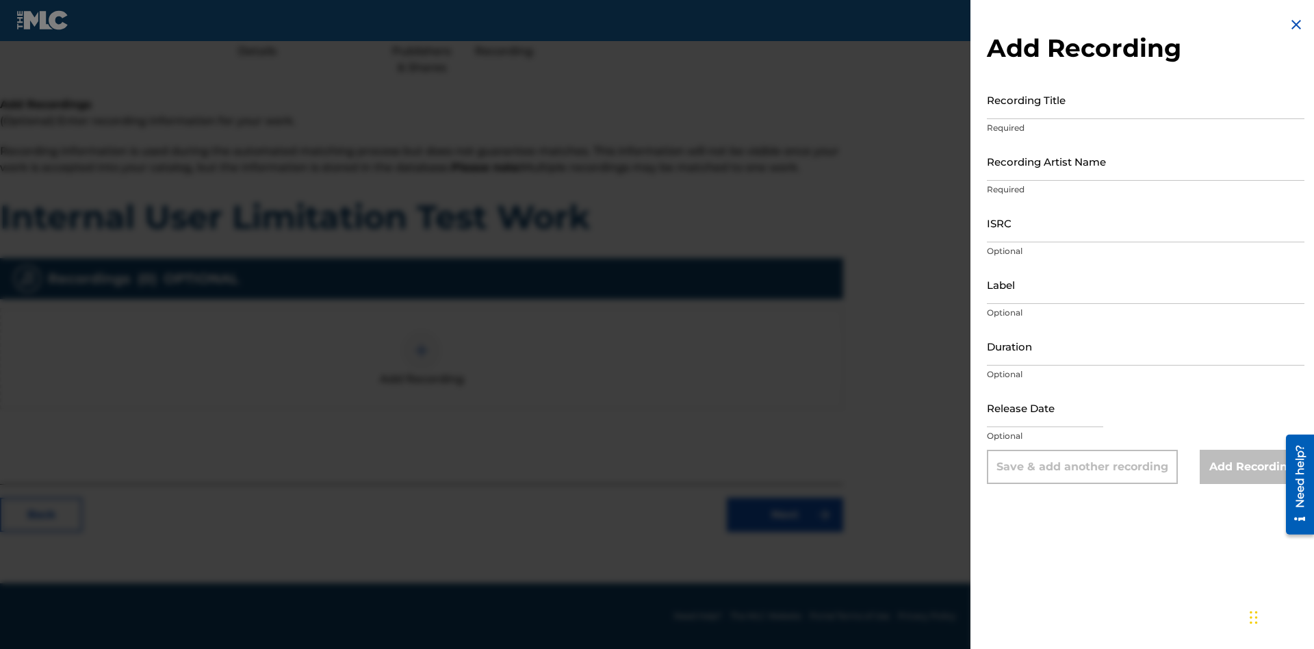
click at [1146, 99] on input "Recording Title" at bounding box center [1146, 99] width 318 height 39
type input "Best Song Ever"
click at [1146, 161] on input "Recording Artist Name" at bounding box center [1146, 161] width 318 height 39
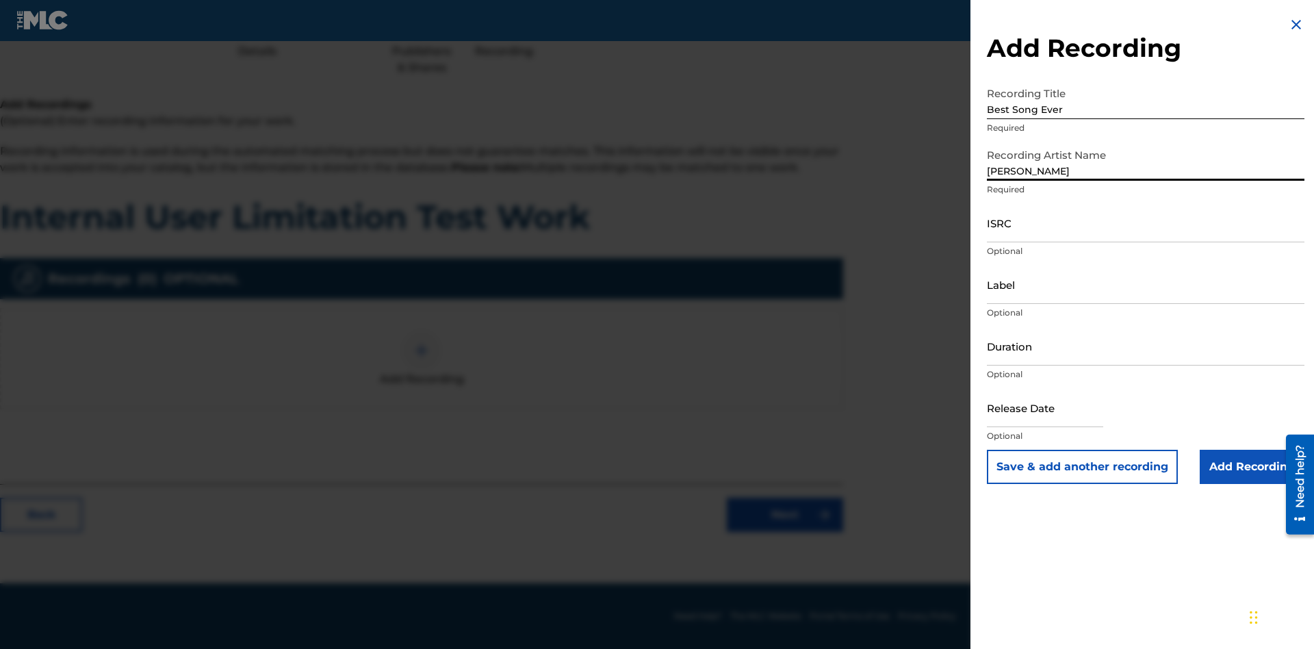
type input "[PERSON_NAME]"
click at [1146, 222] on input "ISRC" at bounding box center [1146, 222] width 318 height 39
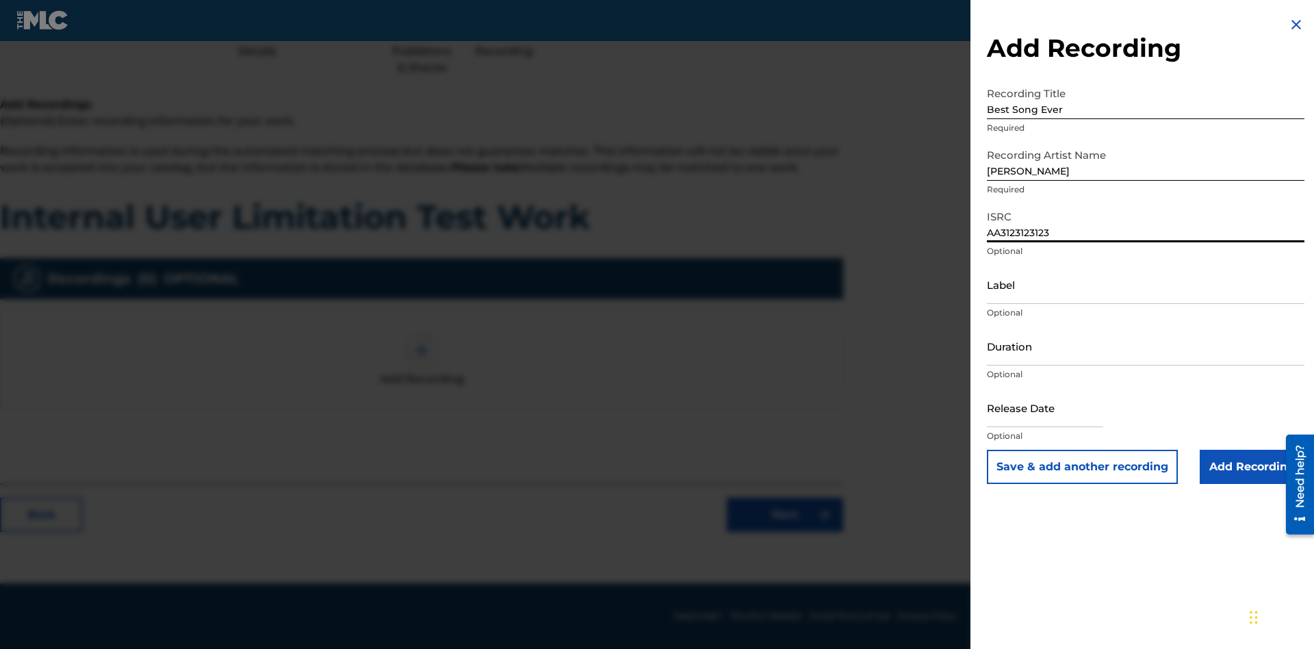
type input "AA3123123123"
click at [1146, 284] on input "Label" at bounding box center [1146, 284] width 318 height 39
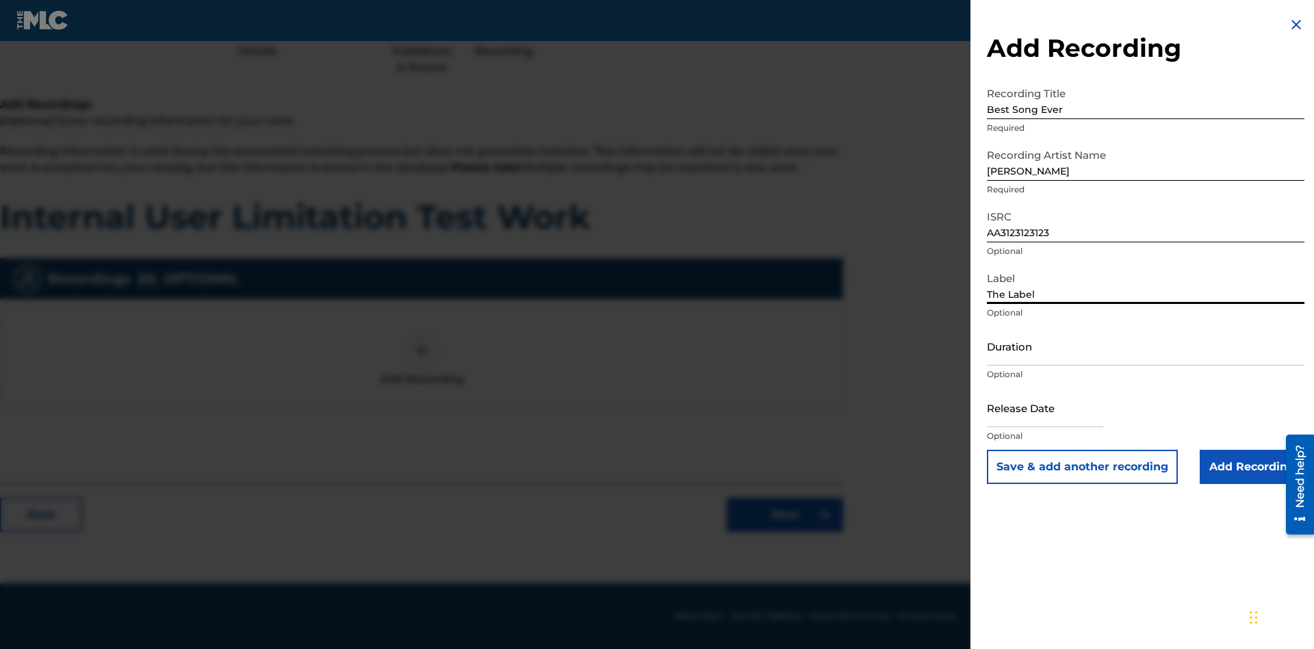
type input "The Label"
click at [1146, 346] on input "Duration" at bounding box center [1146, 345] width 318 height 39
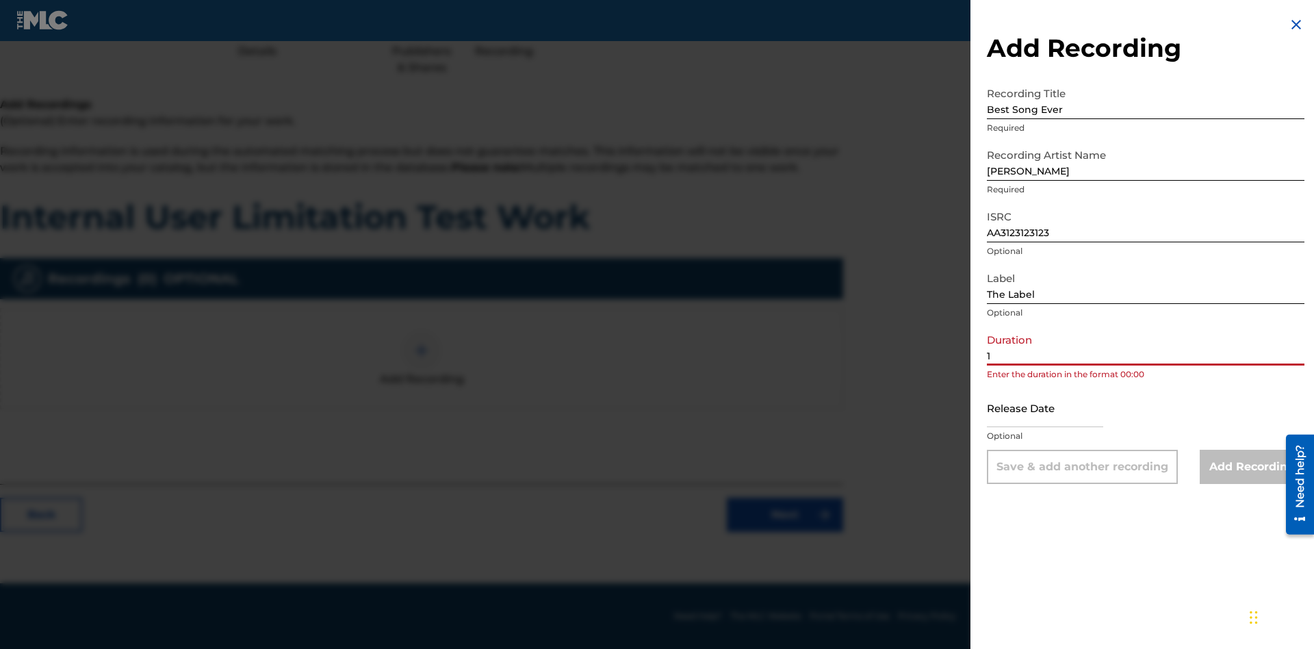
click at [1146, 346] on input "1" at bounding box center [1146, 345] width 318 height 39
type input "12:25"
click at [1056, 409] on input "text" at bounding box center [1045, 407] width 116 height 39
select select "7"
select select "2025"
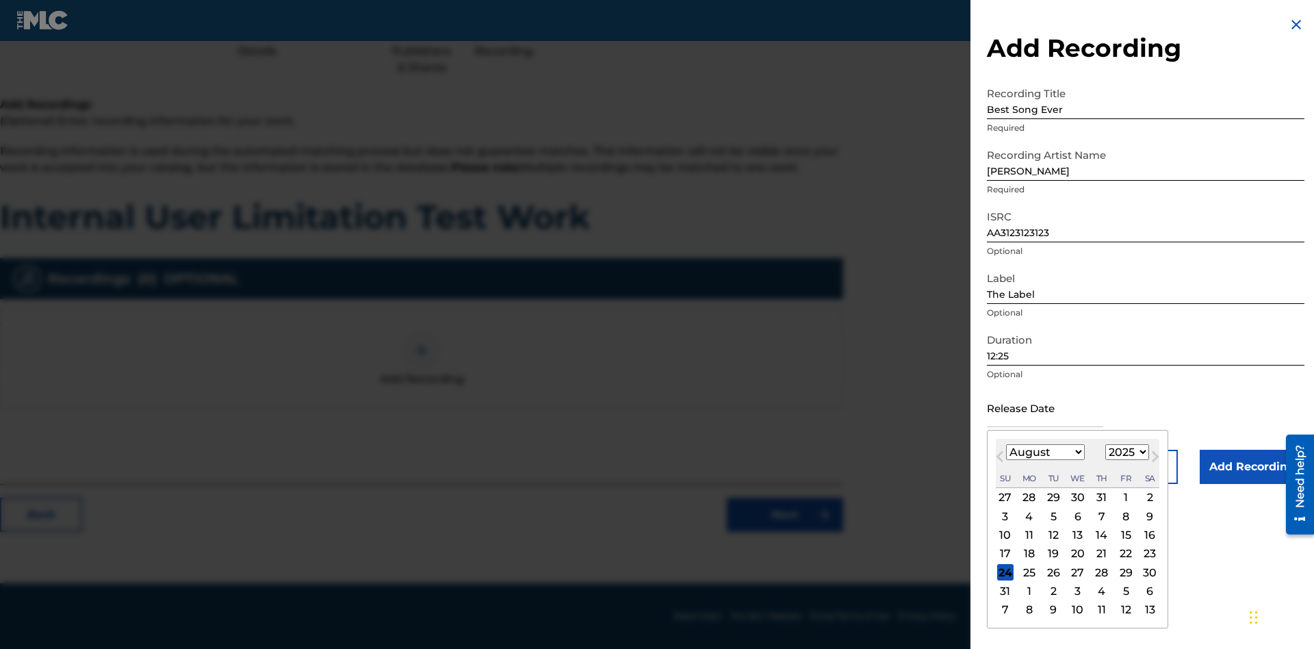
click at [1044, 452] on select "January February March April May June July August September October November De…" at bounding box center [1045, 452] width 79 height 16
select select "3"
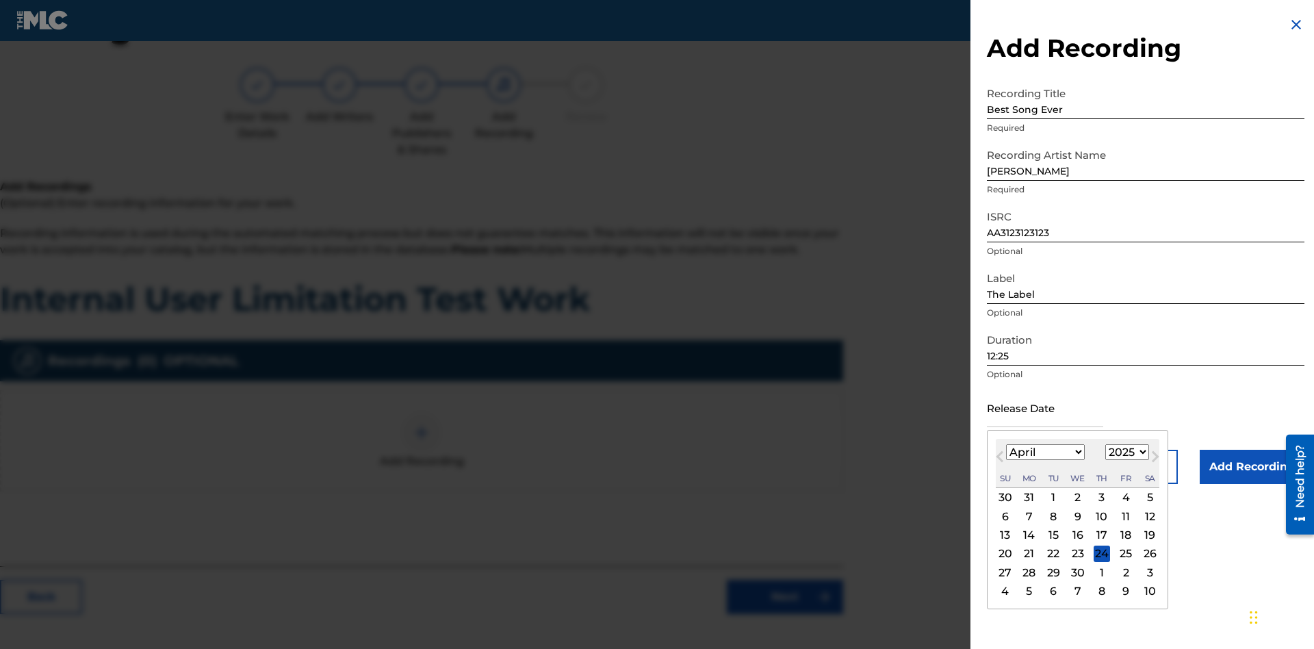
click at [1125, 452] on select "1900 1901 1902 1903 1904 1905 1906 1907 1908 1909 1910 1911 1912 1913 1914 1915…" at bounding box center [1127, 452] width 44 height 16
select select "2021"
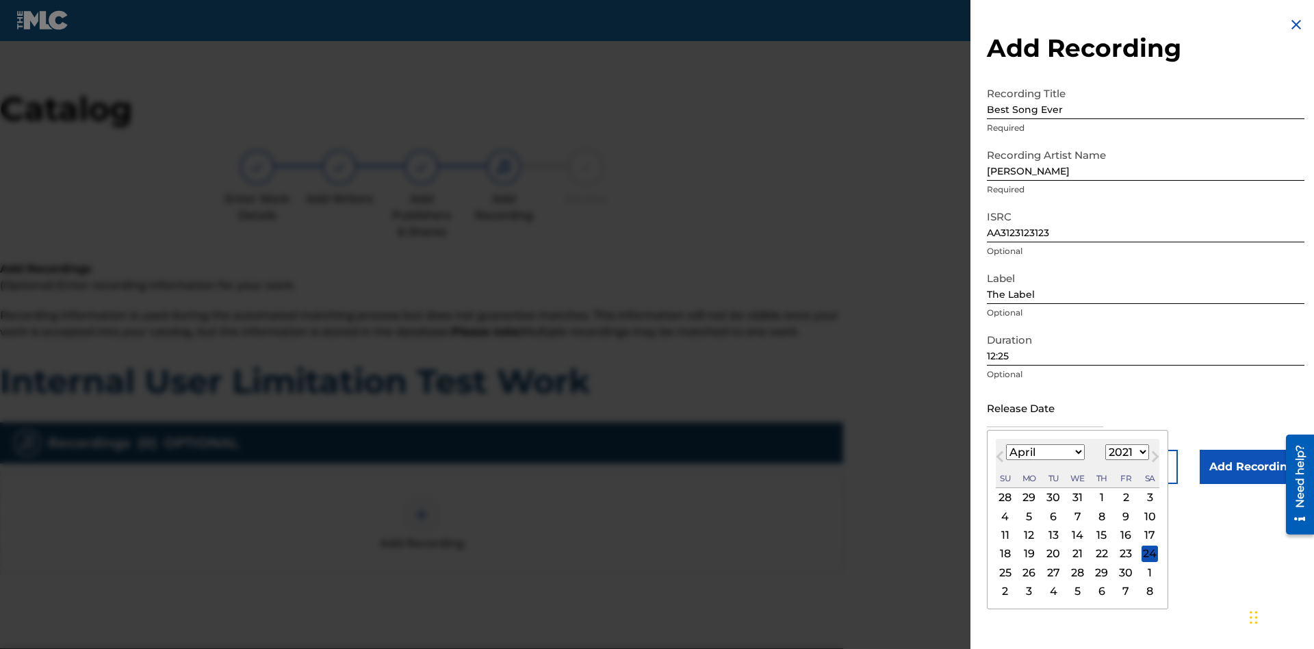
click at [1125, 452] on select "1900 1901 1902 1903 1904 1905 1906 1907 1908 1909 1910 1911 1912 1913 1914 1915…" at bounding box center [1127, 452] width 44 height 16
click at [1100, 498] on div "1" at bounding box center [1102, 497] width 16 height 16
type input "[DATE]"
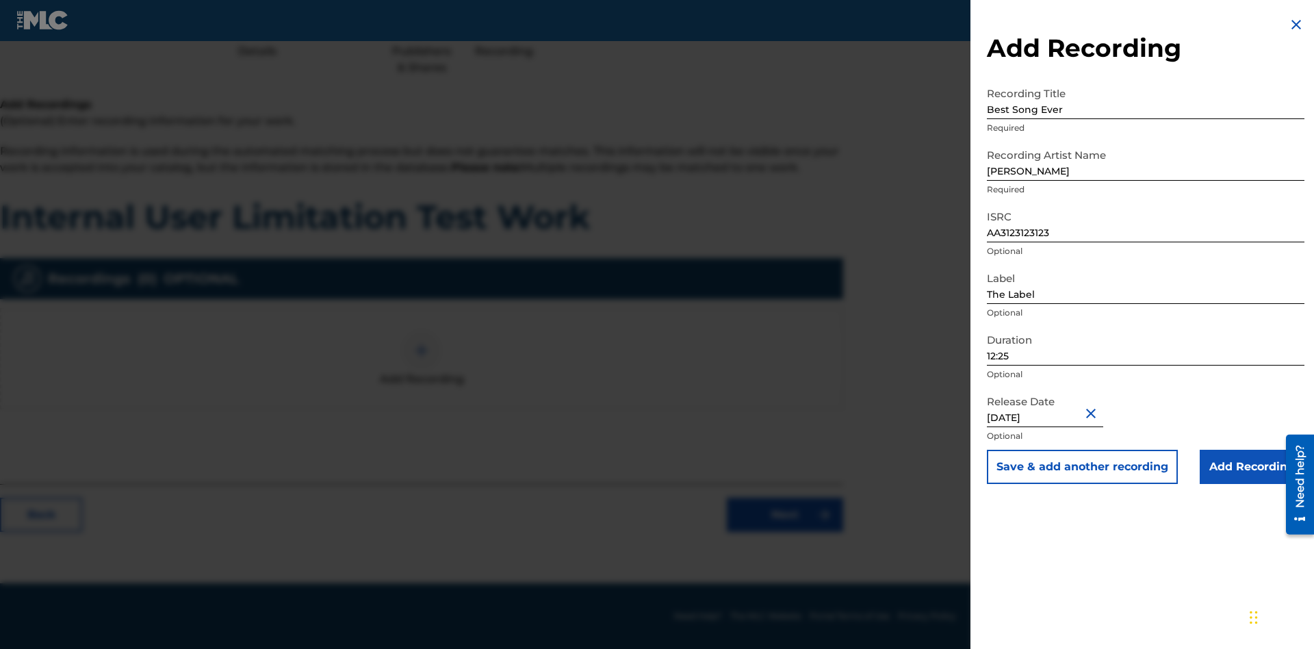
click at [1252, 467] on input "Add Recording" at bounding box center [1252, 467] width 105 height 34
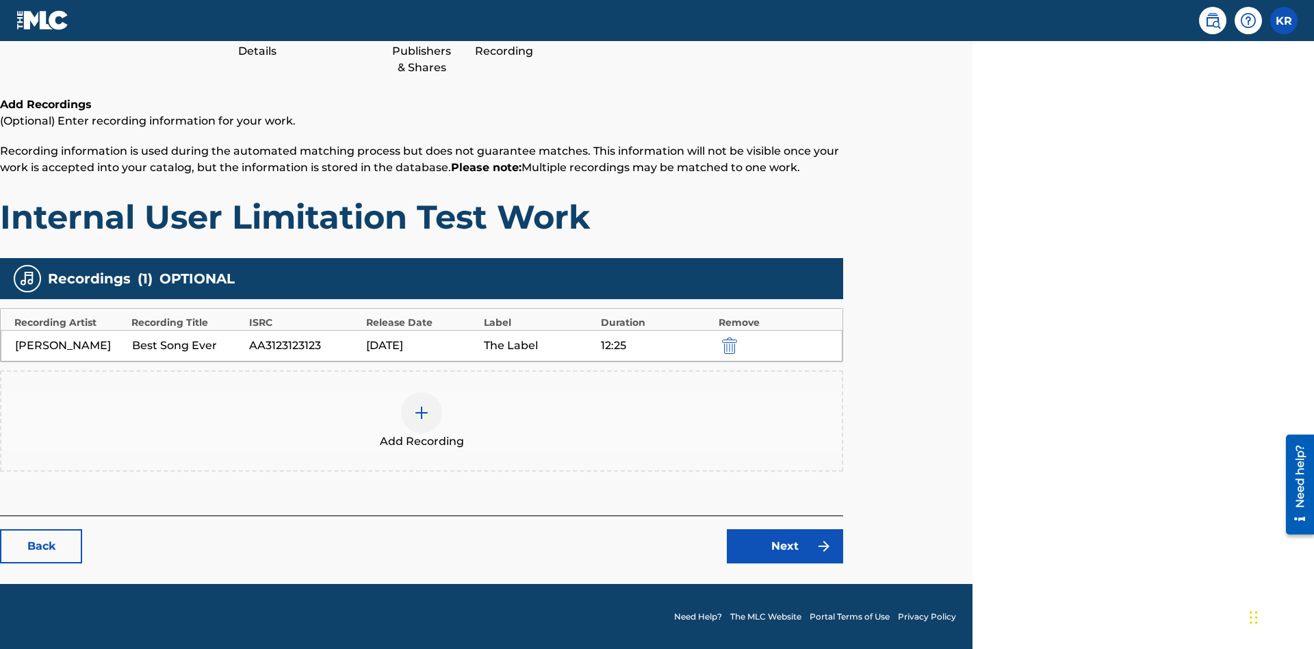
scroll to position [172, 341]
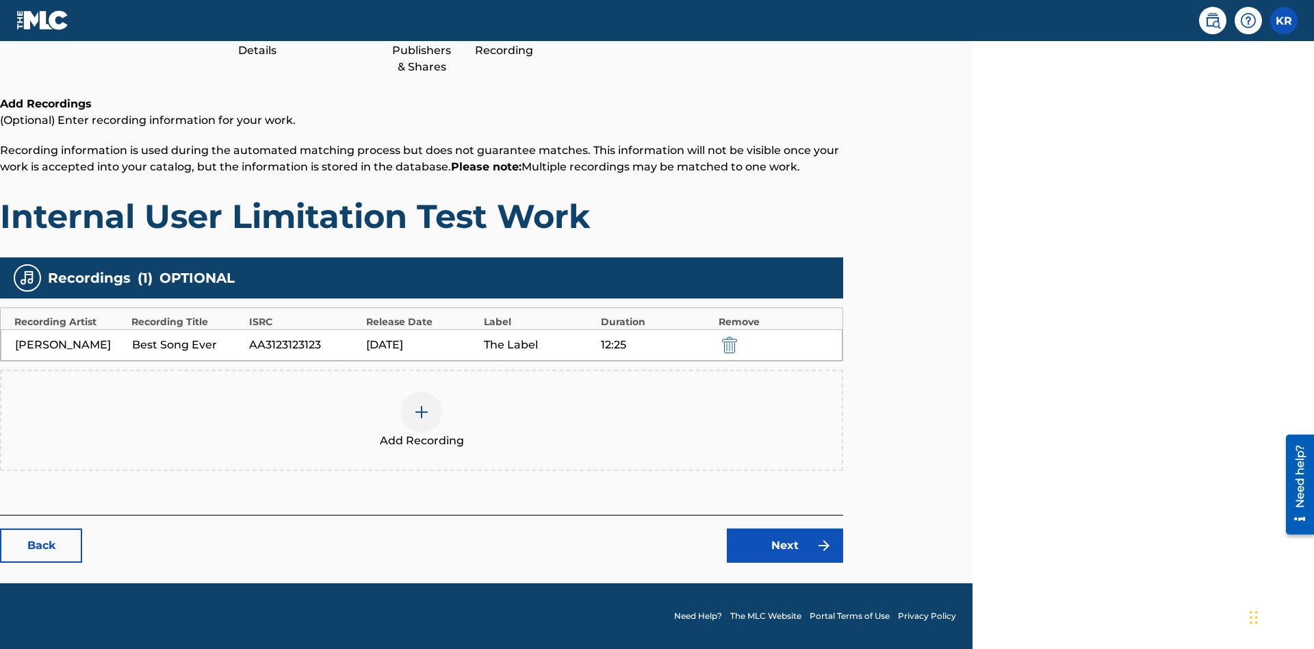
click at [785, 545] on link "Next" at bounding box center [785, 545] width 116 height 34
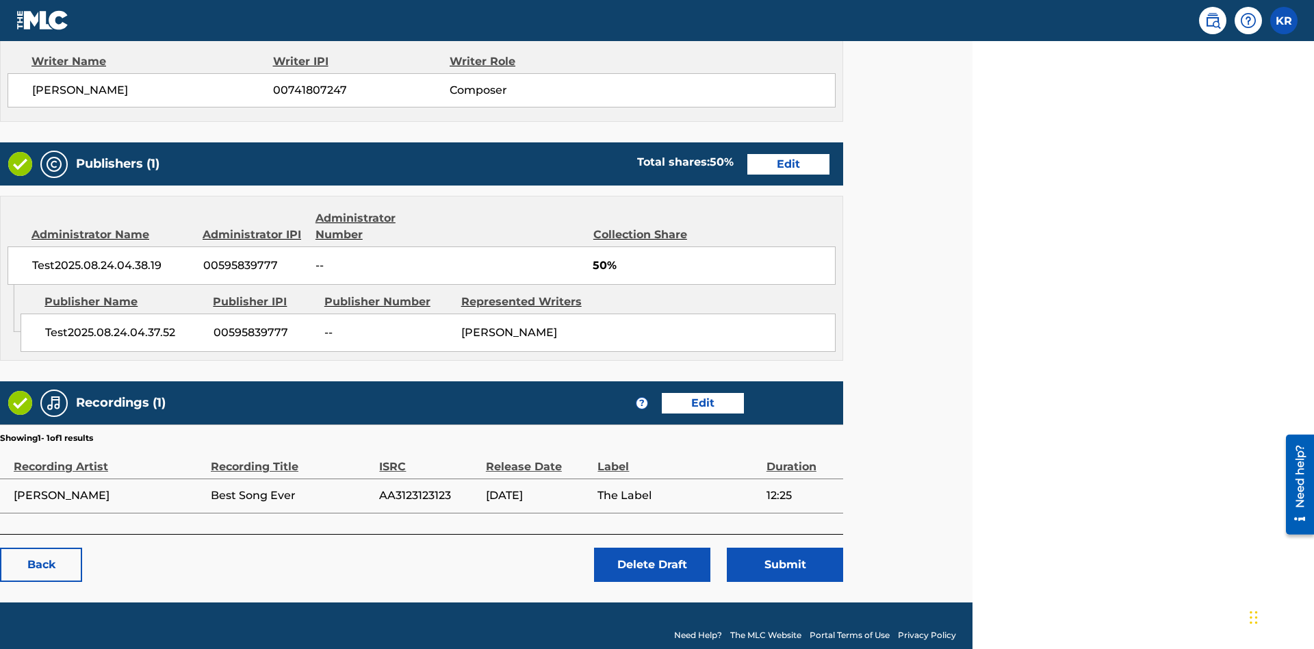
scroll to position [572, 341]
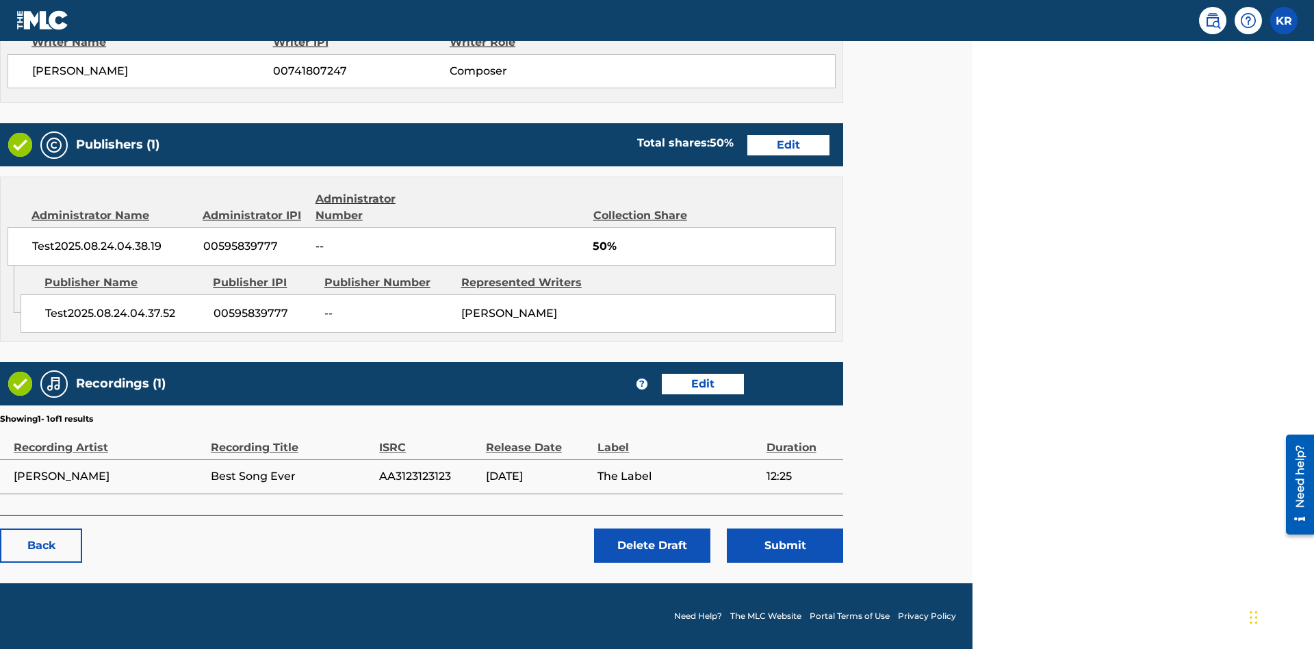
click at [785, 545] on button "Submit" at bounding box center [785, 545] width 116 height 34
